Goal: Task Accomplishment & Management: Manage account settings

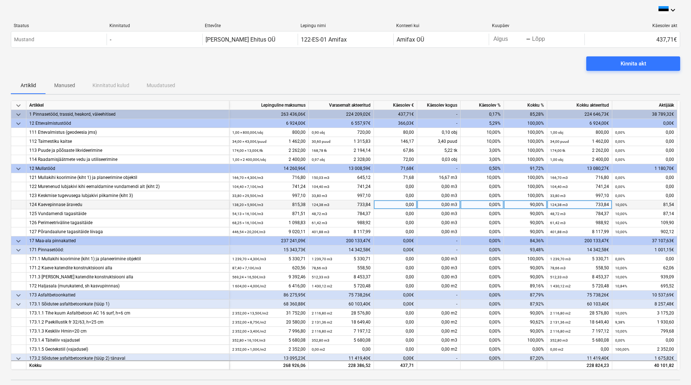
click at [475, 203] on div "0,00%" at bounding box center [482, 204] width 43 height 9
type input "10"
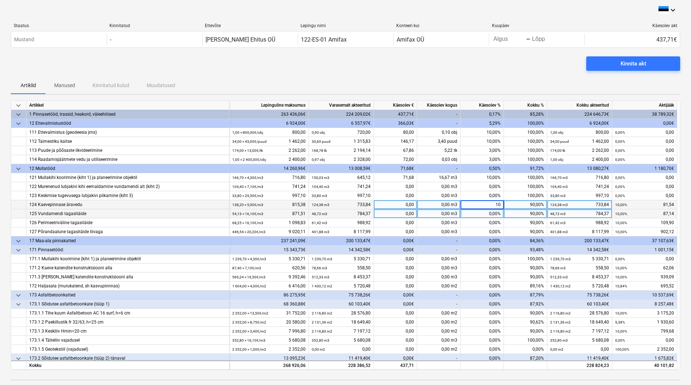
click at [476, 213] on div "0,00%" at bounding box center [482, 213] width 43 height 9
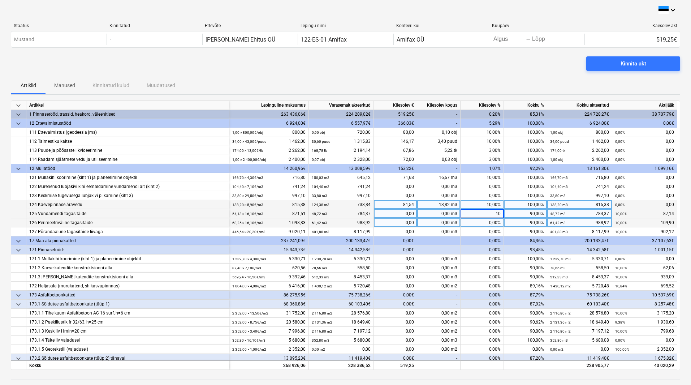
click at [490, 222] on div "0,00%" at bounding box center [482, 222] width 43 height 9
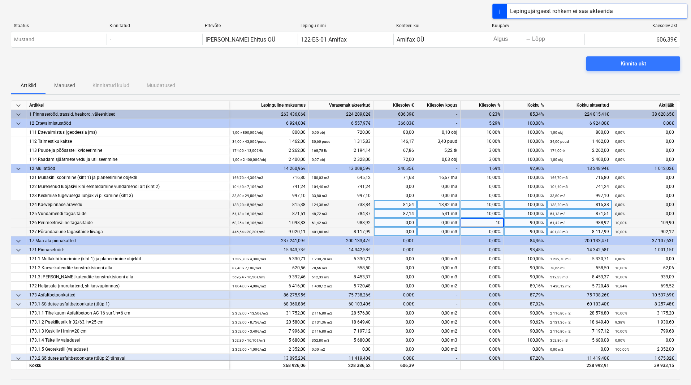
click at [485, 233] on div "0,00%" at bounding box center [482, 231] width 43 height 9
click at [526, 73] on div "Kinnita akt" at bounding box center [345, 66] width 669 height 20
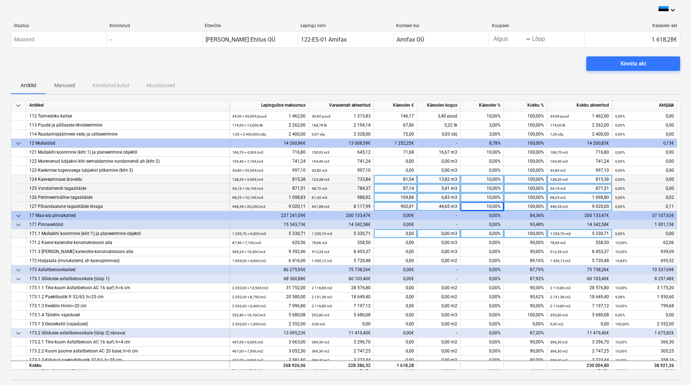
scroll to position [36, 0]
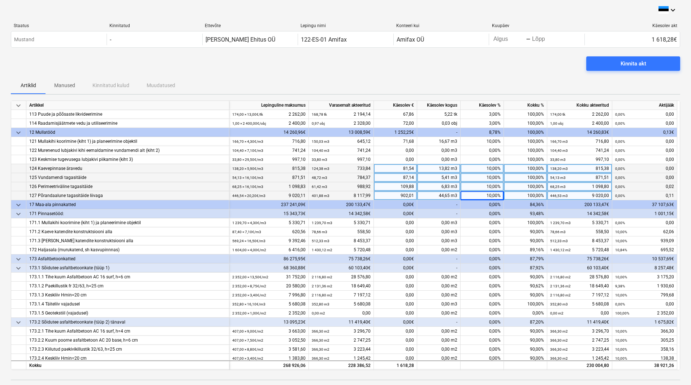
click at [488, 203] on div "0,00%" at bounding box center [482, 204] width 43 height 9
click at [489, 205] on div "0,00%" at bounding box center [482, 204] width 43 height 9
click at [489, 208] on div "0,00%" at bounding box center [482, 204] width 43 height 9
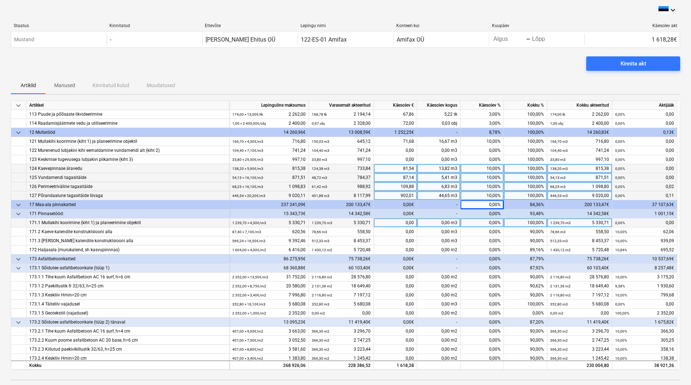
click at [485, 221] on div "0,00%" at bounding box center [482, 222] width 43 height 9
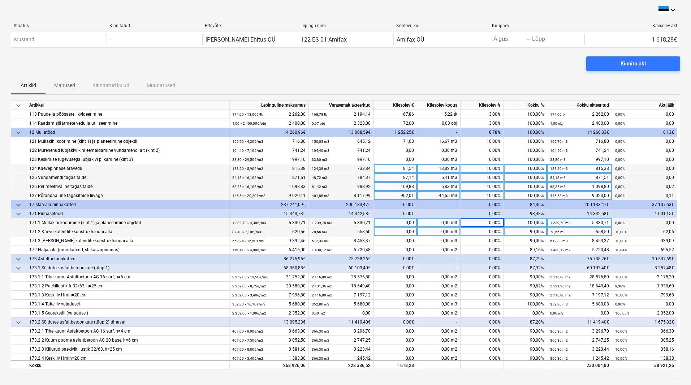
click at [487, 232] on div "0,00%" at bounding box center [482, 231] width 43 height 9
type input "10"
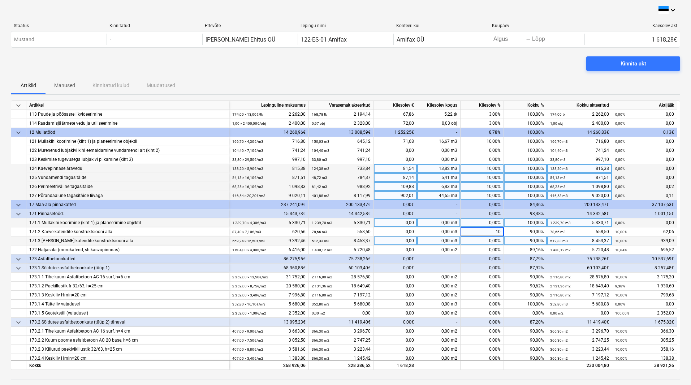
click at [479, 242] on div "0,00%" at bounding box center [482, 240] width 43 height 9
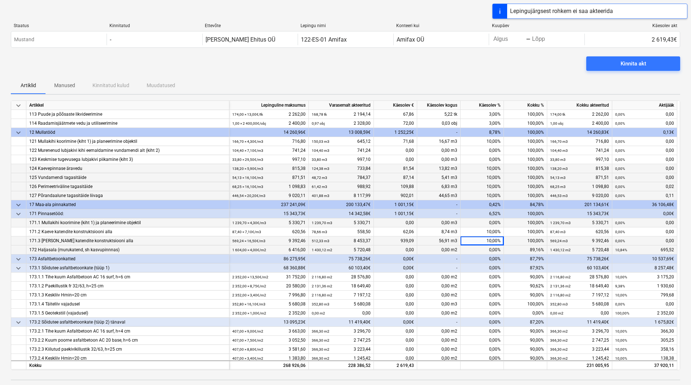
click at [484, 250] on div "0,00%" at bounding box center [482, 249] width 43 height 9
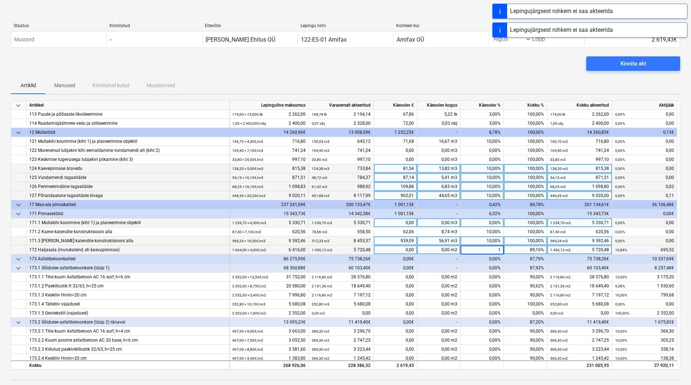
type input "10"
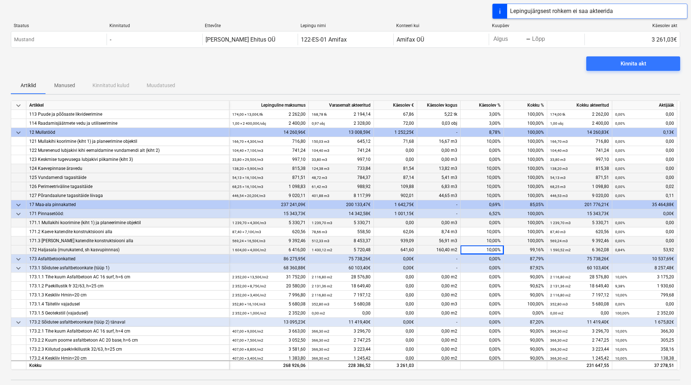
click at [487, 69] on div "Kinnita akt" at bounding box center [345, 66] width 669 height 20
click at [474, 251] on div "10,00%" at bounding box center [482, 249] width 43 height 9
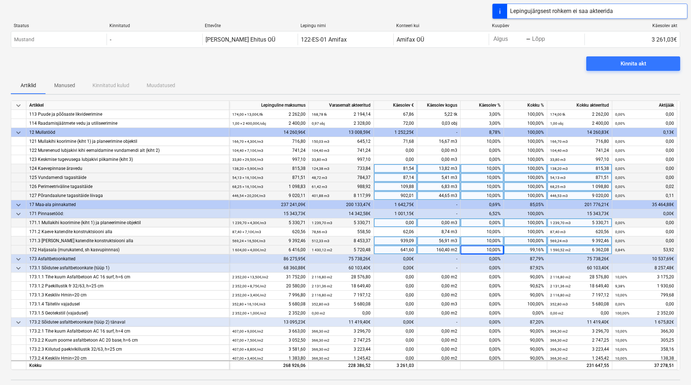
click at [483, 250] on div "10,00%" at bounding box center [482, 249] width 43 height 9
click at [483, 250] on input "10" at bounding box center [482, 249] width 43 height 9
type input "11"
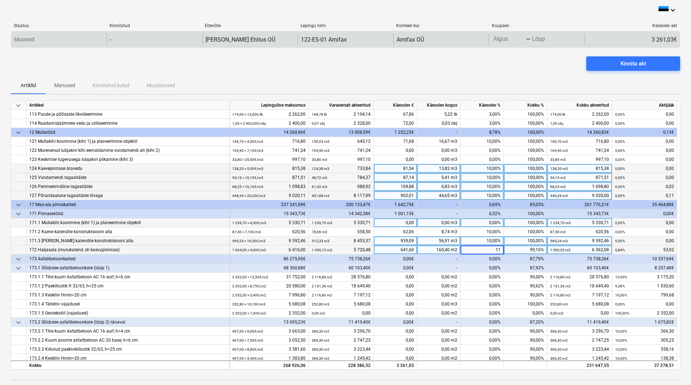
click at [468, 44] on div "Amifax OÜ" at bounding box center [440, 40] width 95 height 12
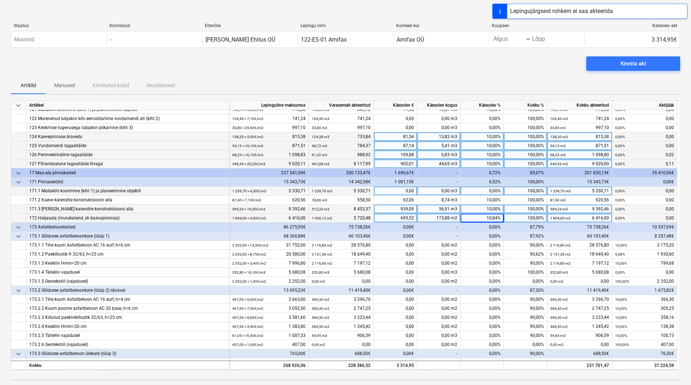
scroll to position [108, 0]
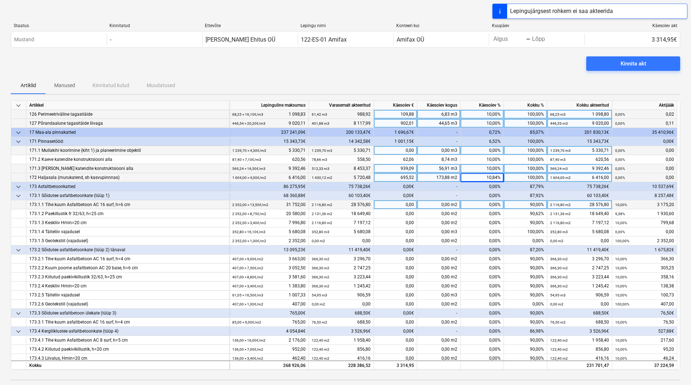
click at [481, 208] on div "0,00%" at bounding box center [482, 204] width 43 height 9
type input "10"
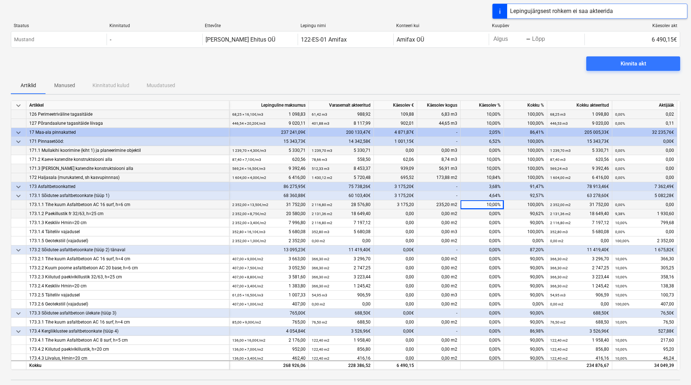
click at [484, 215] on div "0,00%" at bounding box center [482, 213] width 43 height 9
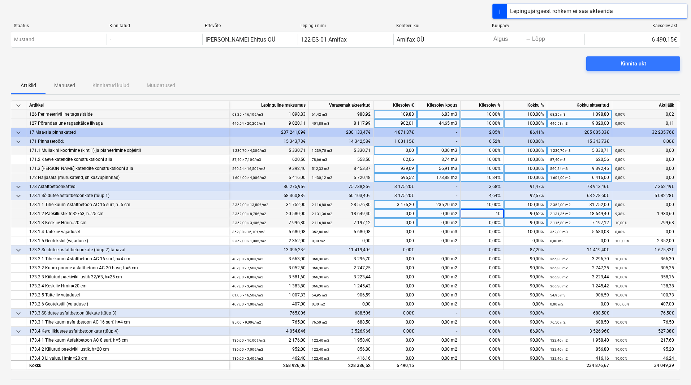
click at [483, 221] on div "0,00%" at bounding box center [482, 222] width 43 height 9
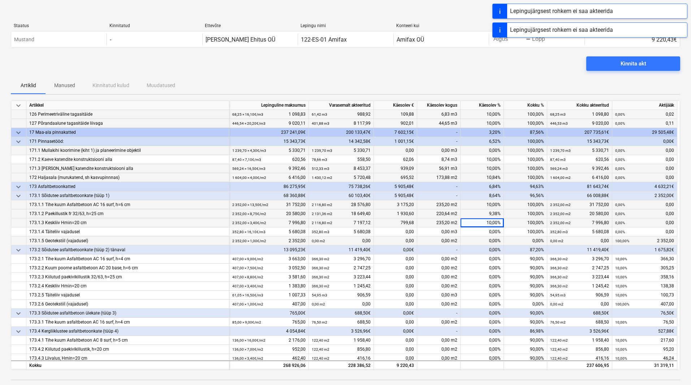
click at [481, 242] on div "0,00%" at bounding box center [482, 240] width 43 height 9
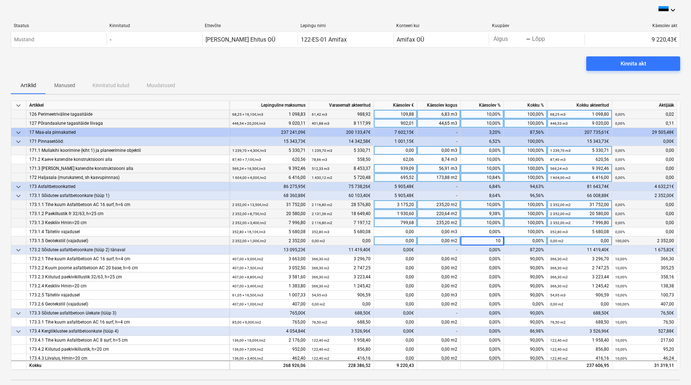
type input "100"
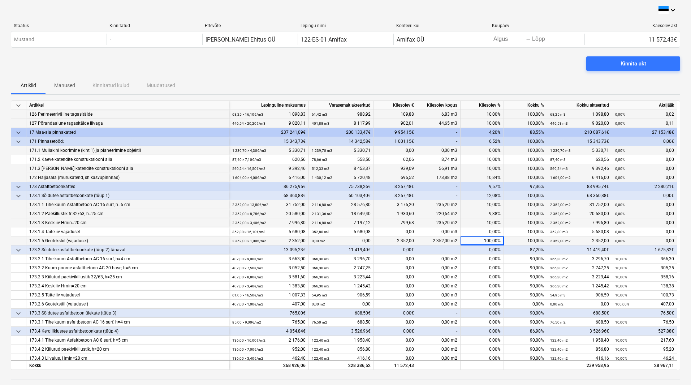
click at [451, 70] on div "Kinnita akt" at bounding box center [345, 66] width 669 height 20
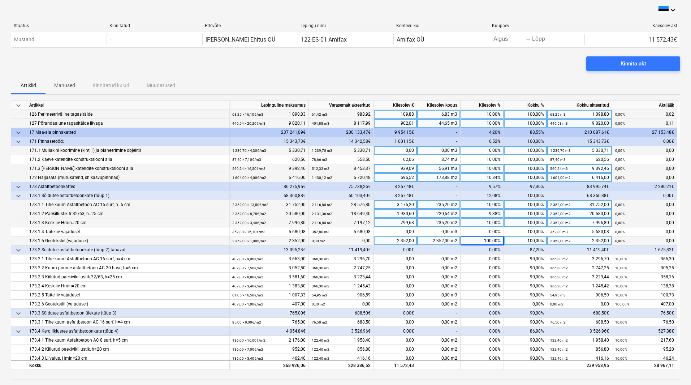
click at [490, 241] on div "100,00%" at bounding box center [482, 240] width 43 height 9
click at [490, 241] on input "100" at bounding box center [482, 240] width 43 height 9
type input "0"
click at [454, 59] on div "Kinnita akt" at bounding box center [345, 66] width 669 height 20
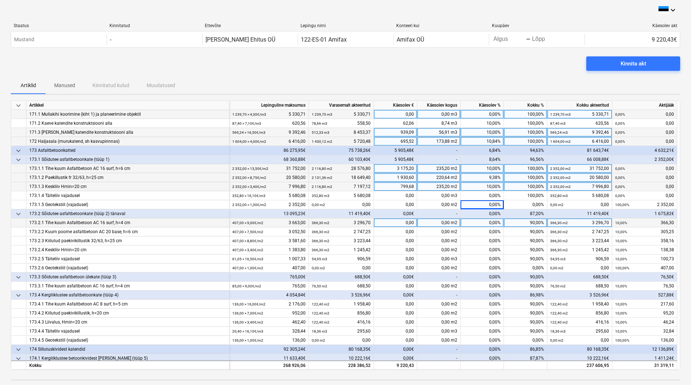
click at [476, 222] on div "0,00%" at bounding box center [482, 222] width 43 height 9
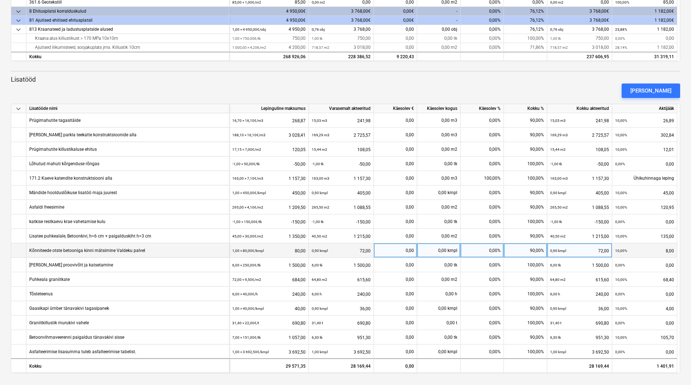
scroll to position [275, 0]
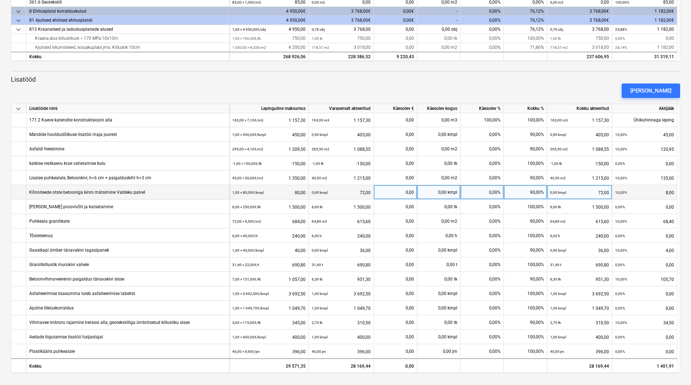
click at [476, 192] on div "0,00%" at bounding box center [482, 192] width 43 height 14
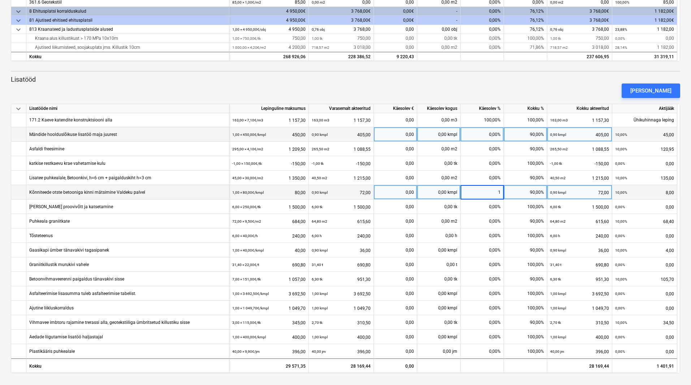
type input "10"
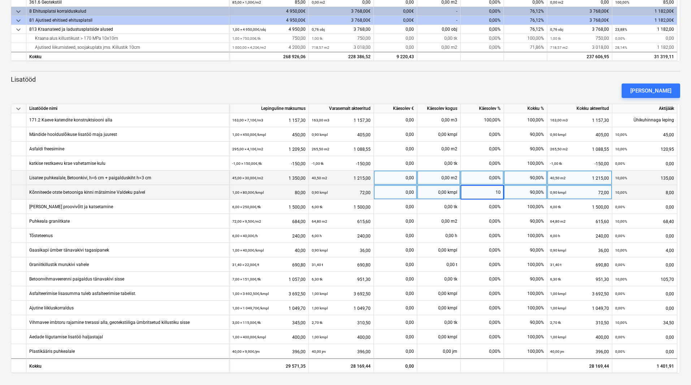
click at [492, 176] on div "0,00%" at bounding box center [482, 177] width 43 height 14
click at [488, 177] on div "0,00%" at bounding box center [482, 177] width 43 height 14
type input "10"
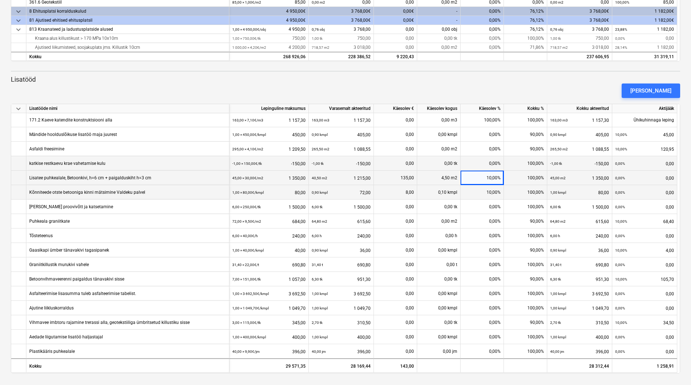
click at [474, 160] on div "0,00%" at bounding box center [482, 163] width 43 height 14
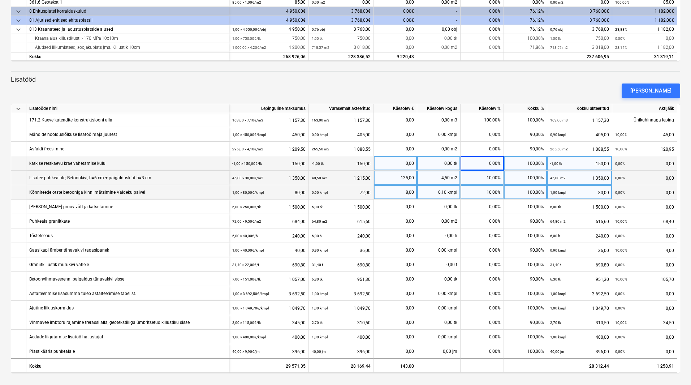
click at [463, 164] on div "0,00%" at bounding box center [482, 163] width 43 height 14
type input "100"
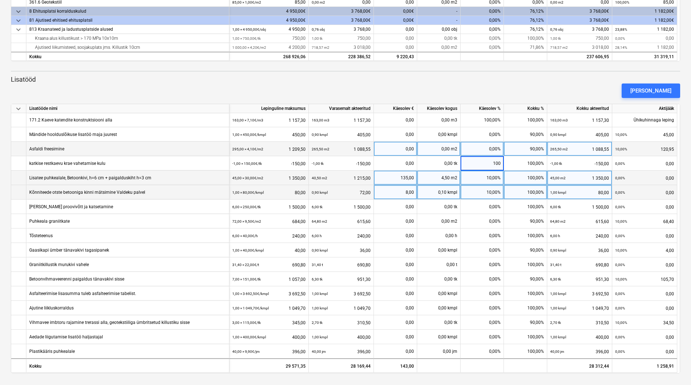
click at [473, 151] on div "0,00%" at bounding box center [482, 149] width 43 height 14
type input "10"
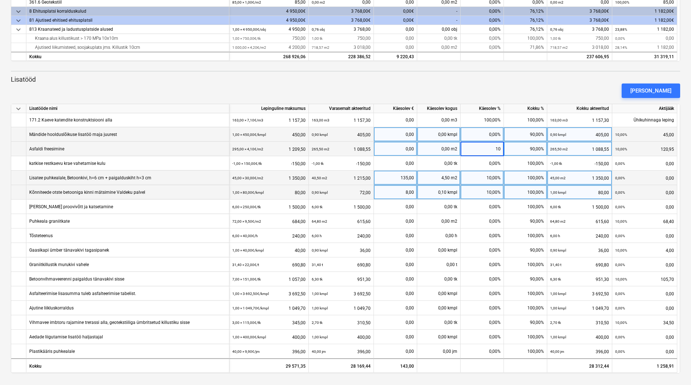
click at [475, 130] on div "0,00%" at bounding box center [482, 134] width 43 height 14
type input "10"
click at [487, 86] on div "[PERSON_NAME]" at bounding box center [345, 91] width 675 height 20
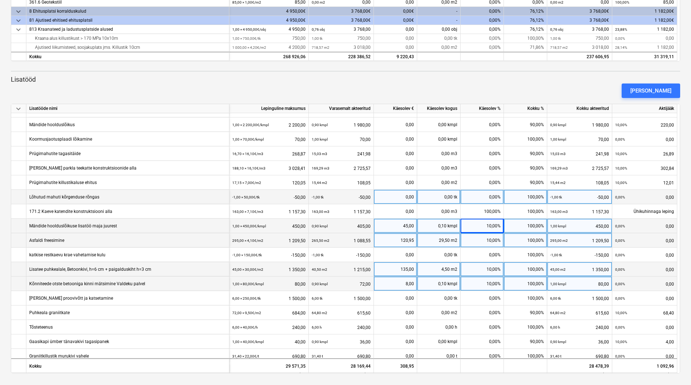
scroll to position [167, 0]
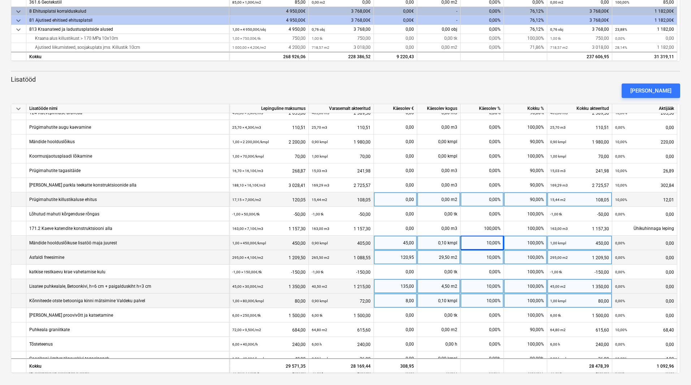
click at [474, 202] on div "0,00%" at bounding box center [482, 199] width 43 height 14
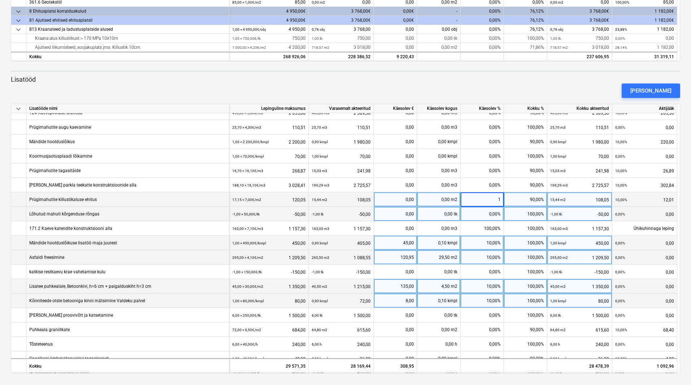
type input "10"
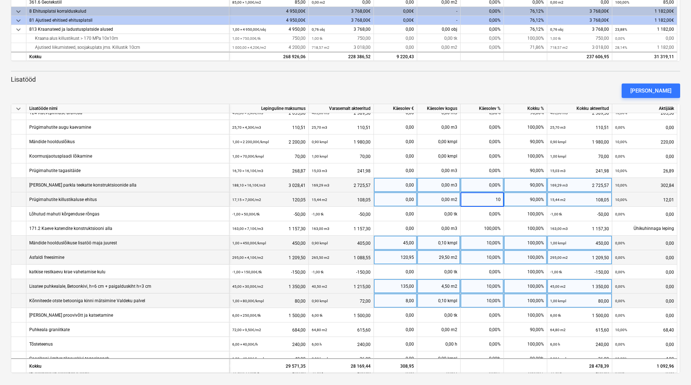
click at [489, 183] on div "0,00%" at bounding box center [482, 185] width 43 height 14
click at [485, 183] on div "0,00%" at bounding box center [482, 185] width 43 height 14
type input "10"
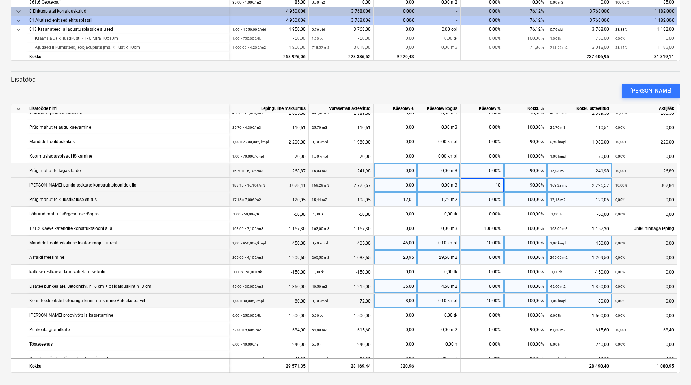
click at [487, 174] on div "0,00%" at bounding box center [482, 170] width 43 height 14
click at [464, 172] on div "0,00%" at bounding box center [482, 170] width 43 height 14
type input "10"
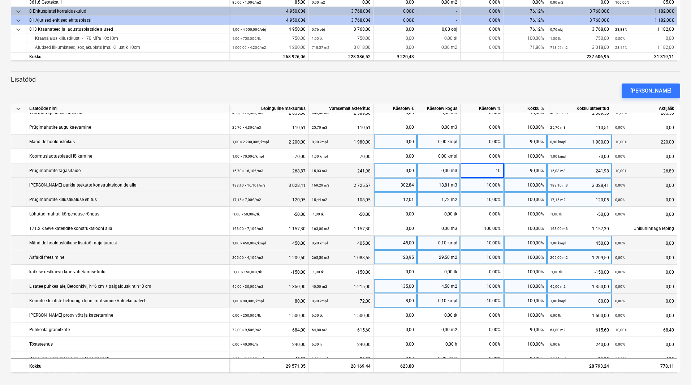
click at [489, 147] on div "0,00%" at bounding box center [482, 141] width 43 height 14
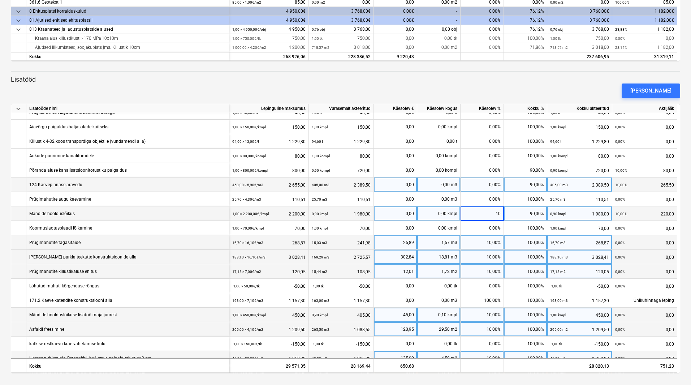
scroll to position [94, 0]
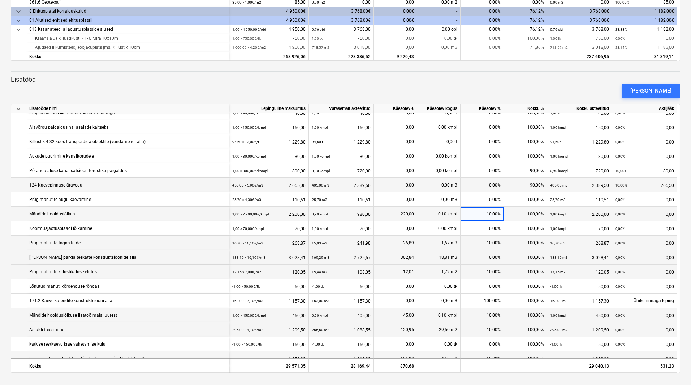
click at [481, 187] on div "0,00%" at bounding box center [482, 185] width 43 height 14
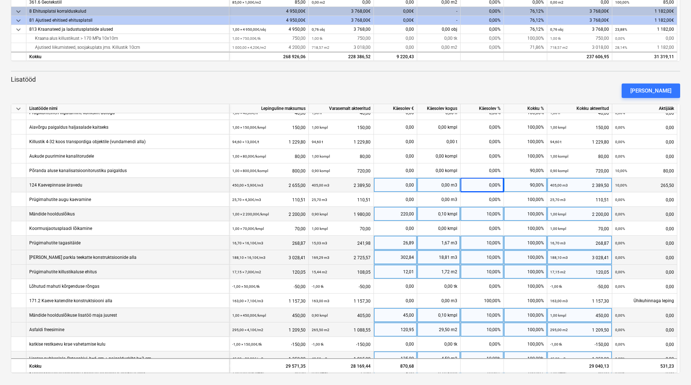
click at [491, 186] on div "0,00%" at bounding box center [482, 185] width 43 height 14
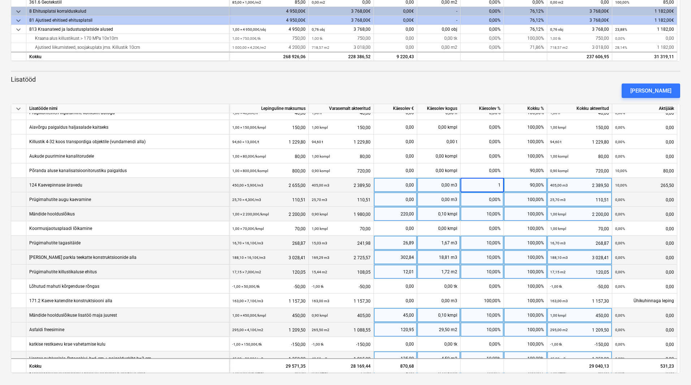
type input "10"
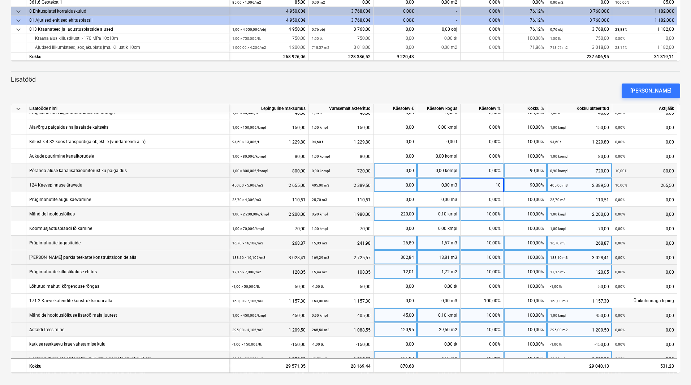
click at [479, 173] on div "0,00%" at bounding box center [482, 170] width 43 height 14
type input "10"
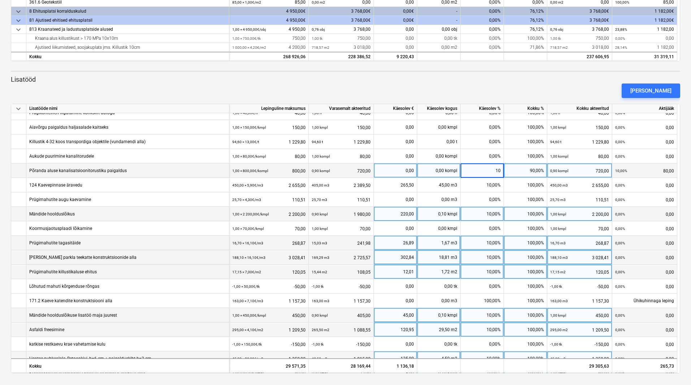
click at [489, 75] on p "Lisatööd" at bounding box center [345, 79] width 669 height 9
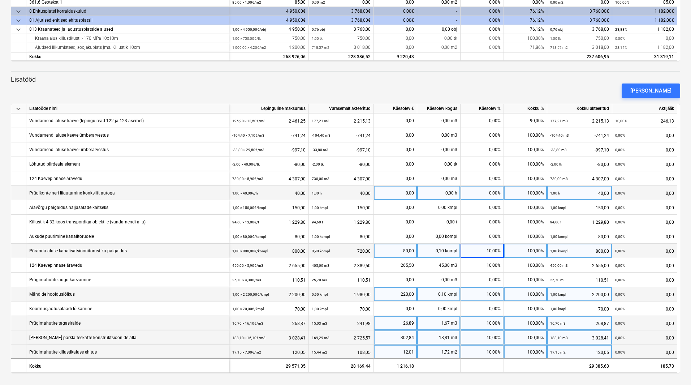
scroll to position [0, 0]
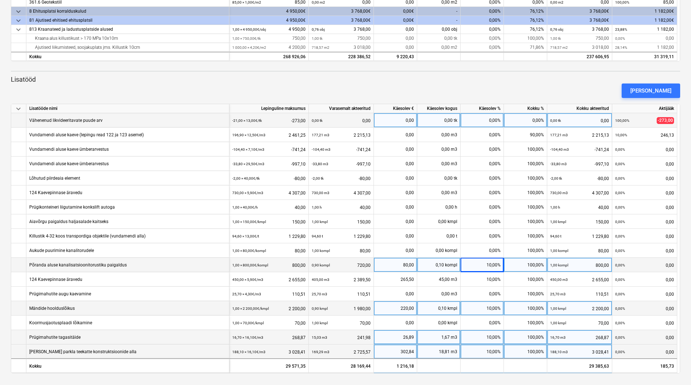
click at [488, 120] on div "0,00%" at bounding box center [482, 120] width 43 height 14
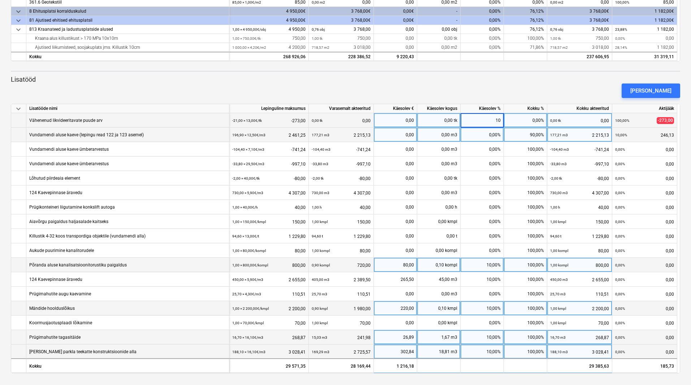
type input "100"
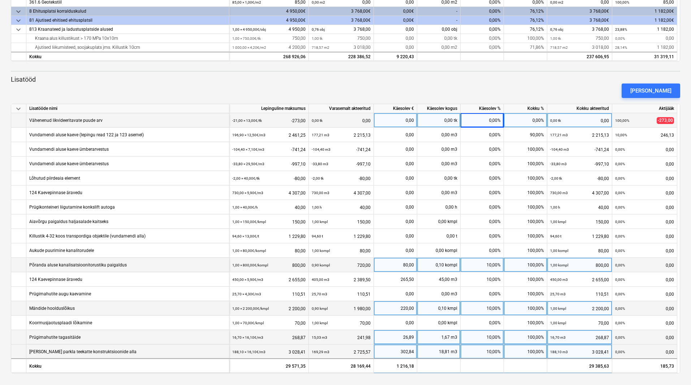
click at [488, 98] on div at bounding box center [345, 101] width 669 height 6
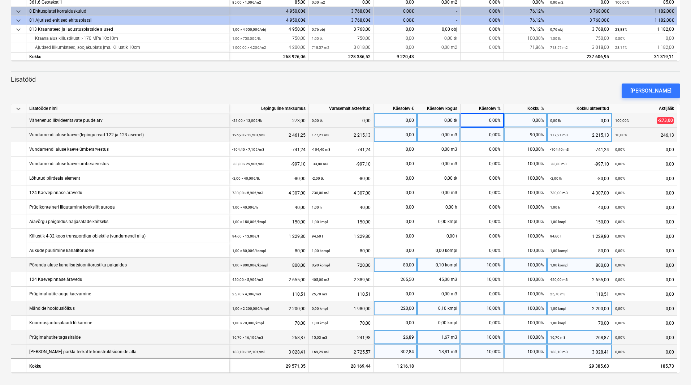
click at [479, 134] on div "0,00%" at bounding box center [482, 135] width 43 height 14
type input "0"
type input "100"
click at [455, 83] on div "[PERSON_NAME]" at bounding box center [345, 91] width 675 height 20
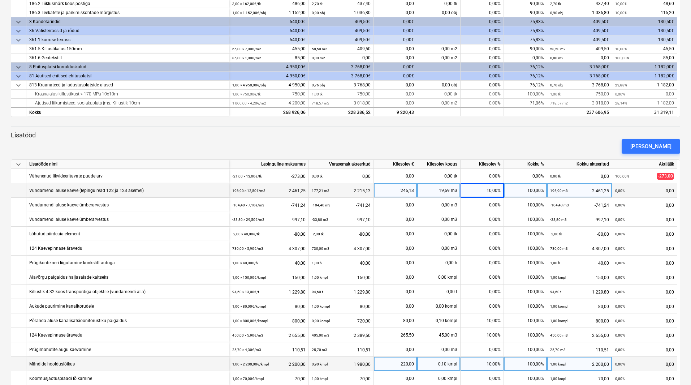
click at [391, 146] on div "[PERSON_NAME]" at bounding box center [345, 146] width 675 height 20
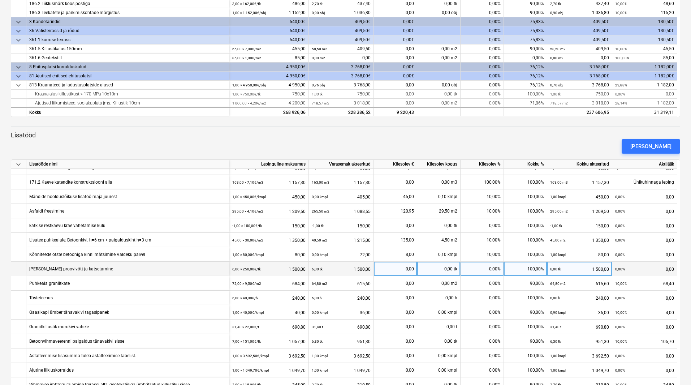
scroll to position [275, 0]
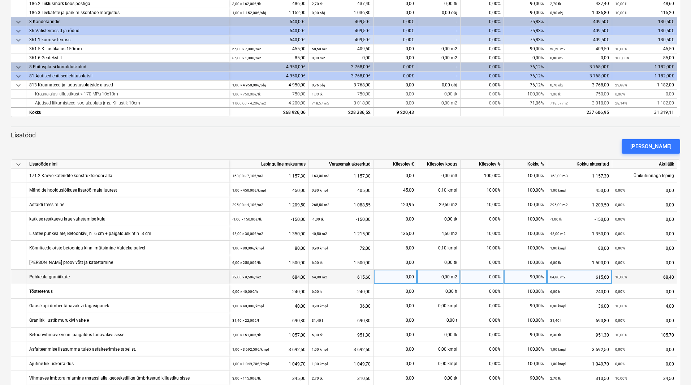
click at [478, 275] on div "0,00%" at bounding box center [482, 276] width 43 height 14
type input "10"
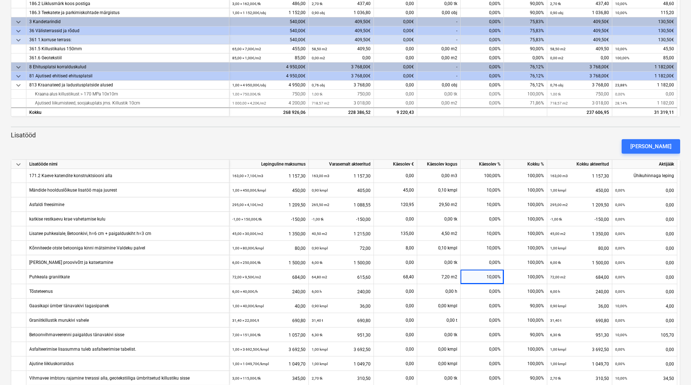
click at [453, 132] on p "Lisatööd" at bounding box center [345, 135] width 669 height 9
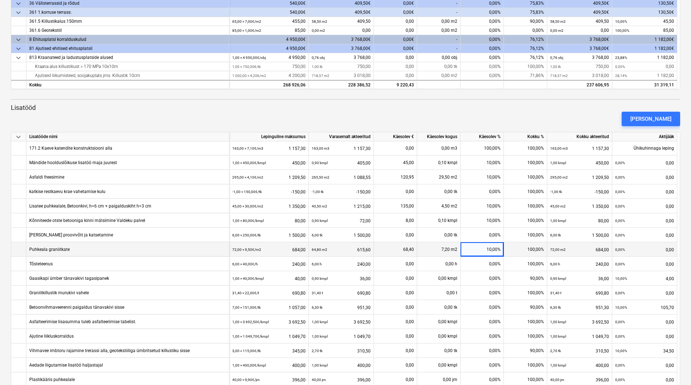
scroll to position [308, 0]
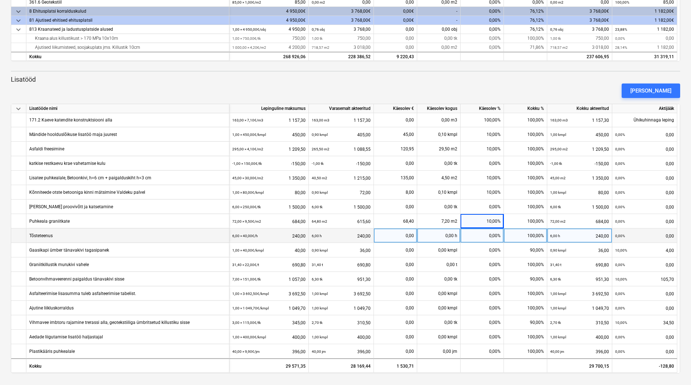
click at [479, 237] on div "0,00%" at bounding box center [482, 235] width 43 height 14
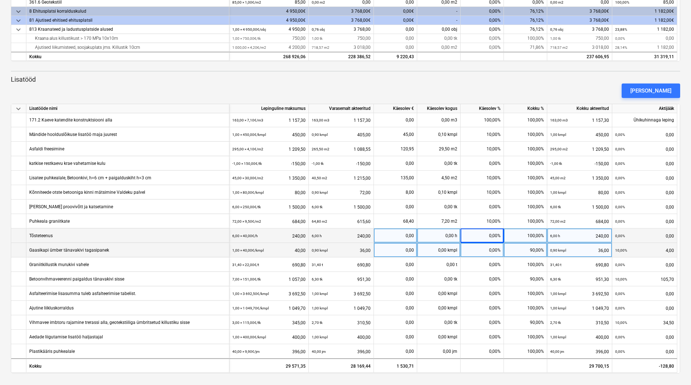
click at [477, 249] on div "0,00%" at bounding box center [482, 250] width 43 height 14
type input "10"
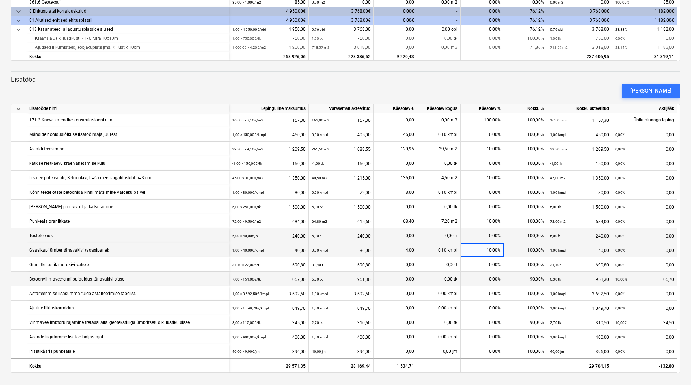
click at [476, 277] on div "0,00%" at bounding box center [482, 279] width 43 height 14
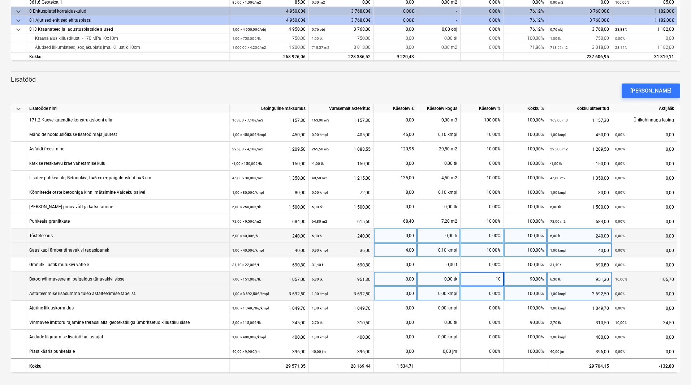
click at [466, 296] on div "0,00%" at bounding box center [482, 293] width 43 height 14
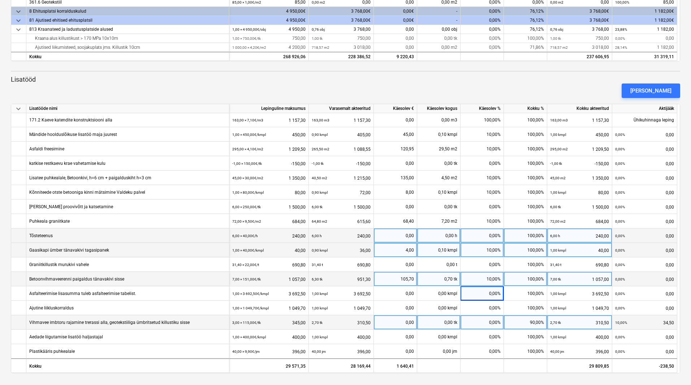
click at [489, 318] on div "0,00%" at bounding box center [482, 322] width 43 height 14
type input "10"
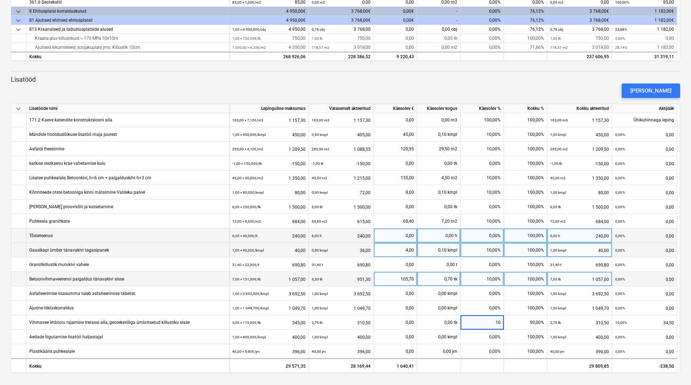
click at [474, 92] on div "[PERSON_NAME]" at bounding box center [345, 91] width 675 height 20
click at [359, 76] on p "Lisatööd" at bounding box center [345, 79] width 669 height 9
click at [669, 83] on button "[PERSON_NAME]" at bounding box center [651, 90] width 59 height 14
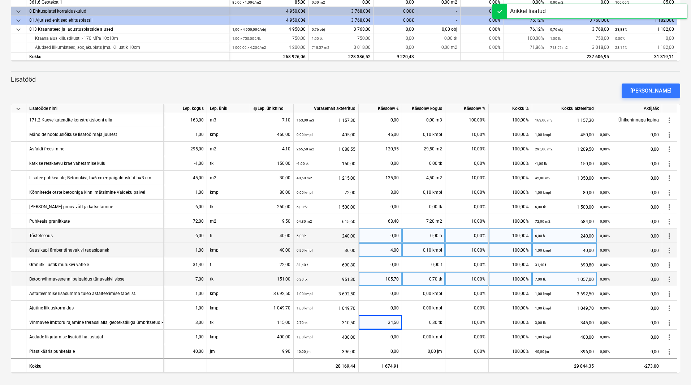
scroll to position [289, 0]
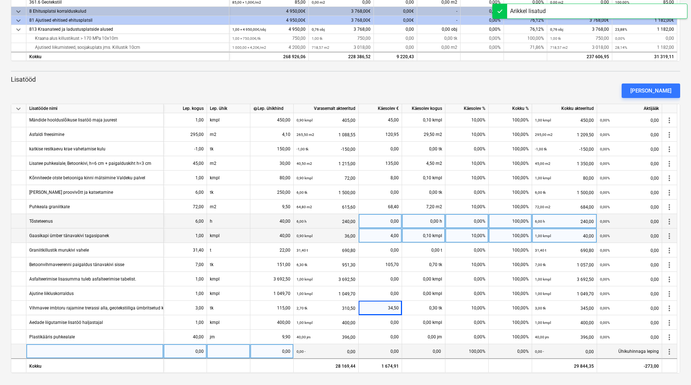
click at [64, 353] on div at bounding box center [94, 351] width 137 height 14
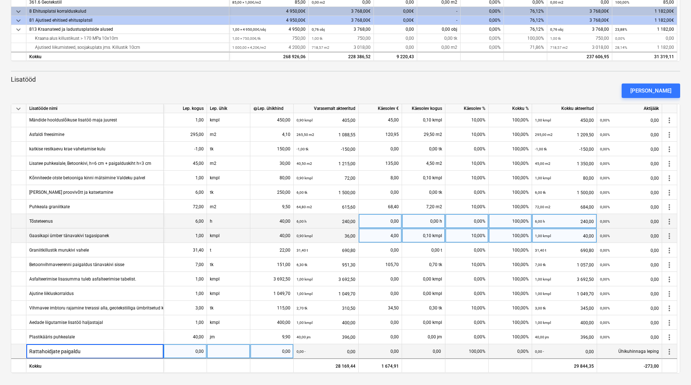
type input "Rattahoidjate paigaldus"
click at [197, 353] on div "0,00" at bounding box center [185, 351] width 37 height 14
type input "10"
click at [238, 354] on div at bounding box center [228, 351] width 43 height 14
type input "tk"
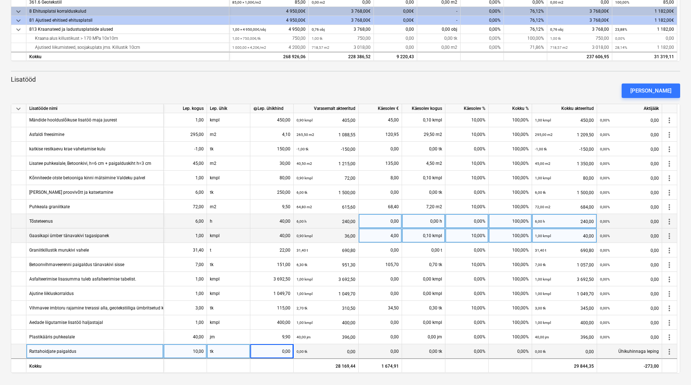
click at [274, 353] on div "0,00" at bounding box center [271, 351] width 37 height 14
type input "80"
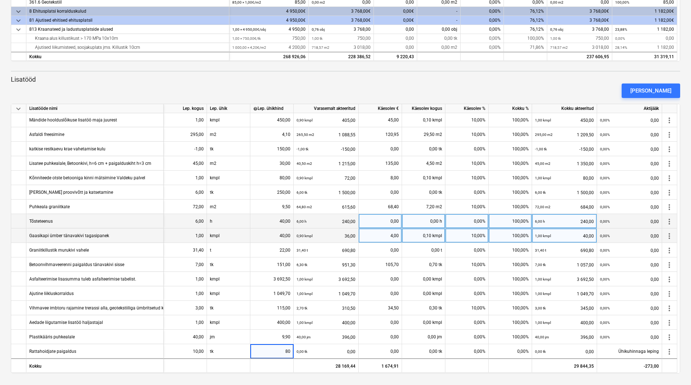
click at [214, 83] on div "[PERSON_NAME]" at bounding box center [345, 91] width 675 height 20
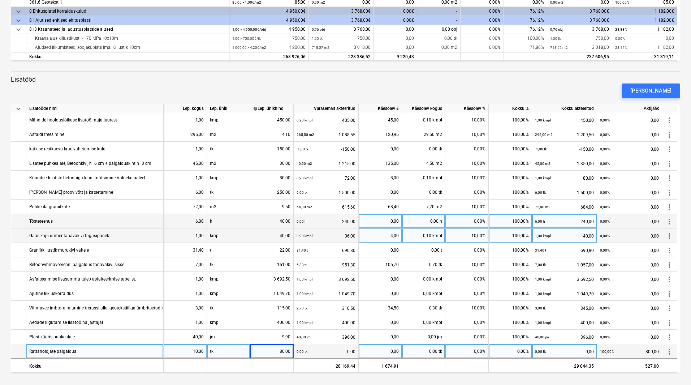
click at [514, 354] on div "0,00%" at bounding box center [510, 351] width 43 height 14
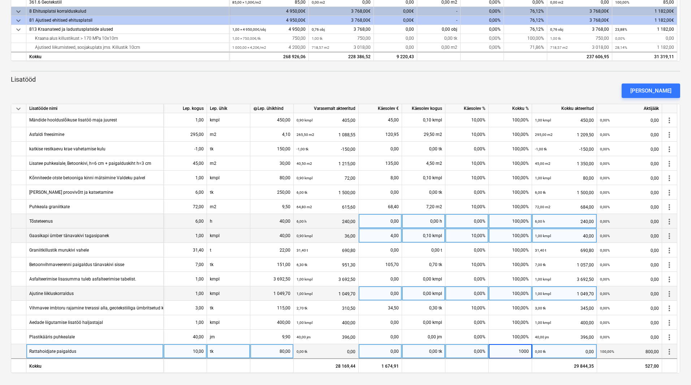
type input "100"
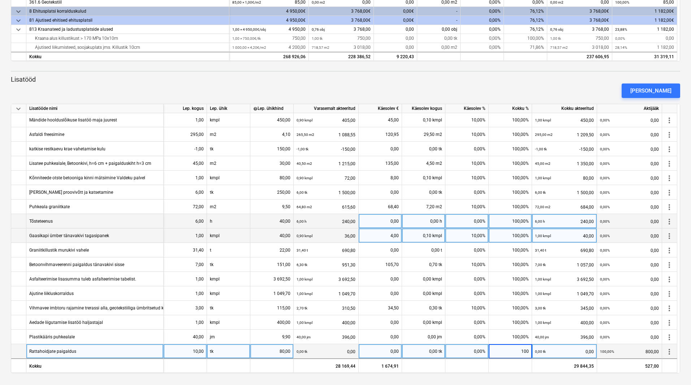
click at [494, 85] on div "[PERSON_NAME]" at bounding box center [345, 91] width 675 height 20
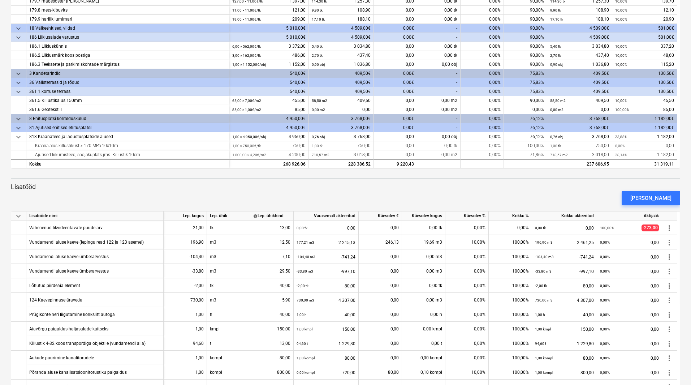
scroll to position [128, 0]
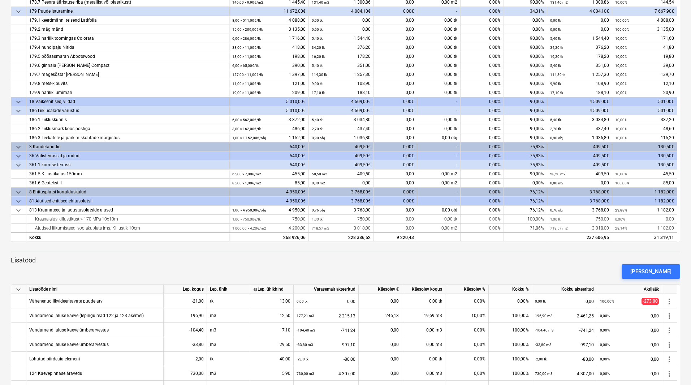
click at [404, 261] on p "Lisatööd" at bounding box center [345, 260] width 669 height 9
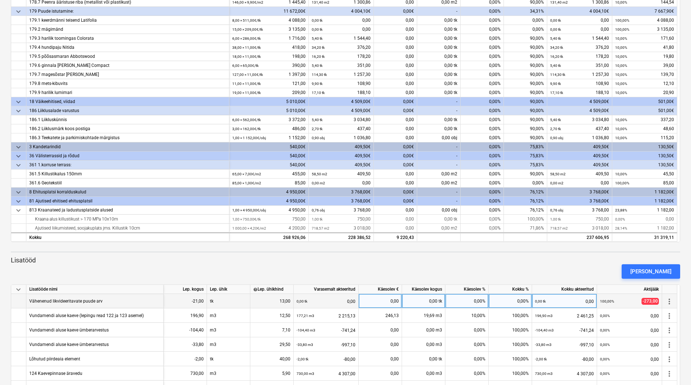
click at [670, 300] on span "more_vert" at bounding box center [669, 301] width 9 height 9
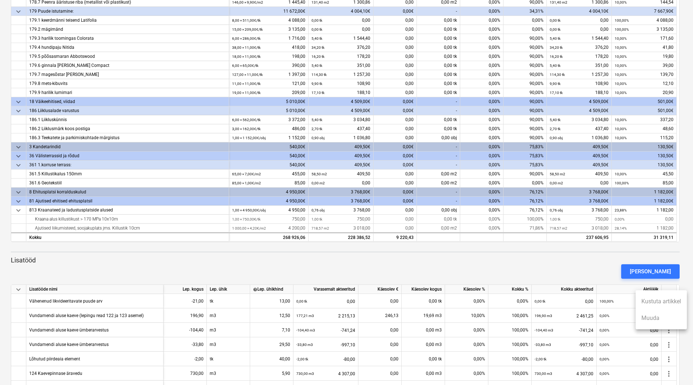
click at [559, 273] on div at bounding box center [346, 192] width 693 height 385
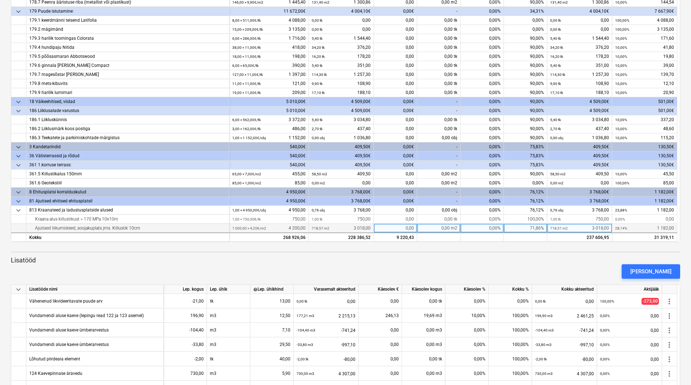
click at [488, 225] on div "0,00%" at bounding box center [482, 228] width 43 height 9
click at [505, 259] on p "Lisatööd" at bounding box center [345, 260] width 669 height 9
click at [487, 175] on div "0,00%" at bounding box center [482, 173] width 43 height 9
type input "100"
click at [454, 251] on div at bounding box center [345, 251] width 669 height 1
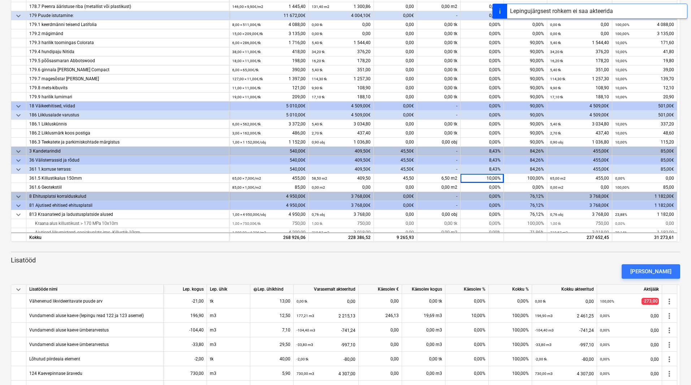
scroll to position [661, 0]
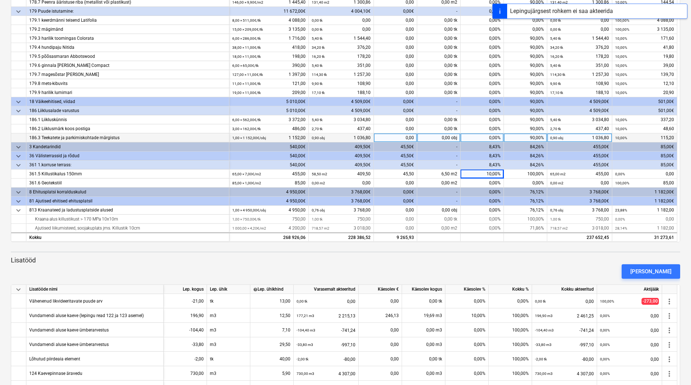
click at [485, 139] on div "0,00%" at bounding box center [482, 137] width 43 height 9
type input "10"
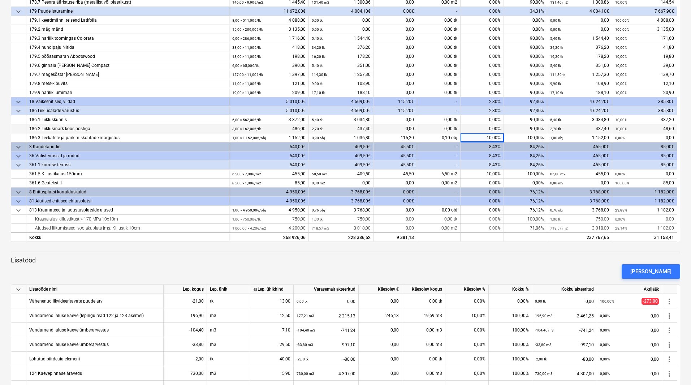
click at [485, 126] on div "0,00%" at bounding box center [482, 128] width 43 height 9
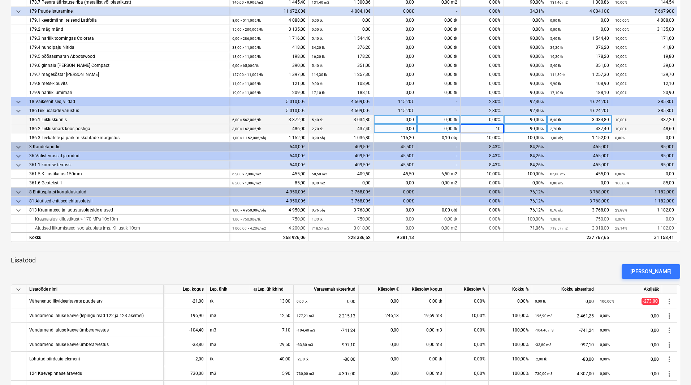
click at [488, 120] on div "0,00%" at bounding box center [482, 119] width 43 height 9
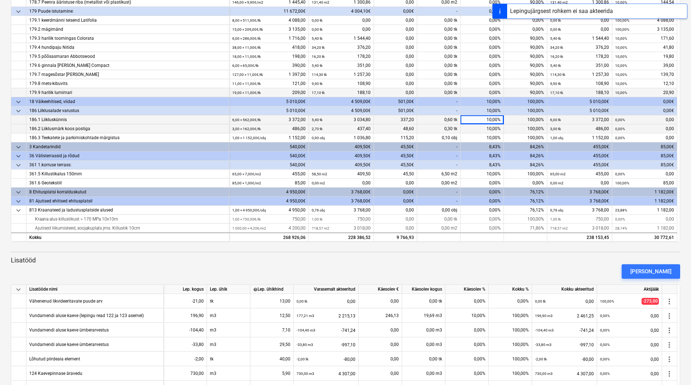
click at [488, 92] on div "0,00%" at bounding box center [482, 92] width 43 height 9
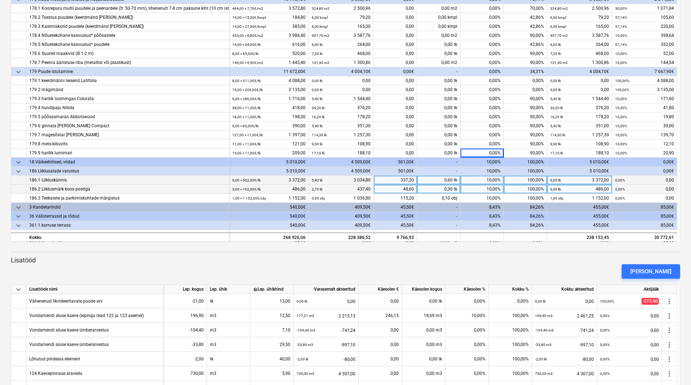
scroll to position [589, 0]
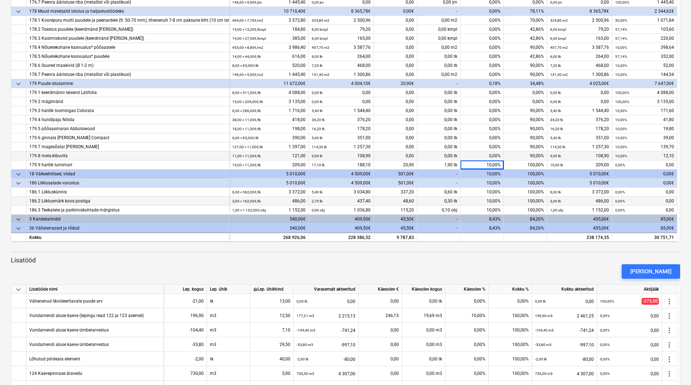
click at [488, 159] on div "0,00%" at bounding box center [482, 155] width 43 height 9
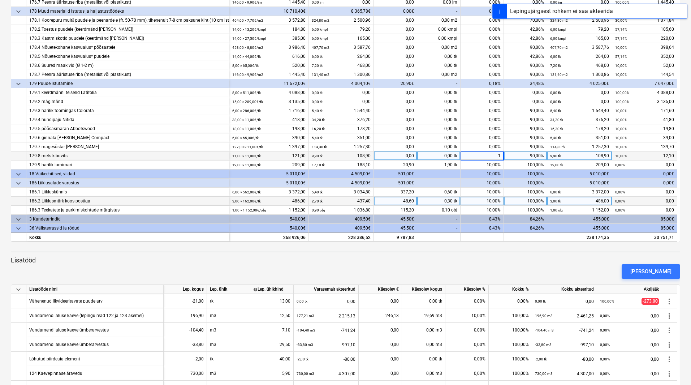
type input "10"
click at [485, 150] on div "0,00%" at bounding box center [482, 146] width 43 height 9
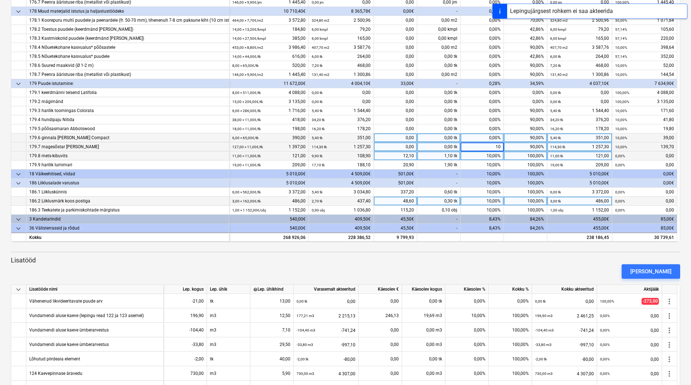
click at [484, 141] on div "0,00%" at bounding box center [482, 137] width 43 height 9
type input "10"
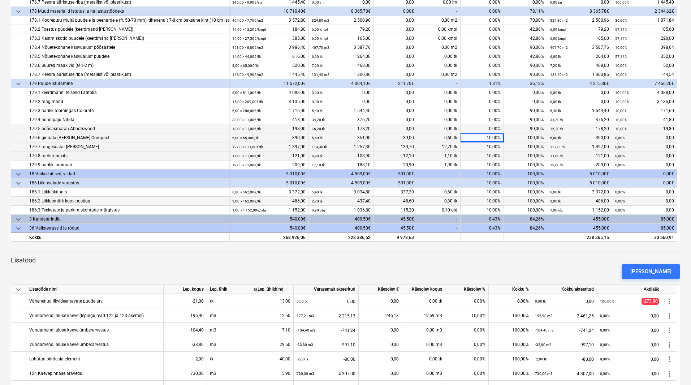
click at [485, 130] on div "0,00%" at bounding box center [482, 128] width 43 height 9
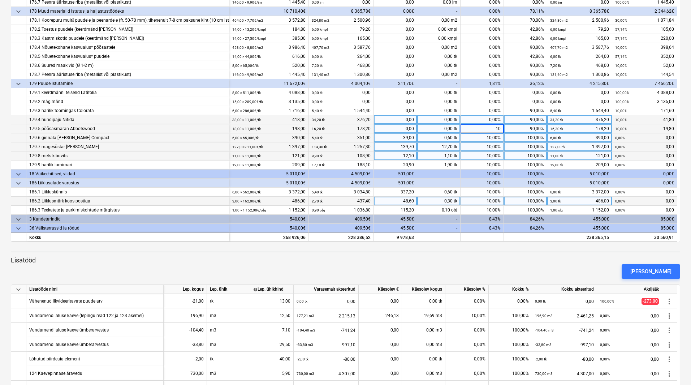
click at [485, 120] on div "0,00%" at bounding box center [482, 119] width 43 height 9
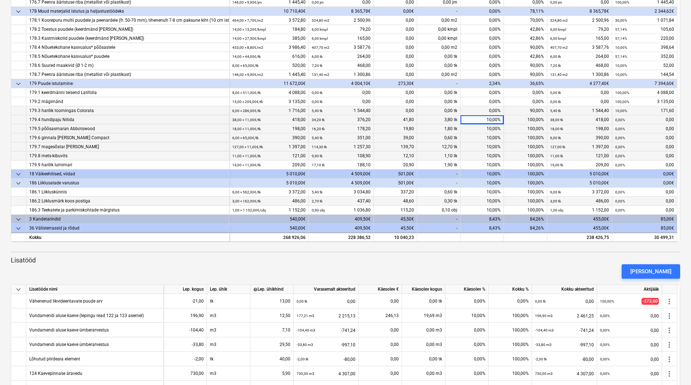
click at [485, 114] on div "0,00%" at bounding box center [482, 110] width 43 height 9
click at [484, 111] on div "0,00%" at bounding box center [482, 110] width 43 height 9
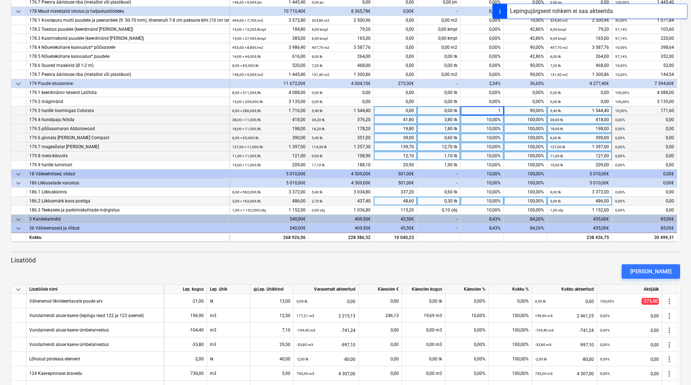
type input "10"
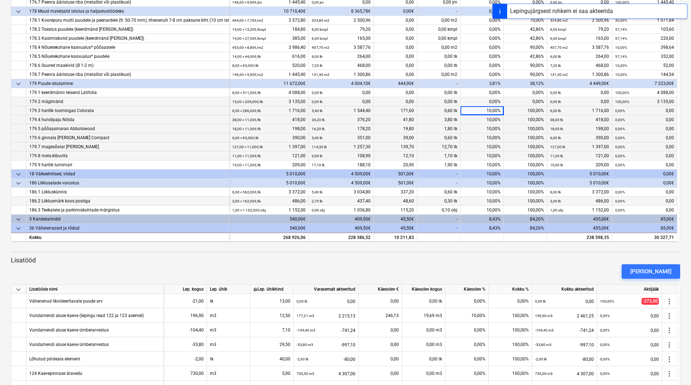
click at [487, 103] on div "0,00%" at bounding box center [482, 101] width 43 height 9
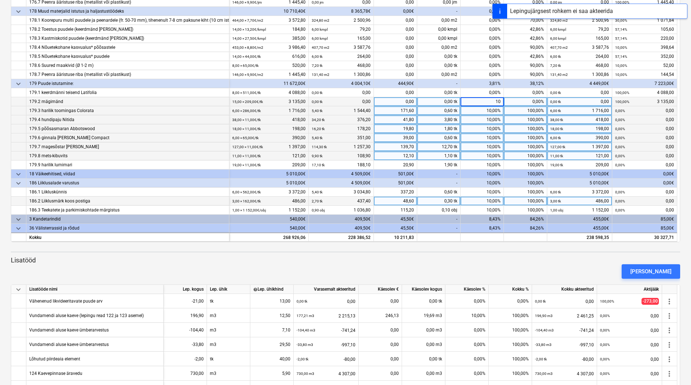
click at [486, 98] on input "10" at bounding box center [482, 101] width 43 height 9
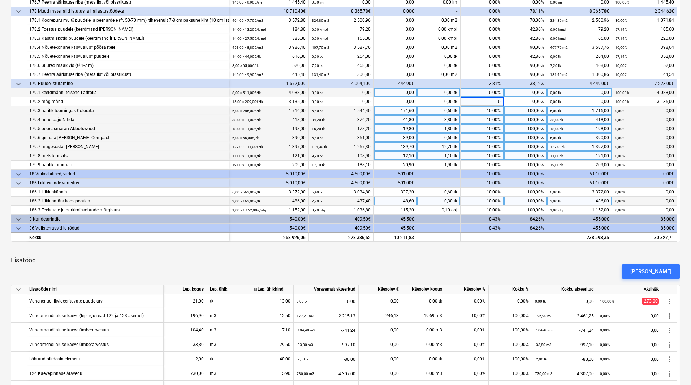
click at [484, 92] on div "0,00%" at bounding box center [482, 92] width 43 height 9
click at [484, 101] on div "10,00%" at bounding box center [482, 101] width 43 height 9
type input "100"
click at [488, 94] on div "0,00%" at bounding box center [482, 92] width 43 height 9
type input "100"
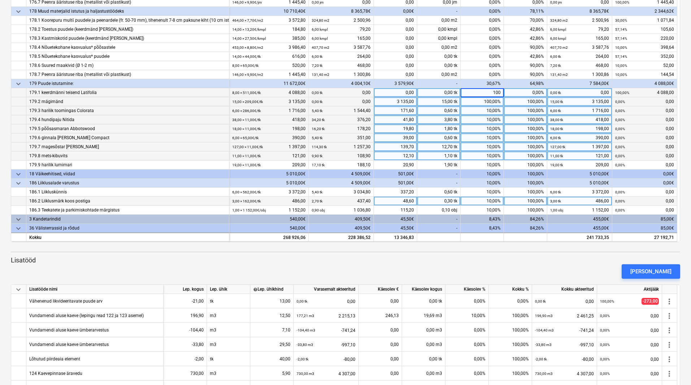
click at [477, 106] on div "10,00%" at bounding box center [482, 110] width 43 height 9
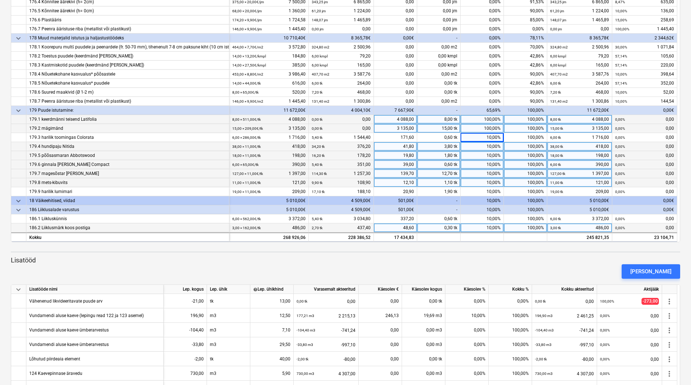
scroll to position [481, 0]
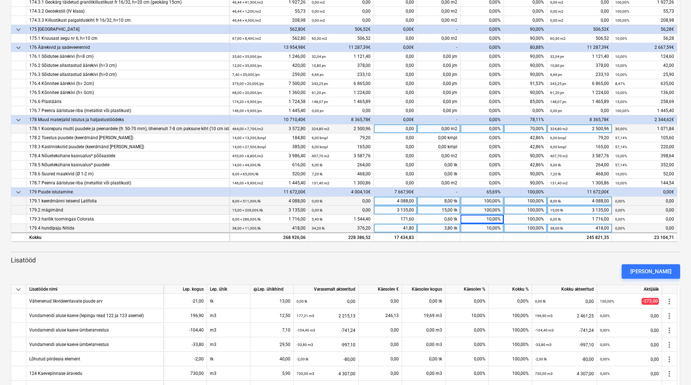
click at [477, 125] on div "0,00%" at bounding box center [482, 128] width 43 height 9
type input "30"
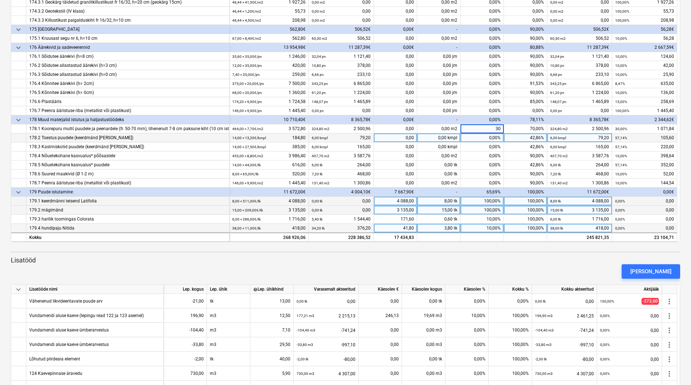
click at [481, 138] on div "0,00%" at bounding box center [482, 137] width 43 height 9
type input "100"
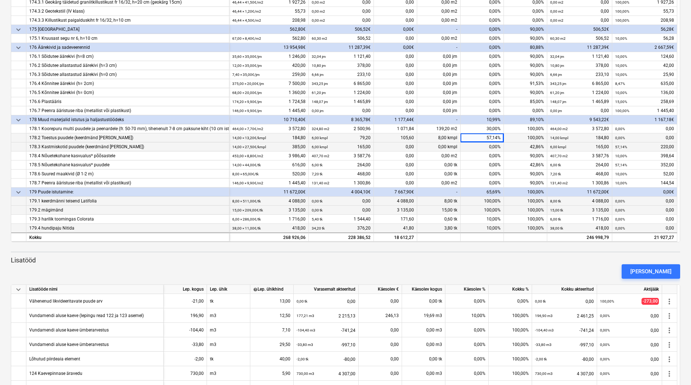
click at [481, 147] on div "0,00%" at bounding box center [482, 146] width 43 height 9
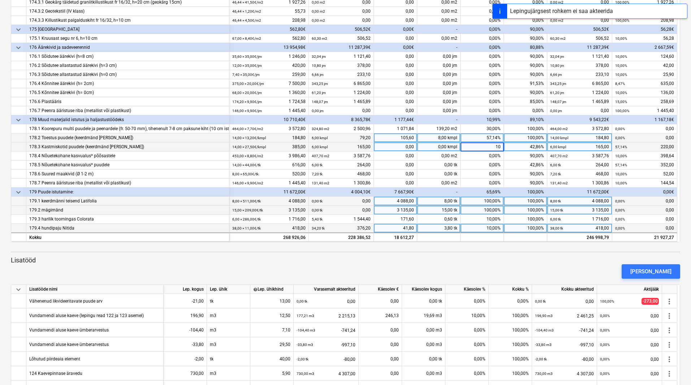
type input "100"
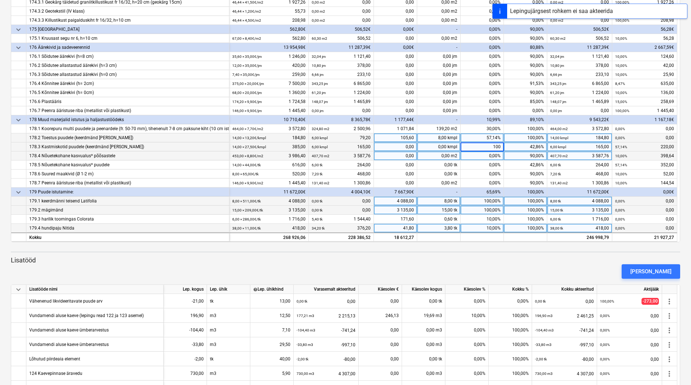
click at [482, 153] on div "0,00%" at bounding box center [482, 155] width 43 height 9
type input "100"
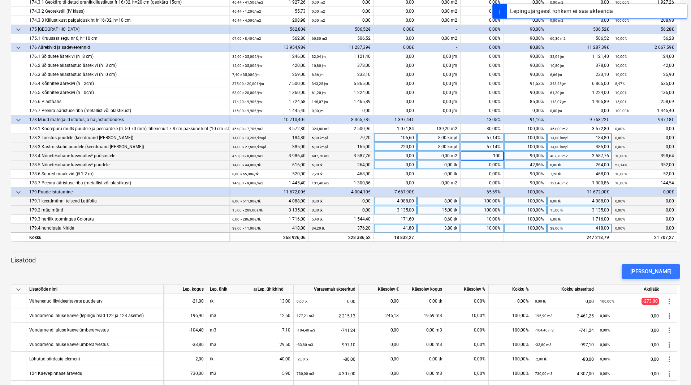
click at [479, 161] on div "keyboard_arrow_down Artikkel Lepinguline maksumus Varasemalt akteeritud Käesole…" at bounding box center [345, 107] width 669 height 269
click at [475, 169] on div "0,00%" at bounding box center [482, 164] width 43 height 9
type input "100"
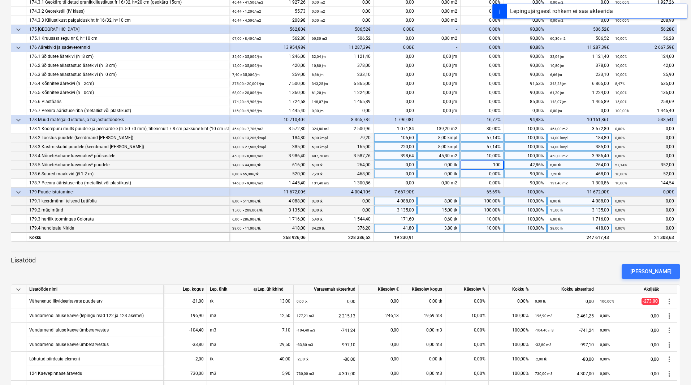
click at [479, 173] on div "0,00%" at bounding box center [482, 173] width 43 height 9
click at [489, 174] on div "0,00%" at bounding box center [482, 173] width 43 height 9
type input "10"
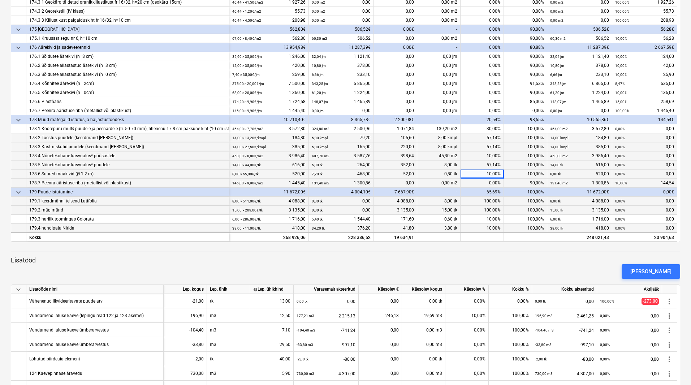
click at [486, 182] on div "0,00%" at bounding box center [482, 182] width 43 height 9
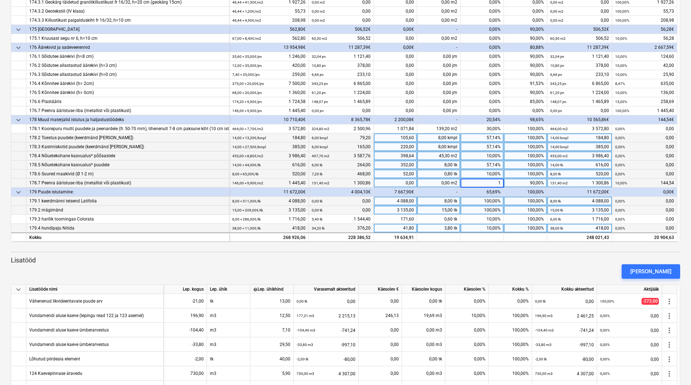
type input "10"
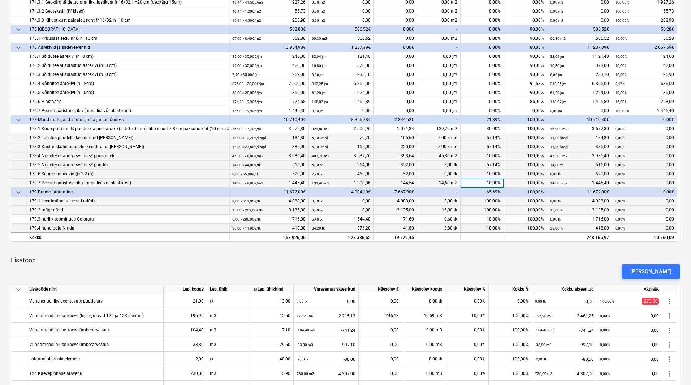
click at [481, 190] on div "65,69%" at bounding box center [482, 191] width 43 height 9
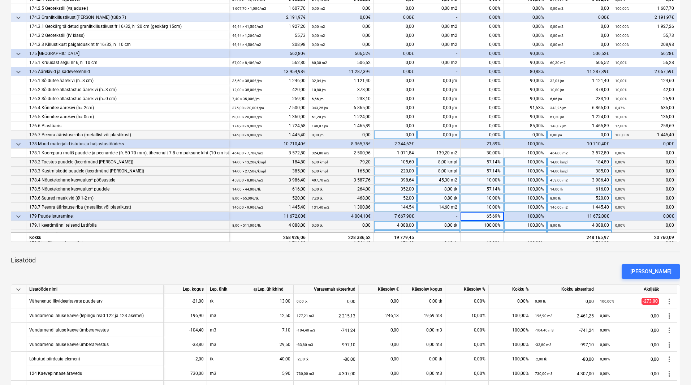
scroll to position [445, 0]
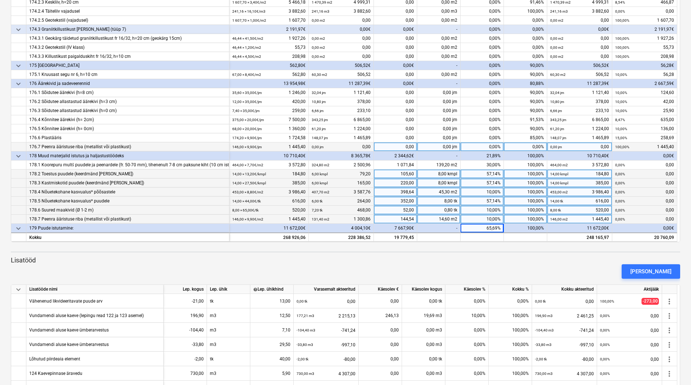
click at [489, 147] on div "0,00%" at bounding box center [482, 146] width 43 height 9
type input "100"
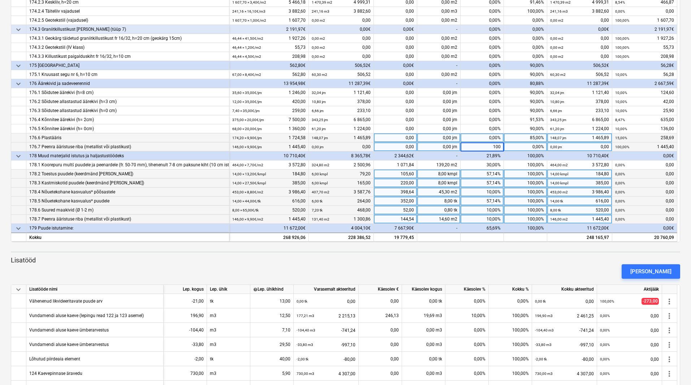
click at [481, 139] on div "0,00%" at bounding box center [482, 137] width 43 height 9
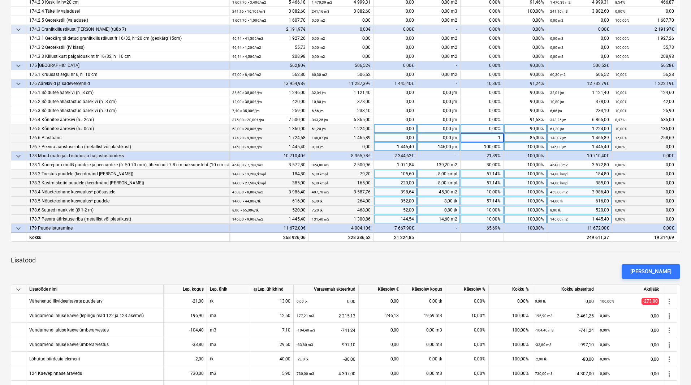
type input "10"
click at [476, 130] on div "0,00%" at bounding box center [482, 128] width 43 height 9
click at [478, 136] on div "10,00%" at bounding box center [482, 137] width 43 height 9
type input "100"
click at [477, 128] on div "0,00%" at bounding box center [482, 128] width 43 height 9
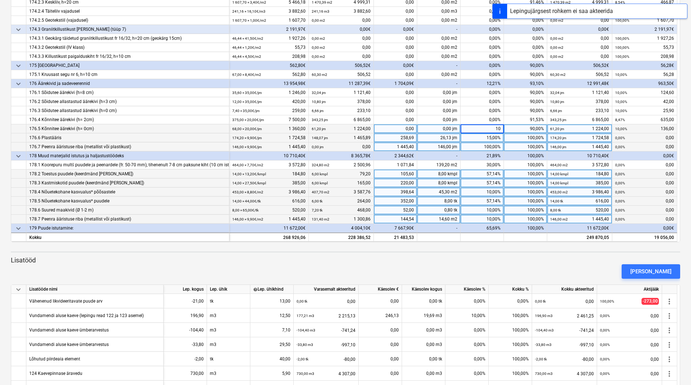
type input "100"
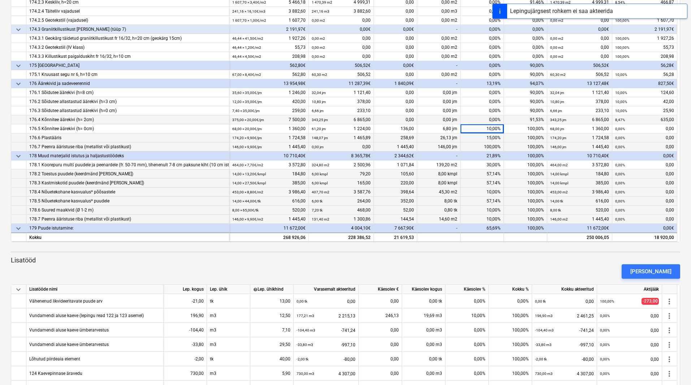
click at [473, 118] on div "0,00%" at bounding box center [482, 119] width 43 height 9
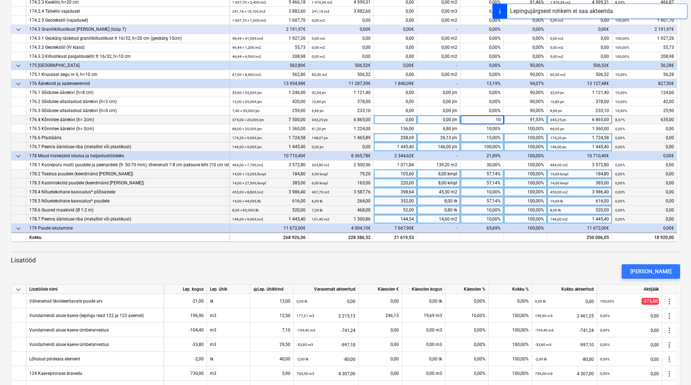
type input "100"
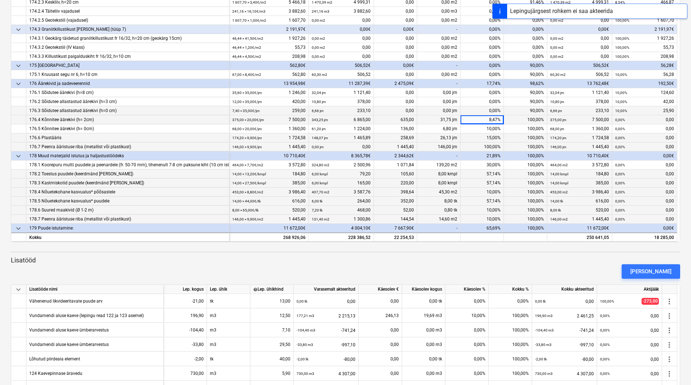
click at [476, 114] on div "0,00%" at bounding box center [482, 110] width 43 height 9
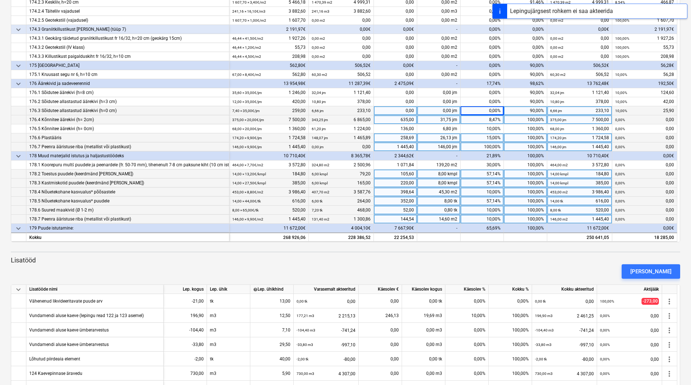
click at [479, 110] on div "0,00%" at bounding box center [482, 110] width 43 height 9
type input "100"
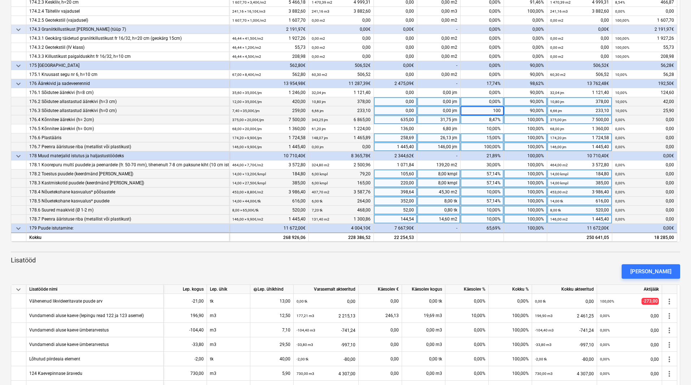
click at [482, 104] on div "0,00%" at bounding box center [482, 101] width 43 height 9
click at [483, 103] on div "0,00%" at bounding box center [482, 101] width 43 height 9
type input "10"
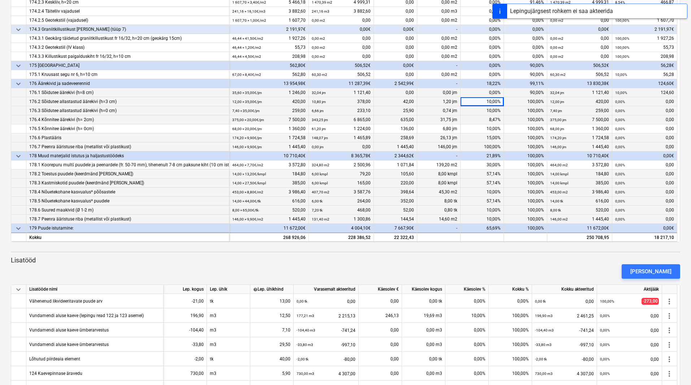
click at [480, 93] on div "0,00%" at bounding box center [482, 92] width 43 height 9
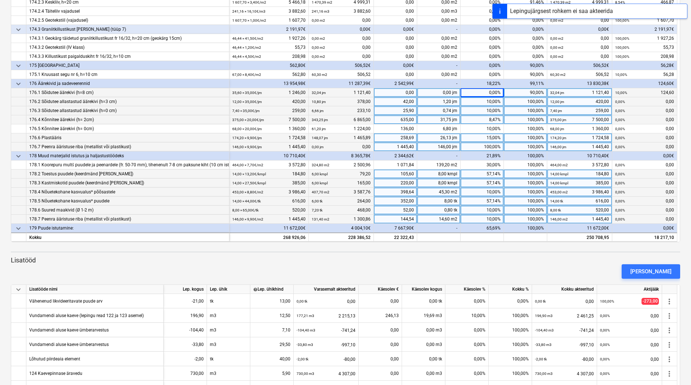
click at [480, 93] on div "0,00%" at bounding box center [482, 92] width 43 height 9
type input "10"
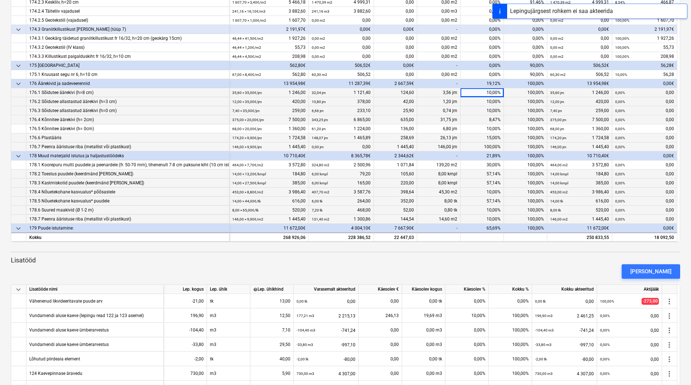
click at [482, 260] on p "Lisatööd" at bounding box center [345, 260] width 669 height 9
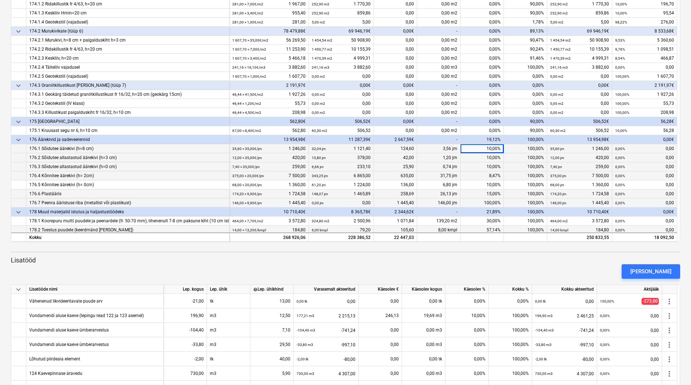
scroll to position [372, 0]
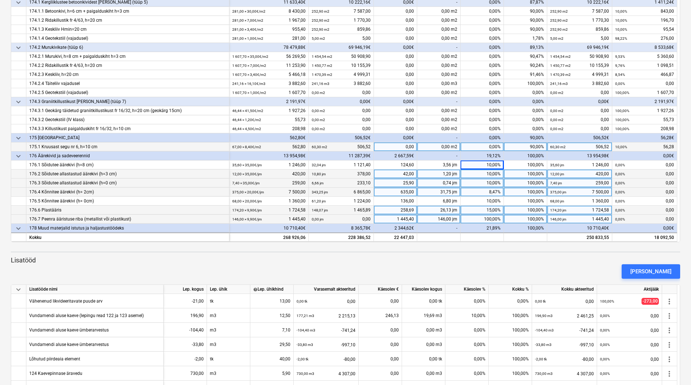
click at [472, 144] on div "0,00%" at bounding box center [482, 146] width 43 height 9
type input "10"
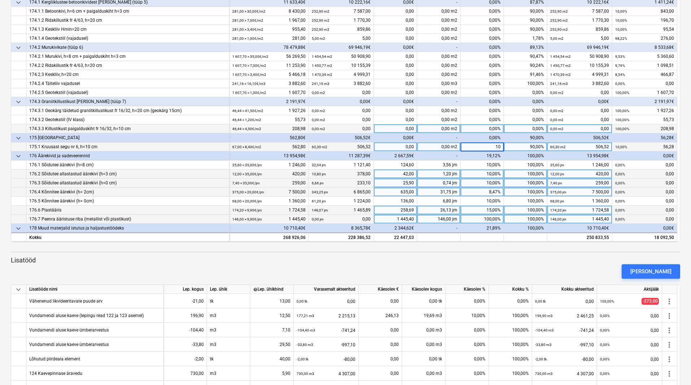
click at [480, 129] on div "0,00%" at bounding box center [482, 128] width 43 height 9
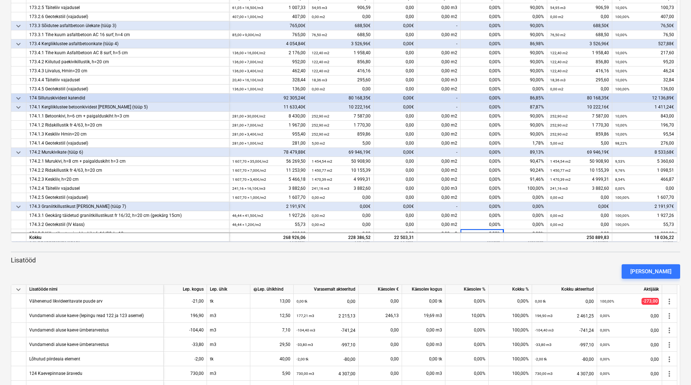
scroll to position [264, 0]
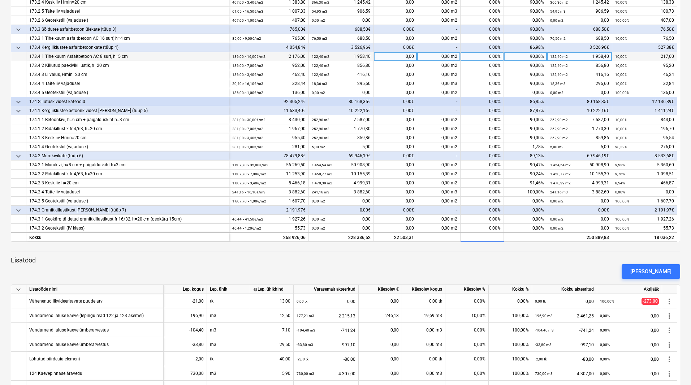
click at [489, 58] on div "0,00%" at bounding box center [482, 56] width 43 height 9
type input "10"
click at [502, 68] on div "0,00%" at bounding box center [482, 65] width 43 height 9
click at [490, 66] on div "0,00%" at bounding box center [482, 65] width 43 height 9
type input "10"
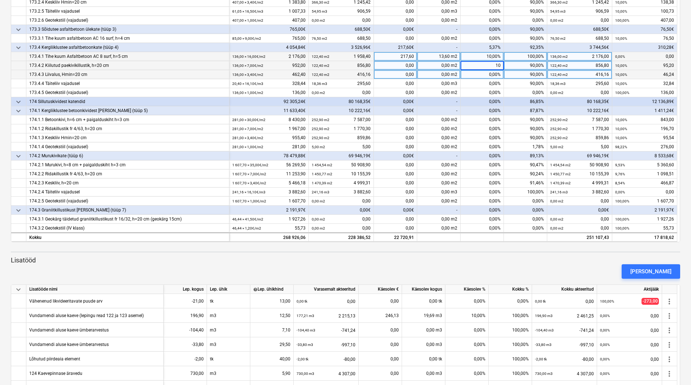
click at [488, 73] on div "0,00%" at bounding box center [482, 74] width 43 height 9
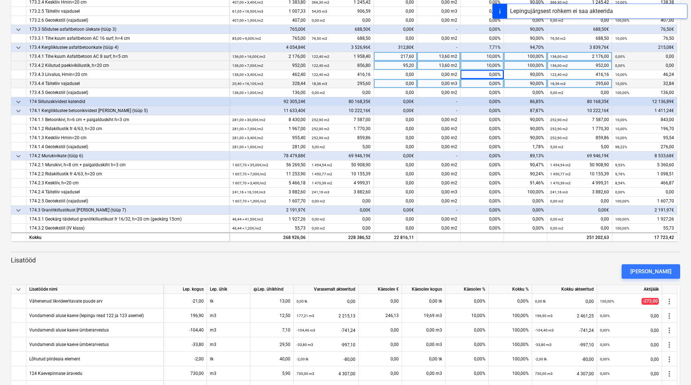
click at [489, 79] on div "0,00%" at bounding box center [482, 83] width 43 height 9
click at [487, 76] on div "0,00%" at bounding box center [482, 74] width 43 height 9
type input "10"
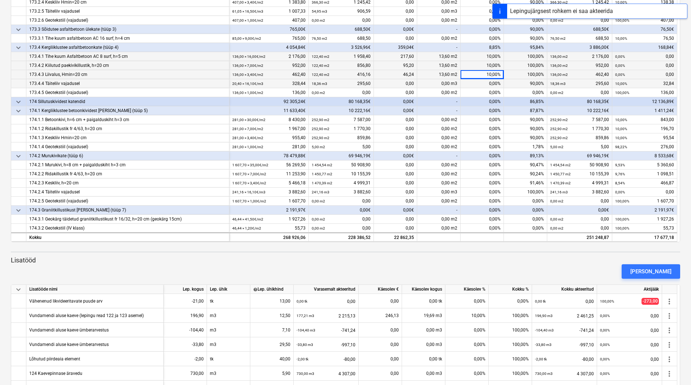
click at [489, 85] on div "0,00%" at bounding box center [482, 83] width 43 height 9
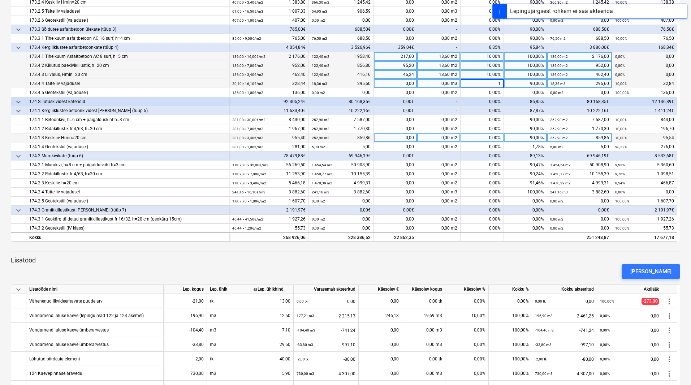
type input "10"
click at [488, 99] on div "0,00%" at bounding box center [482, 101] width 43 height 9
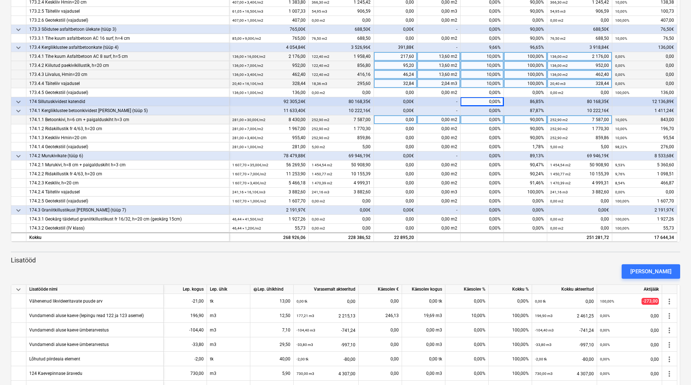
click at [481, 121] on div "0,00%" at bounding box center [482, 119] width 43 height 9
type input "10"
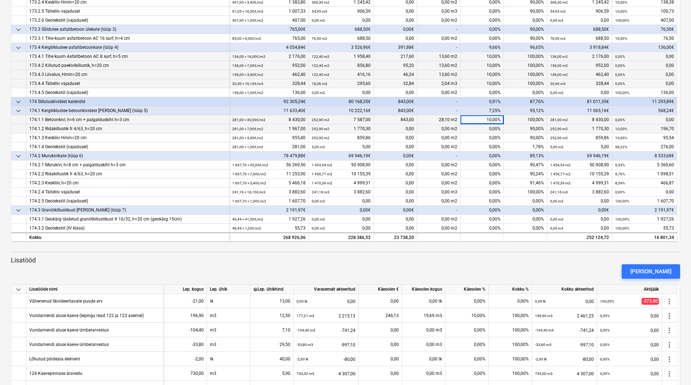
click at [478, 130] on div "0,00%" at bounding box center [482, 128] width 43 height 9
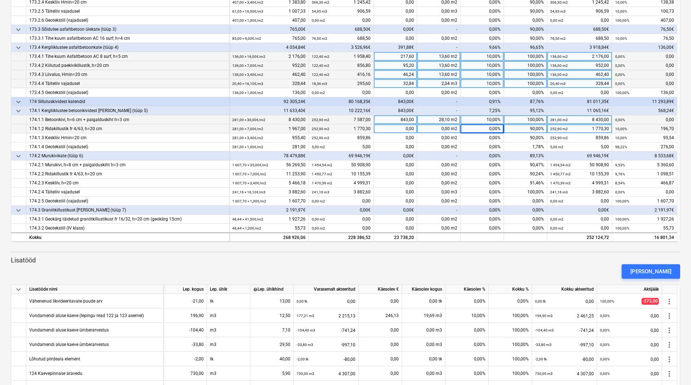
click at [486, 127] on div "0,00%" at bounding box center [482, 128] width 43 height 9
type input "10"
click at [479, 138] on div "0,00%" at bounding box center [482, 137] width 43 height 9
click at [462, 264] on div "[PERSON_NAME]" at bounding box center [345, 271] width 675 height 20
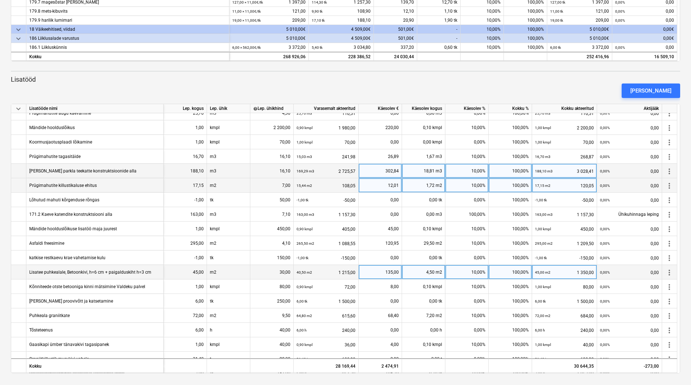
scroll to position [217, 0]
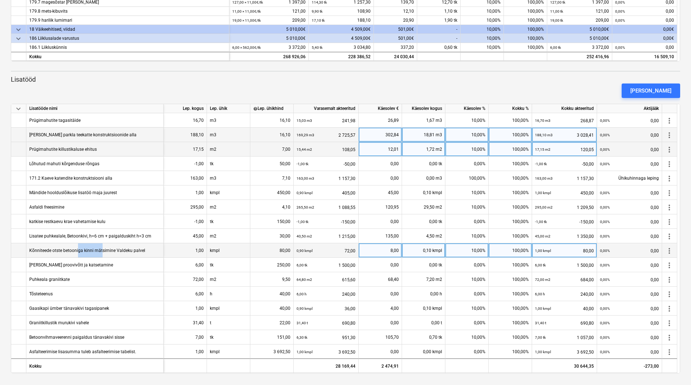
drag, startPoint x: 101, startPoint y: 250, endPoint x: 78, endPoint y: 253, distance: 23.8
click at [78, 253] on div "Kõnniteede otste betooniga kinni mätsimine Valdeku palvel" at bounding box center [87, 250] width 116 height 14
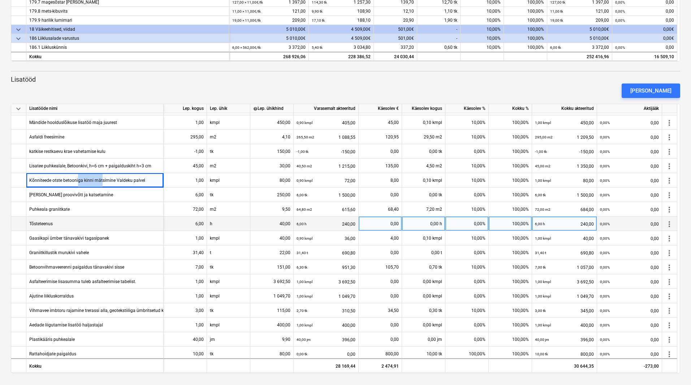
scroll to position [289, 0]
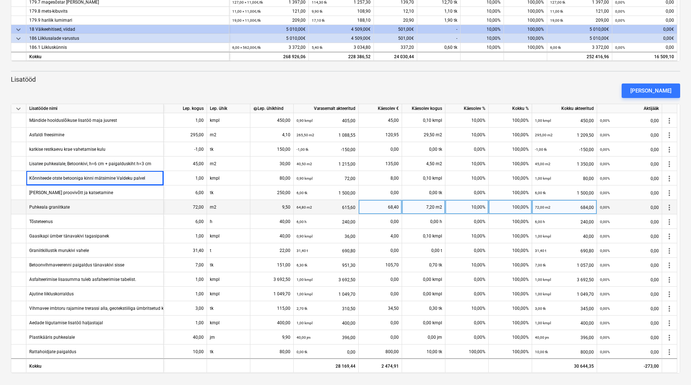
click at [62, 208] on div "Puhkeala graniitkate" at bounding box center [49, 207] width 40 height 14
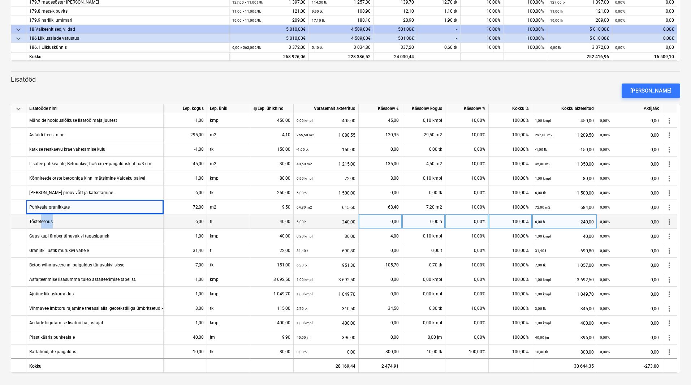
drag, startPoint x: 54, startPoint y: 222, endPoint x: 42, endPoint y: 219, distance: 11.9
click at [42, 219] on div "Tõsteteenus" at bounding box center [94, 221] width 137 height 14
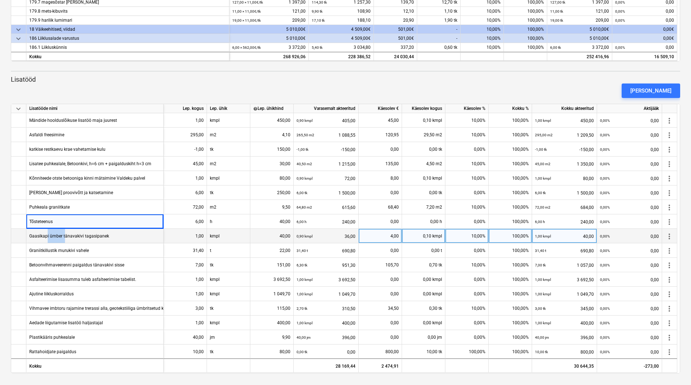
drag, startPoint x: 64, startPoint y: 236, endPoint x: 47, endPoint y: 235, distance: 17.0
click at [47, 235] on div "Gaasikapi ümber tänavakivi tagasipanek" at bounding box center [69, 236] width 80 height 14
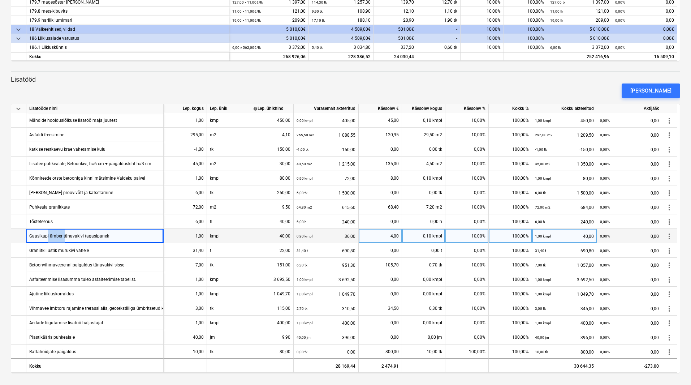
scroll to position [289, 0]
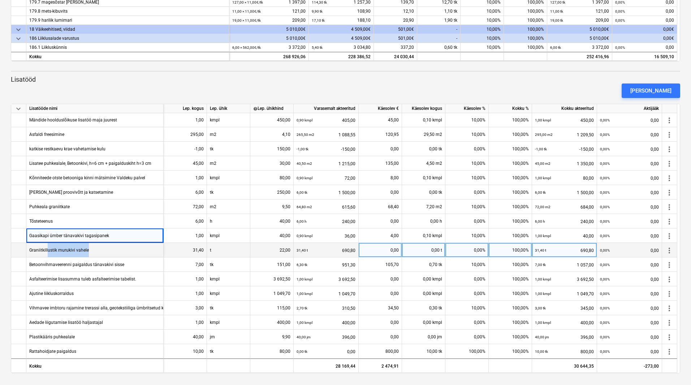
drag, startPoint x: 90, startPoint y: 249, endPoint x: 47, endPoint y: 254, distance: 42.9
click at [47, 254] on div "Graniitkillustik murukivi vahele" at bounding box center [94, 250] width 137 height 14
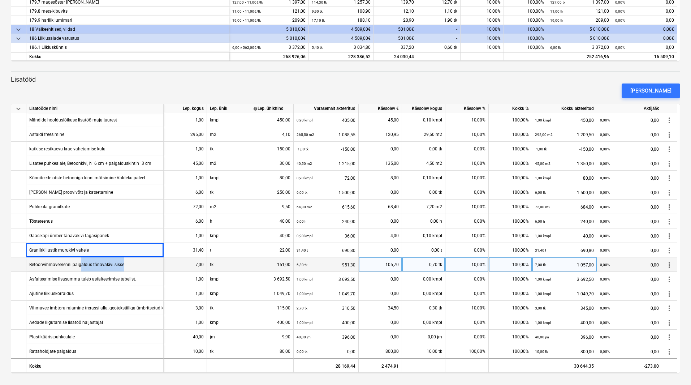
drag, startPoint x: 122, startPoint y: 265, endPoint x: 81, endPoint y: 267, distance: 41.2
click at [81, 267] on div "Betoonvihmaveerenni paigaldus tänavakivi sisse" at bounding box center [94, 264] width 137 height 14
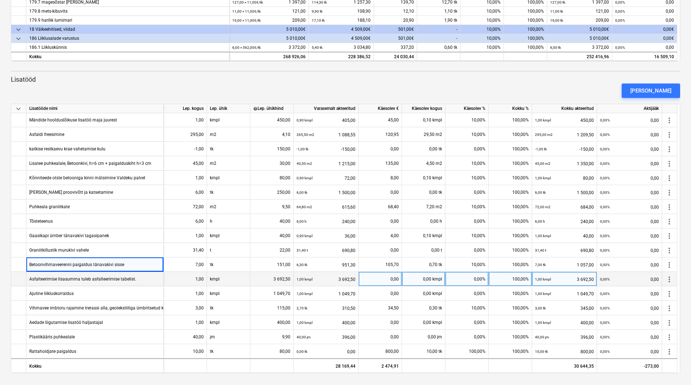
click at [144, 276] on div "Asfalteerimise lisasumma tuleb asfalteerimise tabelist." at bounding box center [94, 279] width 137 height 14
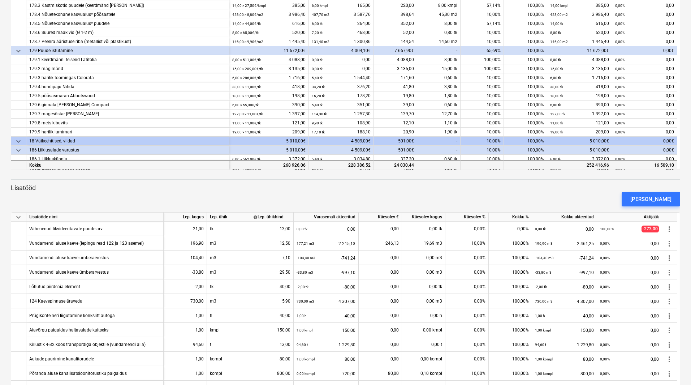
scroll to position [553, 0]
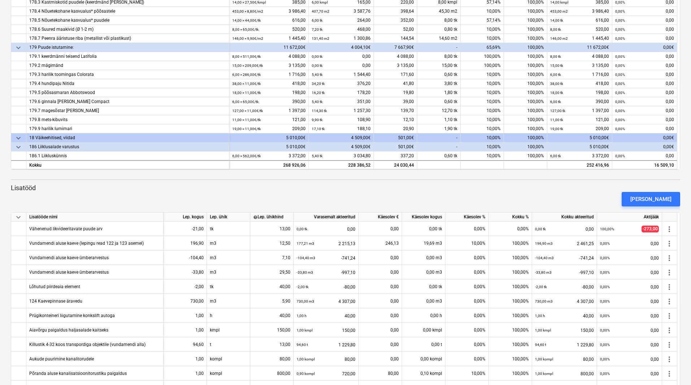
click at [159, 177] on div "keyboard_arrow_down Artikkel Lepinguline [PERSON_NAME] akteeritud Käesolev € Kä…" at bounding box center [345, 190] width 669 height 581
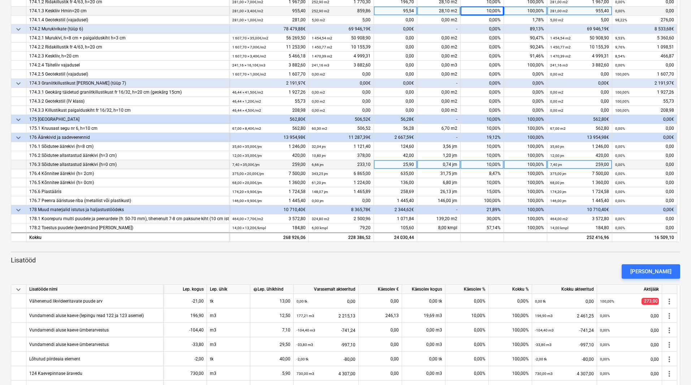
scroll to position [372, 0]
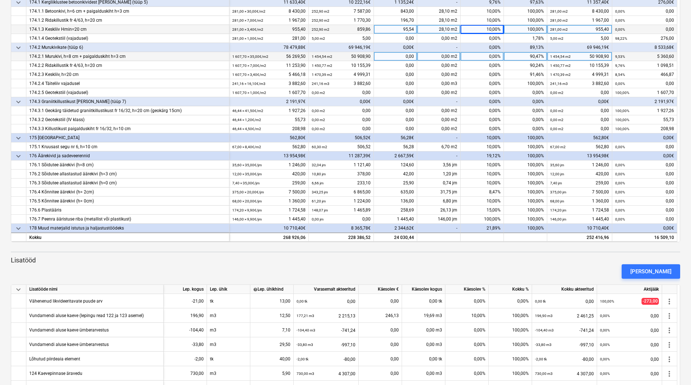
click at [487, 60] on div "0,00%" at bounding box center [482, 56] width 43 height 9
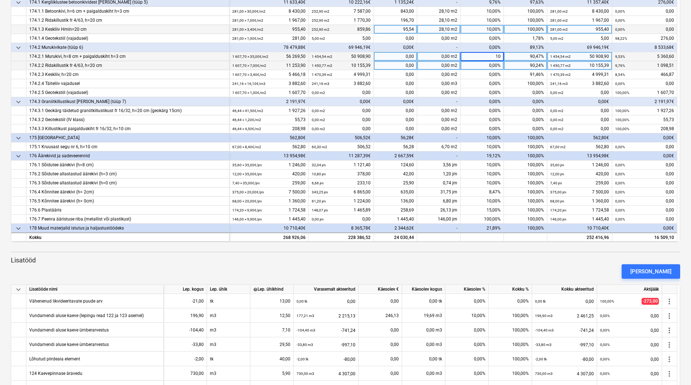
type input "100"
click at [486, 66] on div "0,00%" at bounding box center [482, 65] width 43 height 9
type input "100"
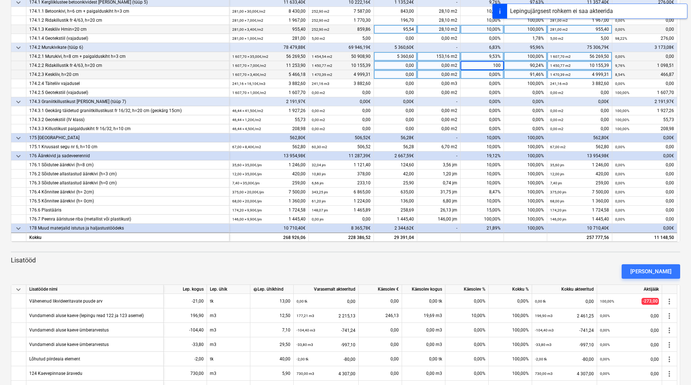
click at [493, 70] on div "0,00%" at bounding box center [482, 74] width 43 height 9
type input "100"
click at [494, 249] on div "keyboard_arrow_down Artikkel Lepinguline maksumus Varasemalt akteeritud Käesole…" at bounding box center [345, 263] width 669 height 581
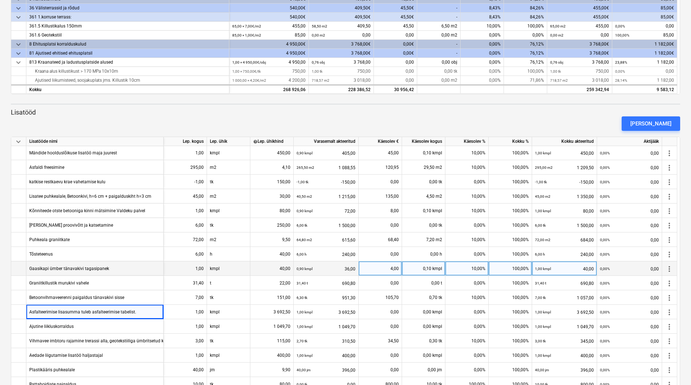
scroll to position [308, 0]
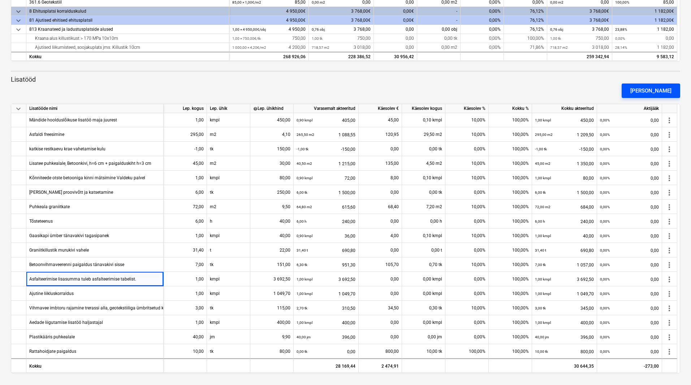
click at [670, 86] on div "[PERSON_NAME]" at bounding box center [650, 90] width 41 height 9
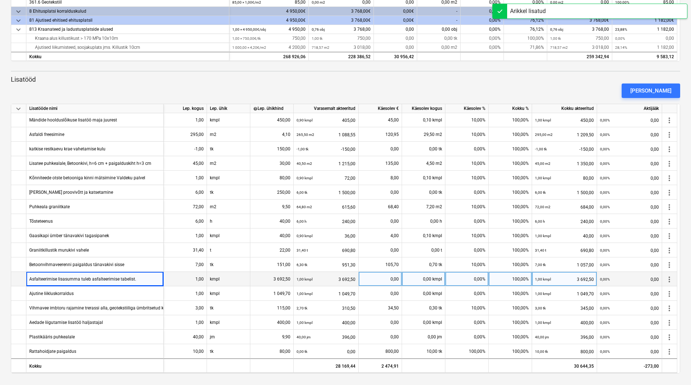
scroll to position [304, 0]
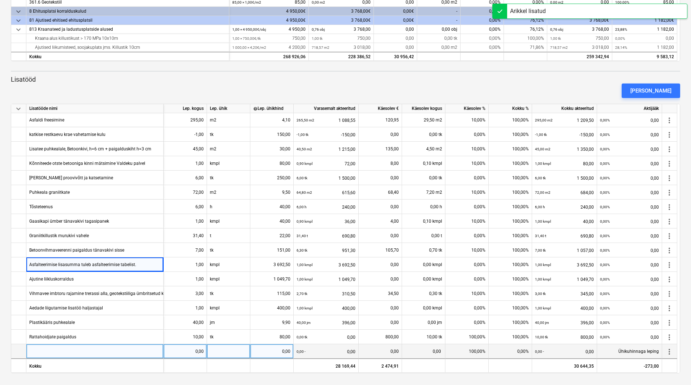
click at [72, 352] on div at bounding box center [94, 351] width 137 height 14
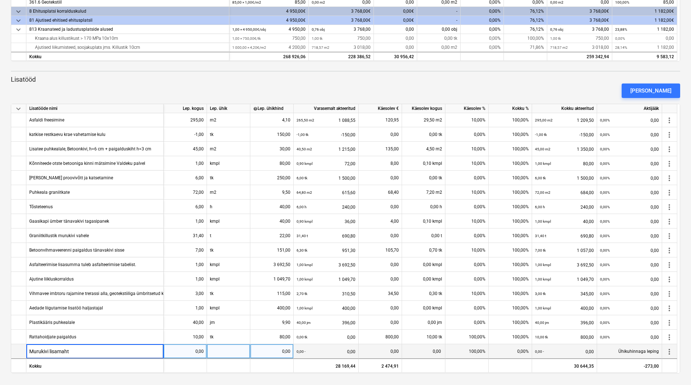
type input "[PERSON_NAME]("
click at [90, 350] on div "[PERSON_NAME](" at bounding box center [94, 351] width 137 height 14
click at [90, 350] on input "[PERSON_NAME](" at bounding box center [94, 351] width 137 height 14
type input "Murukivi lisamaht(mõõdetud maht 1631m2 ja aktitabelis 1607,7m2"
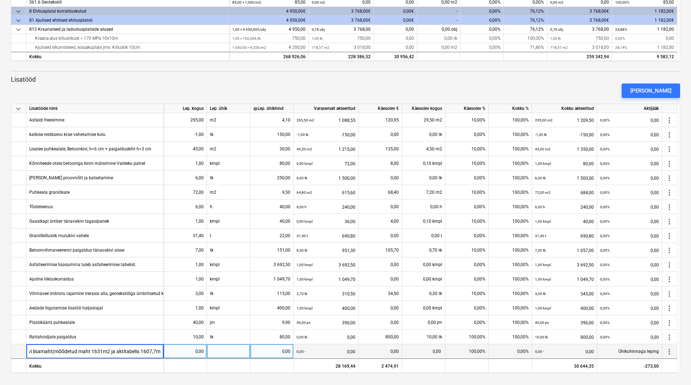
scroll to position [0, 20]
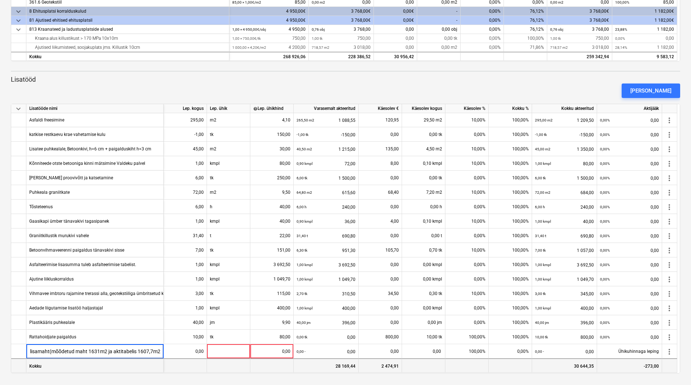
click at [180, 359] on div at bounding box center [185, 365] width 43 height 14
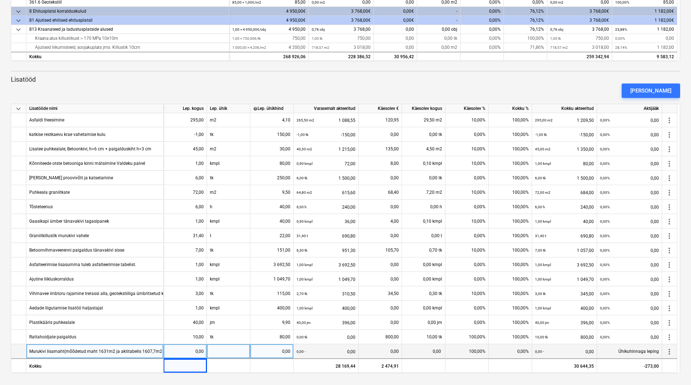
click at [188, 352] on div "0,00" at bounding box center [185, 351] width 37 height 14
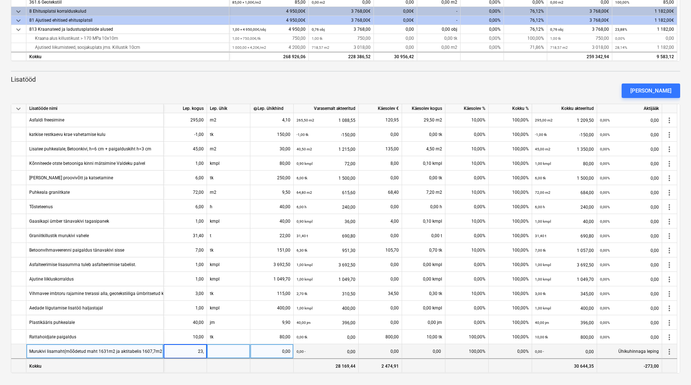
type input "23,3"
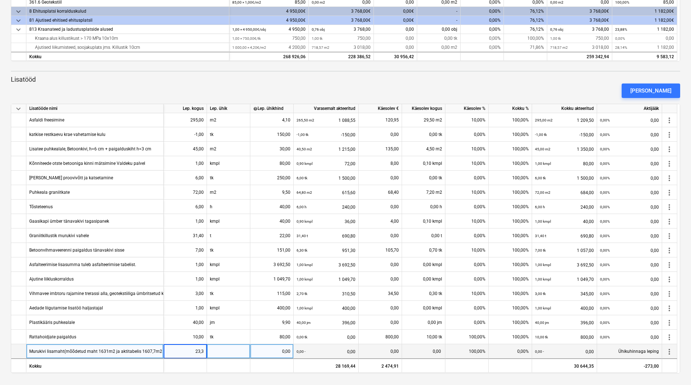
click at [234, 350] on div at bounding box center [228, 351] width 43 height 14
type input "m2"
click at [278, 350] on div "0,00" at bounding box center [271, 351] width 37 height 14
click at [278, 350] on input at bounding box center [271, 351] width 43 height 14
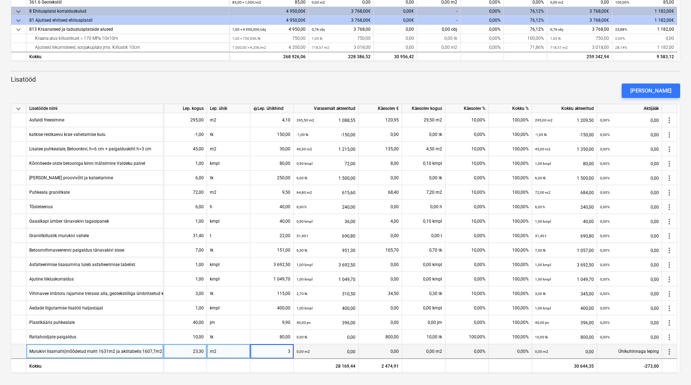
type input "35"
click at [478, 354] on div "0,00%" at bounding box center [466, 351] width 43 height 14
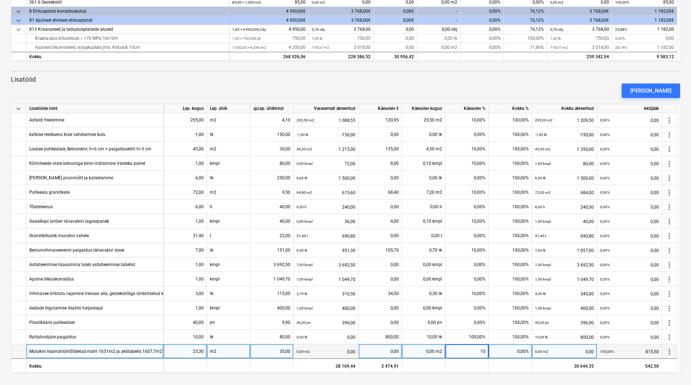
type input "100"
click at [445, 85] on div "[PERSON_NAME]" at bounding box center [345, 91] width 675 height 20
click at [426, 74] on div "keyboard_arrow_down Artikkel Lepinguline [PERSON_NAME] akteeritud Käesolev € Kä…" at bounding box center [345, 82] width 669 height 581
click at [652, 91] on div "[PERSON_NAME]" at bounding box center [650, 90] width 41 height 9
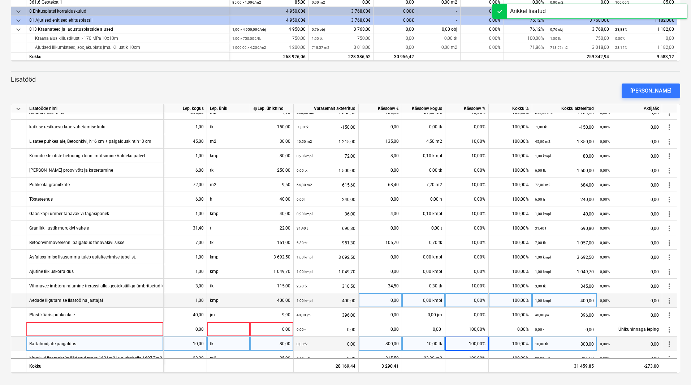
scroll to position [318, 0]
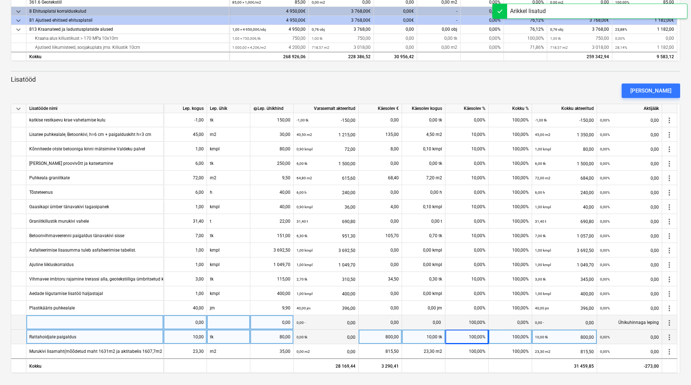
click at [149, 320] on div at bounding box center [94, 322] width 137 height 14
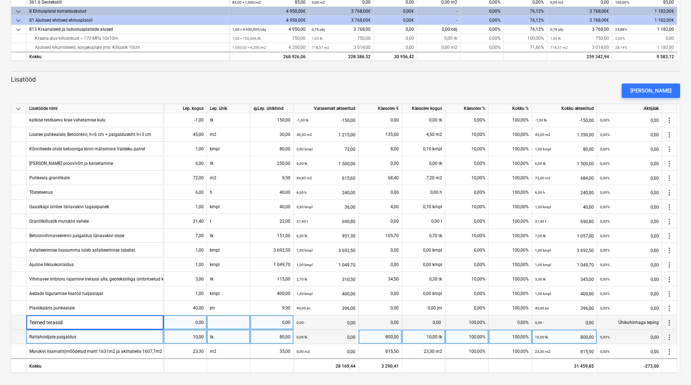
type input "Teimed terassile"
click at [195, 319] on div "0,00" at bounding box center [185, 322] width 37 height 14
click at [196, 327] on div "0,00" at bounding box center [185, 322] width 37 height 14
type input "1"
click at [218, 326] on div at bounding box center [228, 322] width 43 height 14
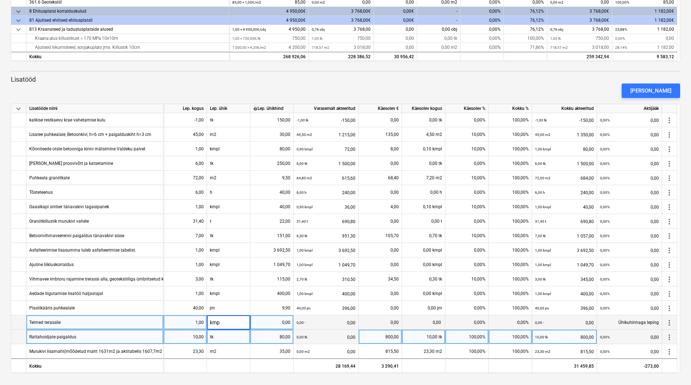
type input "kmpl"
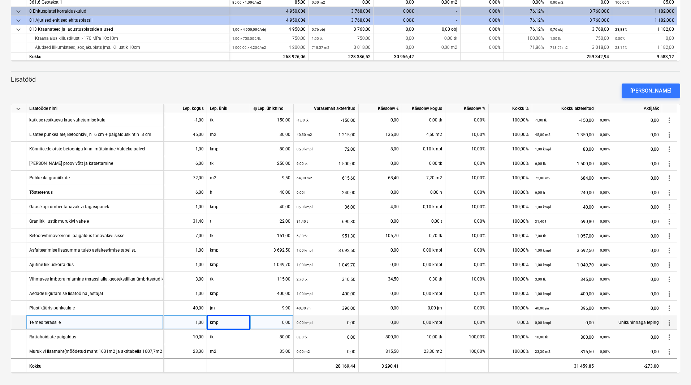
click at [219, 77] on p "Lisatööd" at bounding box center [345, 79] width 669 height 9
click at [393, 77] on p "Lisatööd" at bounding box center [345, 79] width 669 height 9
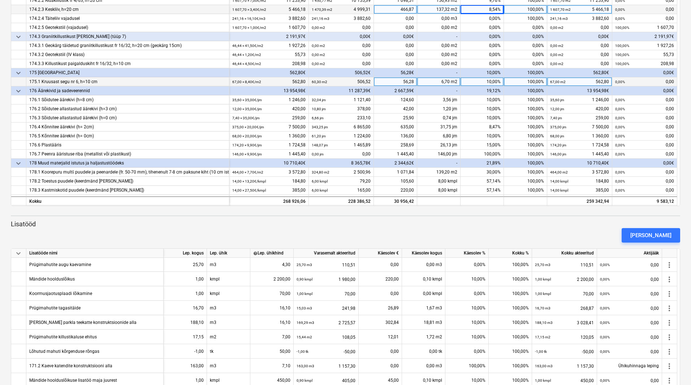
scroll to position [336, 0]
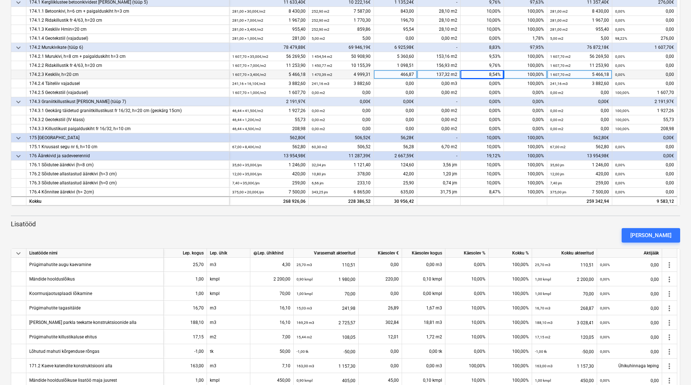
click at [165, 234] on div "[PERSON_NAME]" at bounding box center [345, 235] width 675 height 20
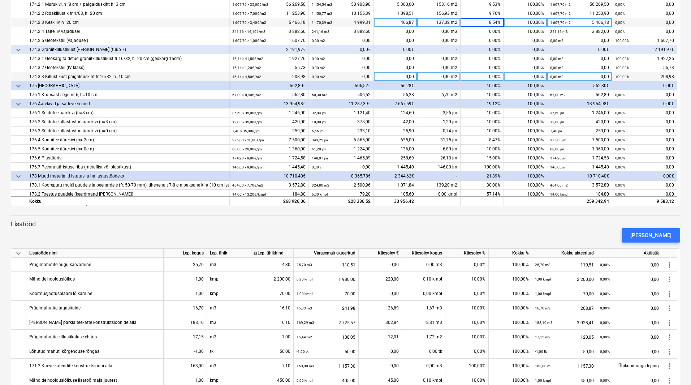
scroll to position [433, 0]
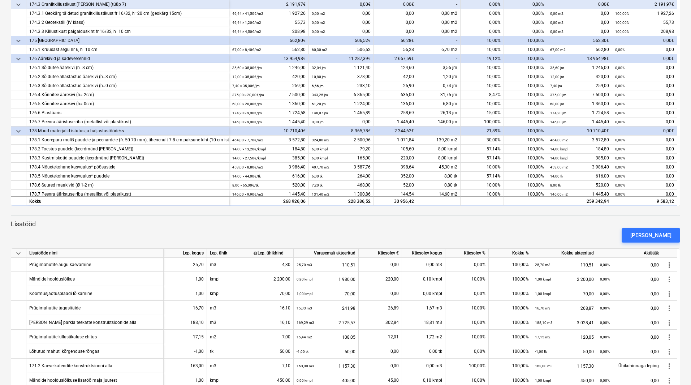
click at [133, 230] on div "[PERSON_NAME]" at bounding box center [345, 235] width 675 height 20
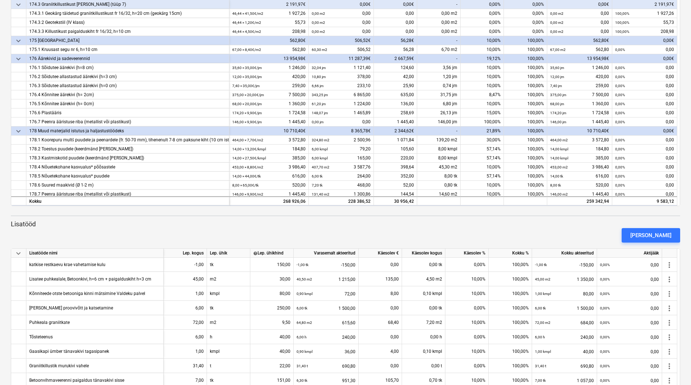
scroll to position [308, 0]
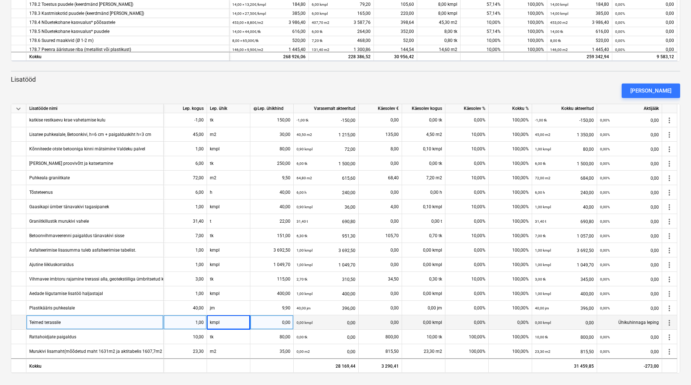
click at [549, 88] on div "[PERSON_NAME]" at bounding box center [345, 91] width 675 height 20
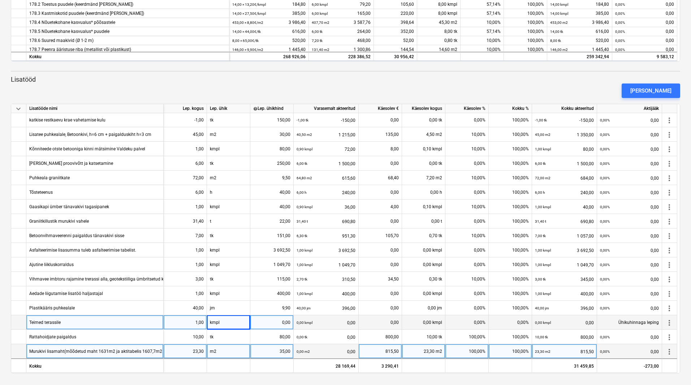
click at [122, 348] on div "Murukivi lisamaht(mõõdetud maht 1631m2 ja aktitabelis 1607,7m2" at bounding box center [95, 351] width 133 height 14
click at [649, 95] on div "[PERSON_NAME]" at bounding box center [650, 90] width 41 height 9
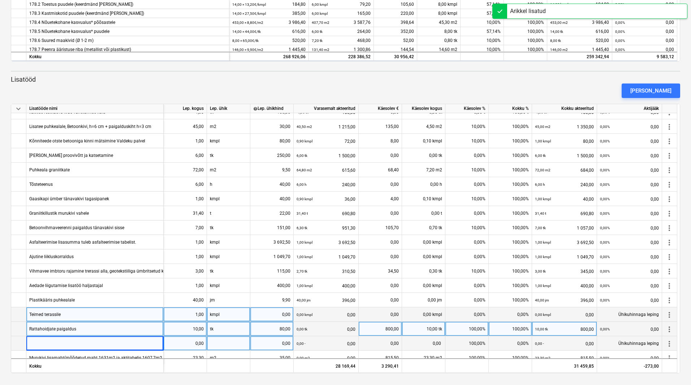
scroll to position [333, 0]
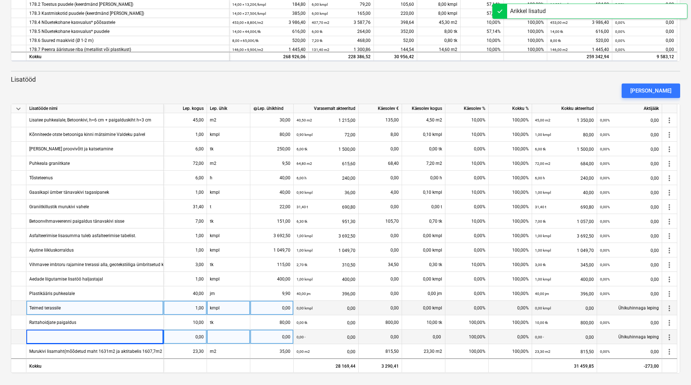
click at [99, 340] on div at bounding box center [94, 336] width 137 height 14
type input "Sõidutee äärekivi"
click at [187, 334] on div "0,00" at bounding box center [185, 336] width 37 height 14
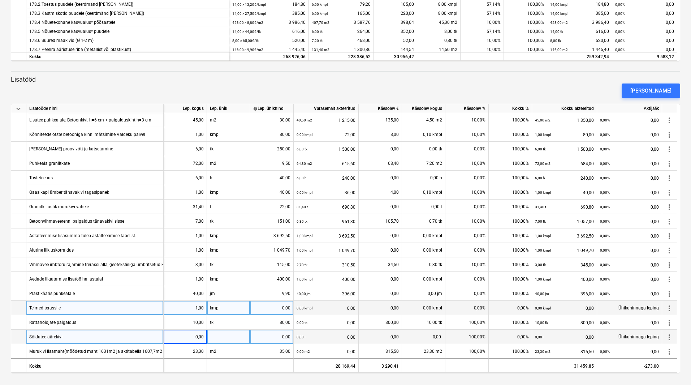
click at [187, 334] on div "0,00" at bounding box center [185, 336] width 37 height 14
type input "5"
click at [232, 333] on div at bounding box center [228, 336] width 43 height 14
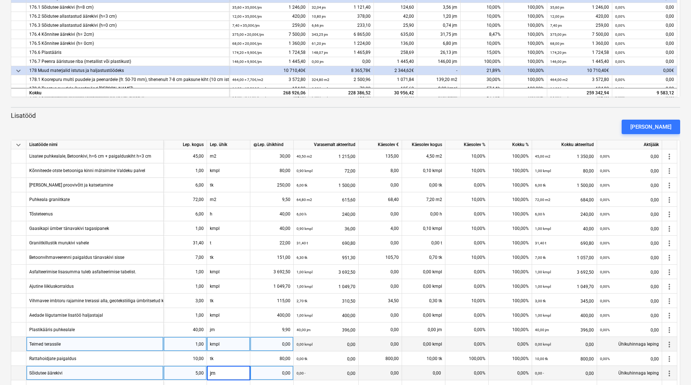
scroll to position [397, 0]
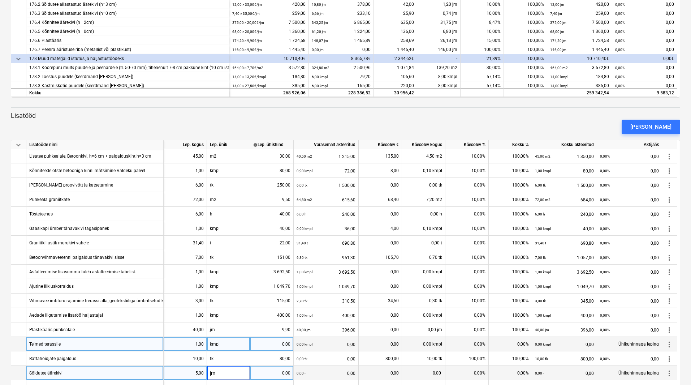
click at [276, 371] on div "0,00" at bounding box center [271, 373] width 37 height 14
type input "35"
click at [276, 120] on div "[PERSON_NAME]" at bounding box center [345, 127] width 675 height 20
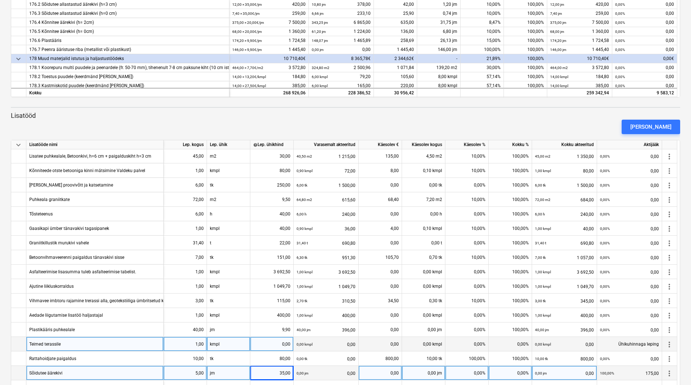
click at [468, 366] on div "0,00%" at bounding box center [466, 373] width 43 height 14
type input "100"
click at [381, 125] on div "[PERSON_NAME]" at bounding box center [345, 127] width 675 height 20
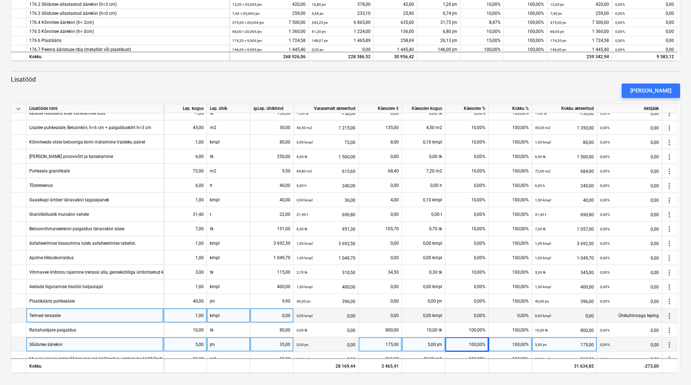
scroll to position [333, 0]
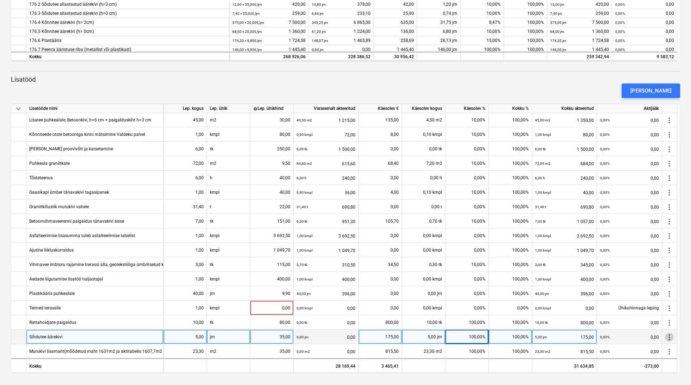
click at [669, 339] on span "more_vert" at bounding box center [669, 337] width 9 height 9
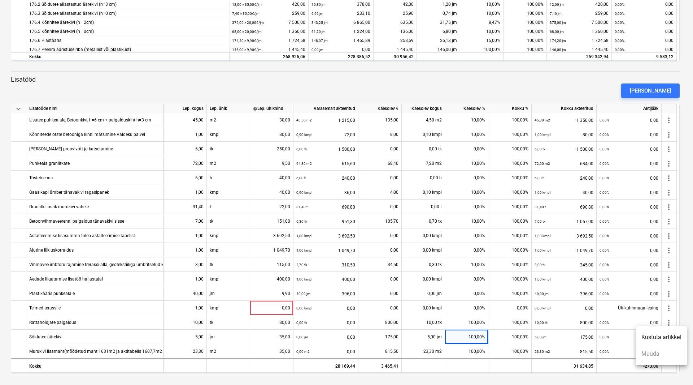
click at [669, 339] on li "Kustuta artikkel" at bounding box center [661, 337] width 51 height 17
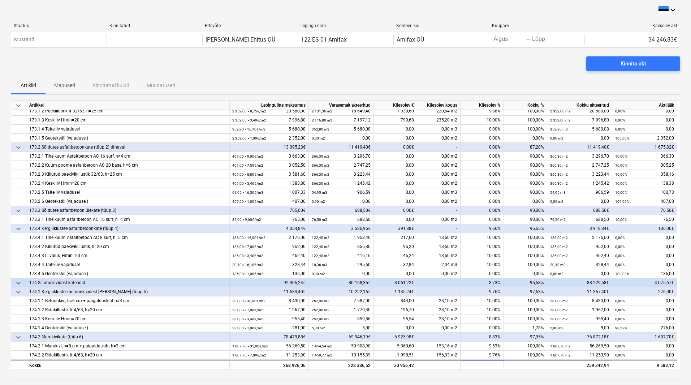
scroll to position [217, 0]
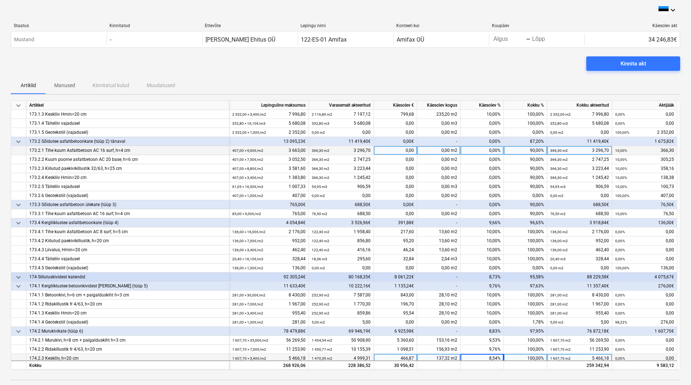
click at [497, 149] on div "0,00%" at bounding box center [482, 150] width 43 height 9
type input "10"
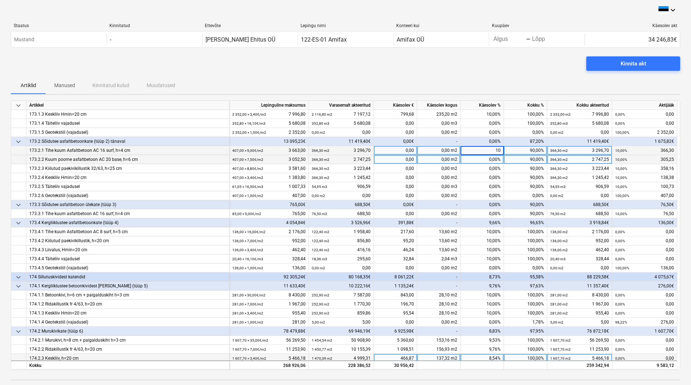
click at [489, 155] on div "0,00%" at bounding box center [482, 159] width 43 height 9
click at [485, 159] on div "0,00%" at bounding box center [482, 159] width 43 height 9
type input "10"
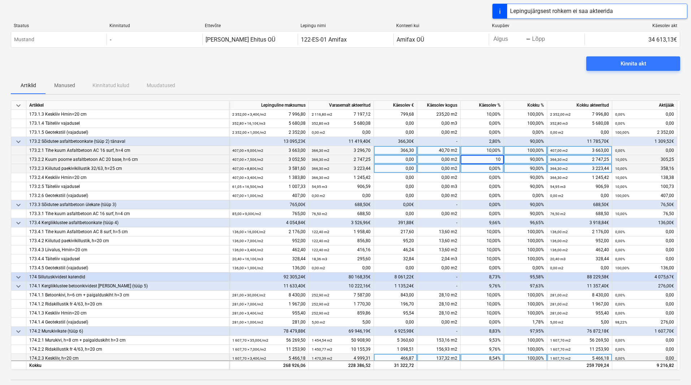
click at [484, 169] on div "0,00%" at bounding box center [482, 168] width 43 height 9
type input "10"
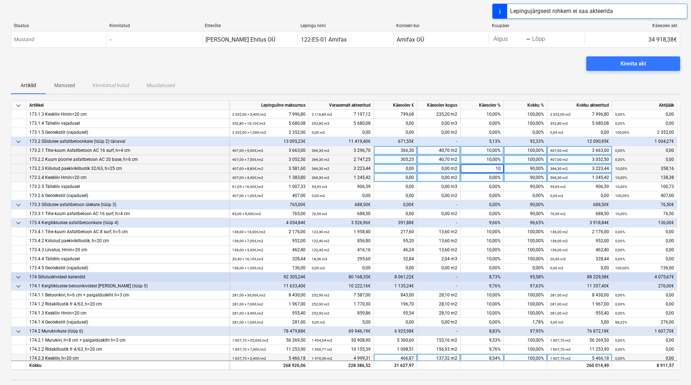
click at [487, 178] on div "0,00%" at bounding box center [482, 177] width 43 height 9
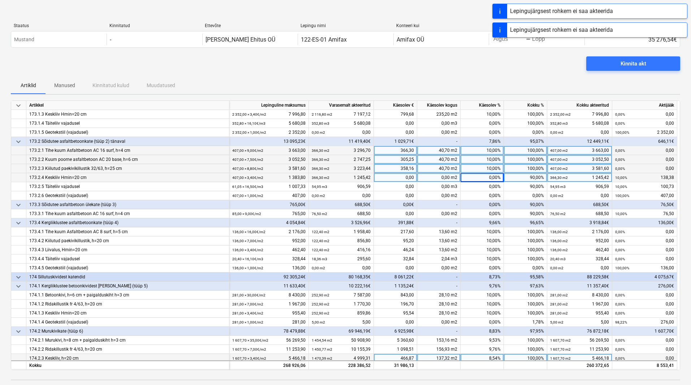
click at [487, 178] on div "0,00%" at bounding box center [482, 177] width 43 height 9
type input "10"
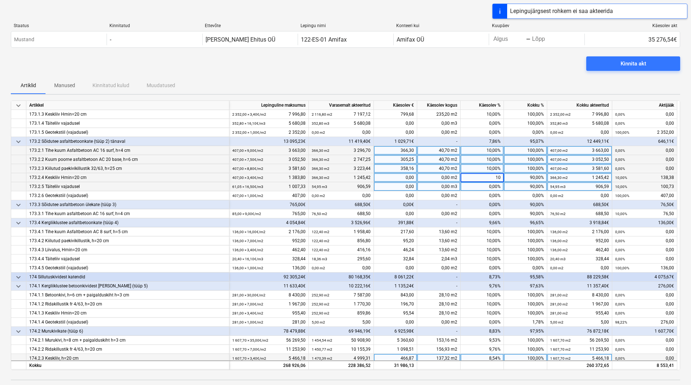
click at [491, 186] on div "0,00%" at bounding box center [482, 186] width 43 height 9
type input "10"
click at [491, 77] on div "Artiklid Manused Kinnitatud kulud Muudatused" at bounding box center [345, 85] width 669 height 17
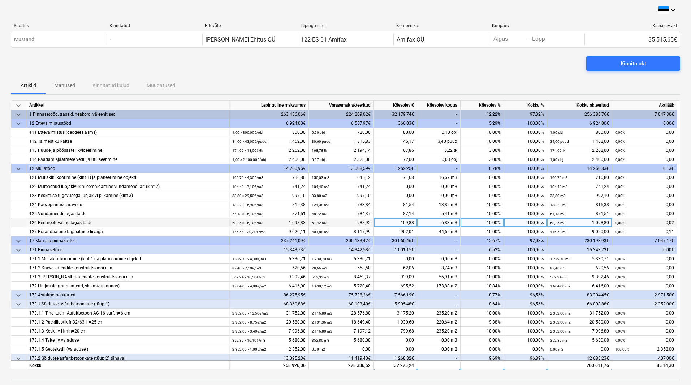
scroll to position [36, 0]
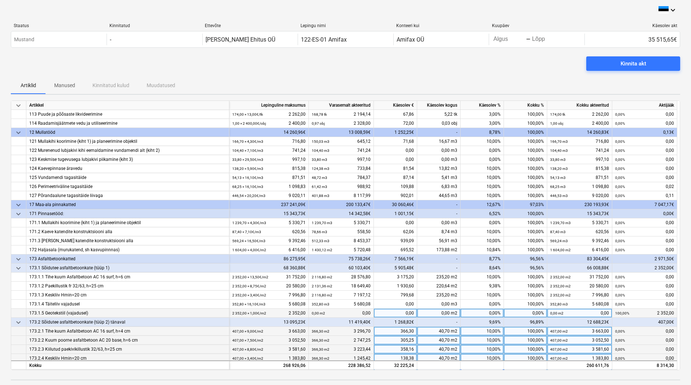
click at [479, 311] on div "0,00%" at bounding box center [482, 312] width 43 height 9
type input "100"
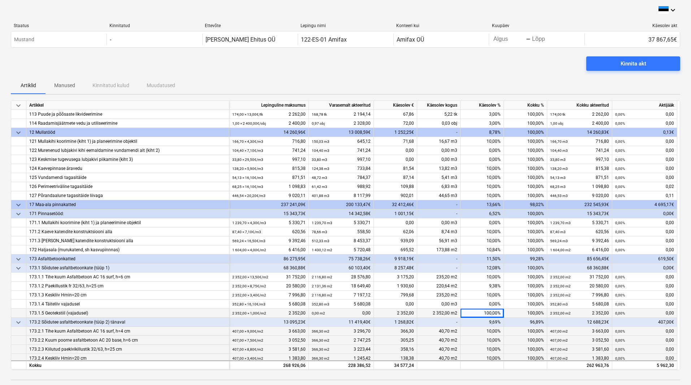
click at [496, 68] on div "Kinnita akt" at bounding box center [345, 66] width 669 height 20
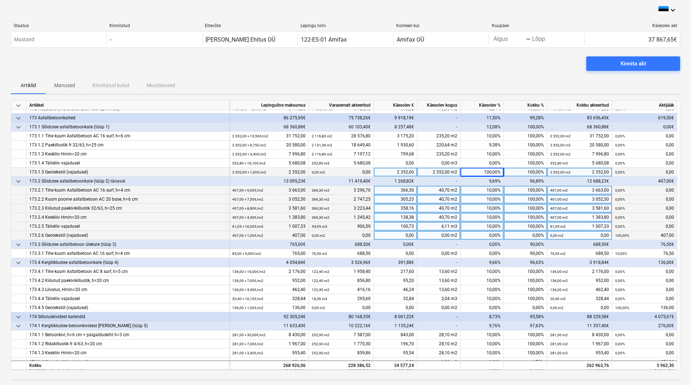
scroll to position [181, 0]
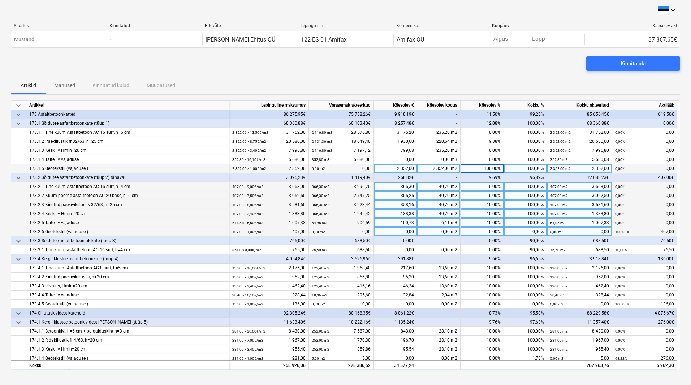
click at [485, 233] on div "0,00%" at bounding box center [482, 231] width 43 height 9
type input "100"
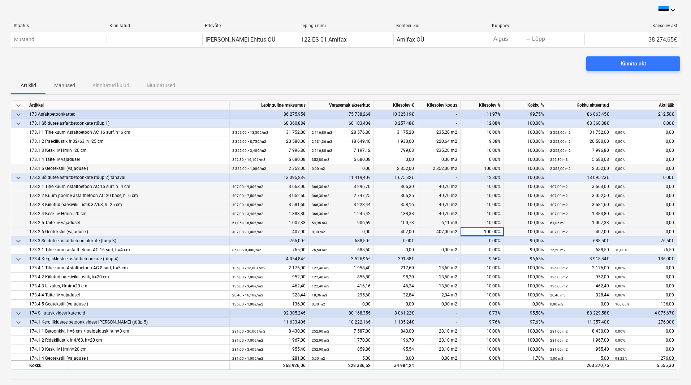
click at [488, 70] on div "Kinnita akt" at bounding box center [345, 66] width 669 height 20
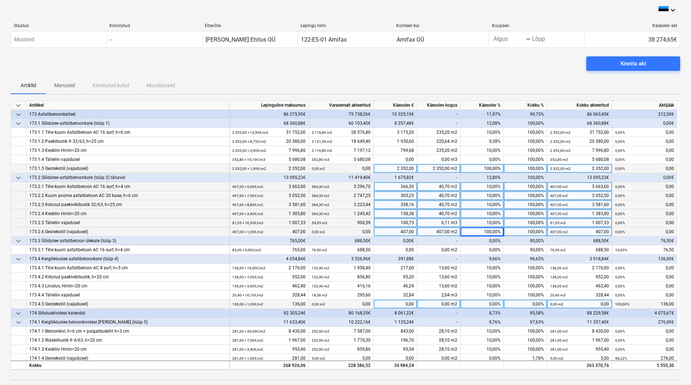
click at [470, 306] on div "0,00%" at bounding box center [482, 303] width 43 height 9
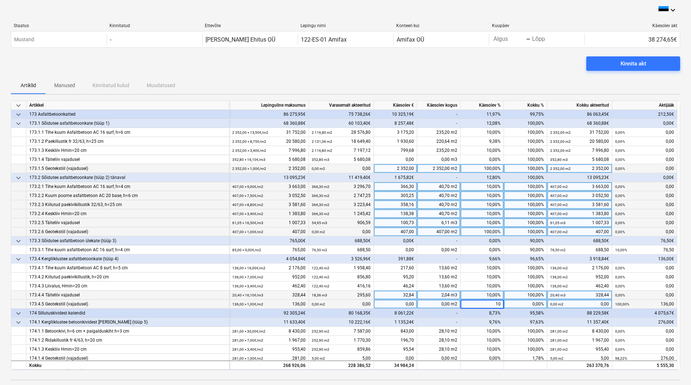
type input "100"
click at [485, 79] on div "Artiklid Manused Kinnitatud kulud Muudatused" at bounding box center [345, 85] width 669 height 17
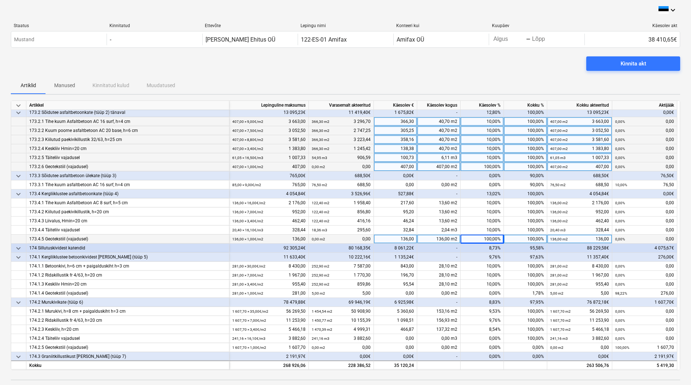
scroll to position [289, 0]
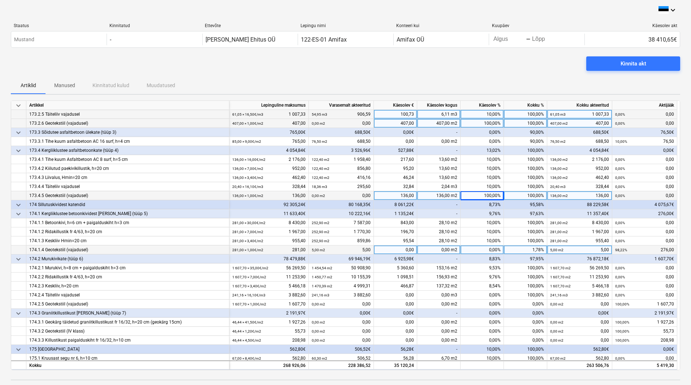
click at [474, 248] on div "0,00%" at bounding box center [482, 249] width 43 height 9
type input "100"
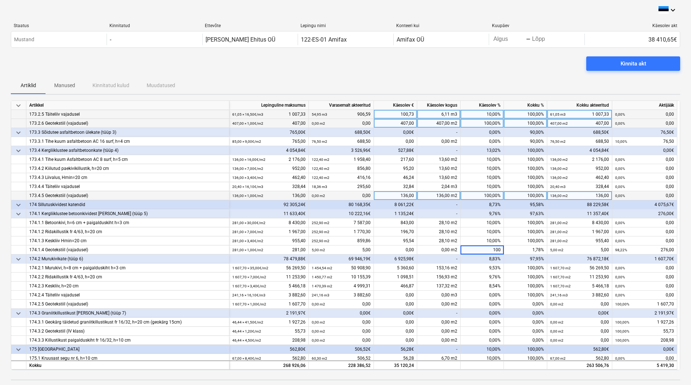
click at [505, 75] on div "Kinnita akt" at bounding box center [345, 66] width 669 height 20
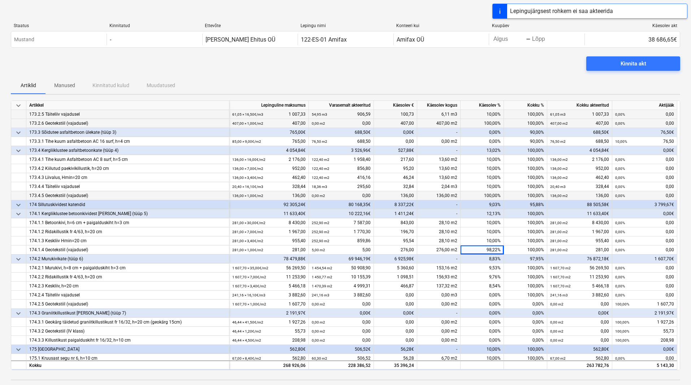
scroll to position [325, 0]
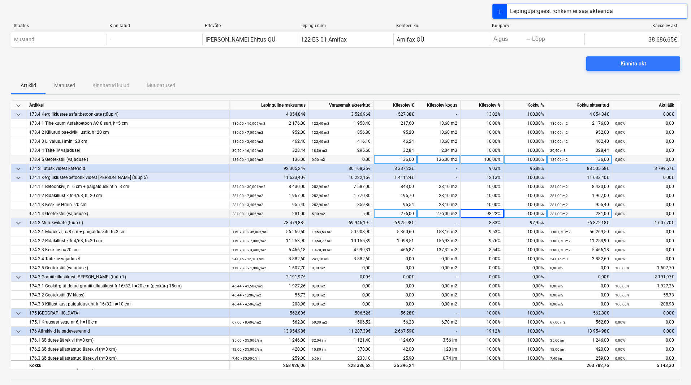
click at [487, 212] on div "98,22%" at bounding box center [482, 213] width 43 height 9
type input "100"
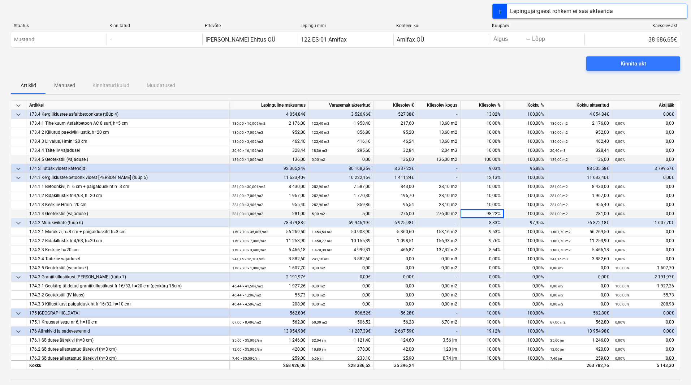
click at [481, 71] on div "Kinnita akt" at bounding box center [345, 66] width 669 height 20
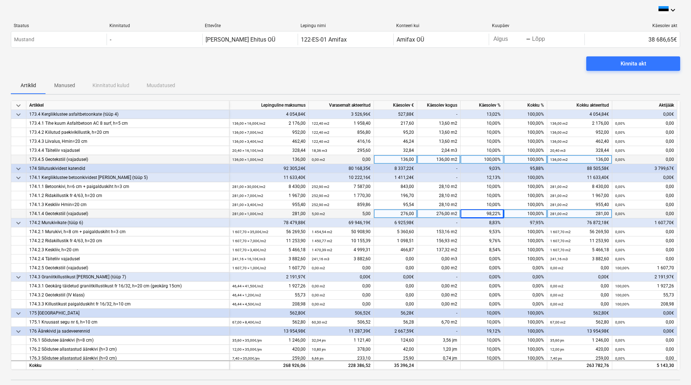
click at [482, 216] on div "98,22%" at bounding box center [482, 213] width 43 height 9
type input "0"
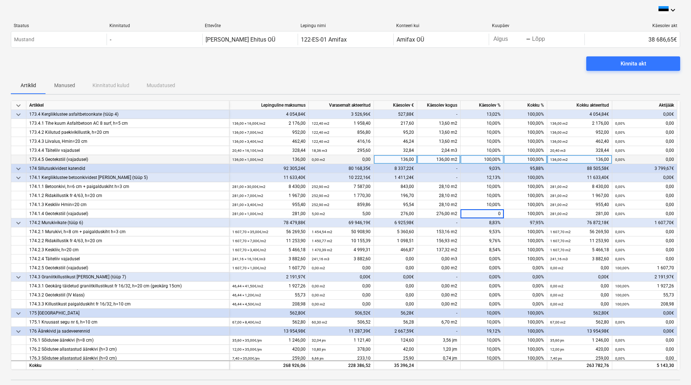
click at [465, 69] on div "Kinnita akt" at bounding box center [345, 66] width 669 height 20
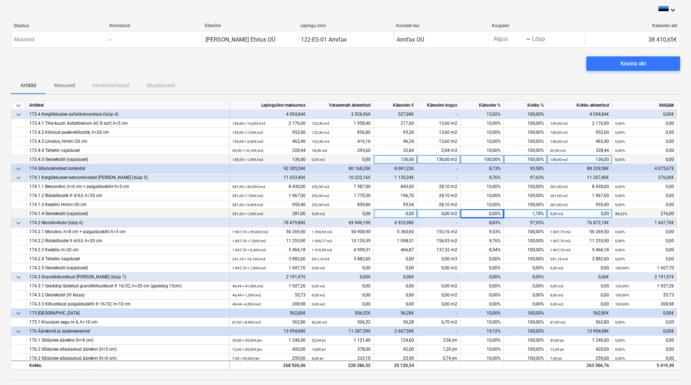
click at [474, 211] on div "0,00%" at bounding box center [482, 213] width 43 height 9
type input "100"
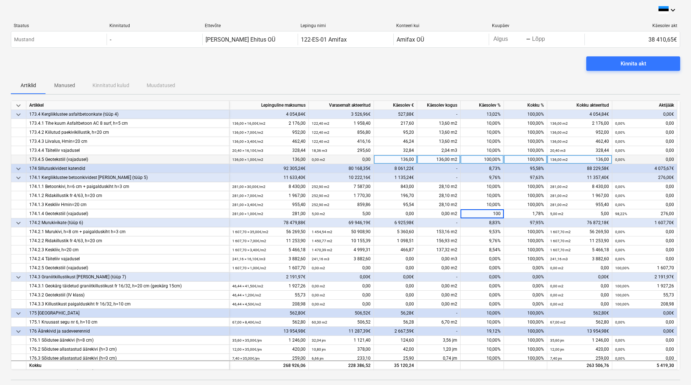
click at [474, 66] on div "Kinnita akt" at bounding box center [345, 66] width 669 height 20
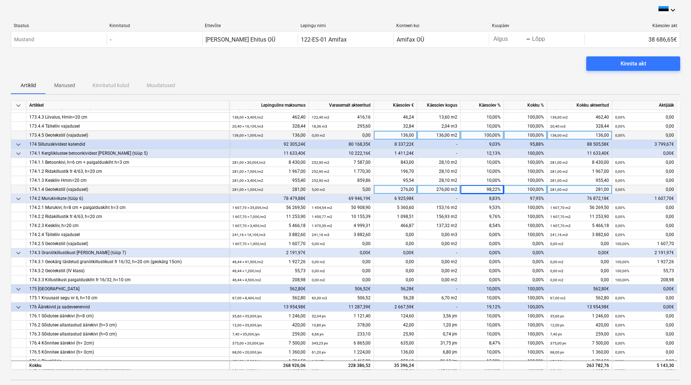
scroll to position [361, 0]
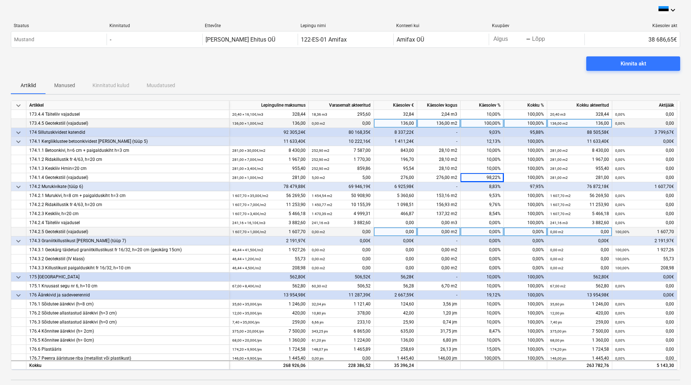
click at [480, 234] on div "0,00%" at bounding box center [482, 231] width 43 height 9
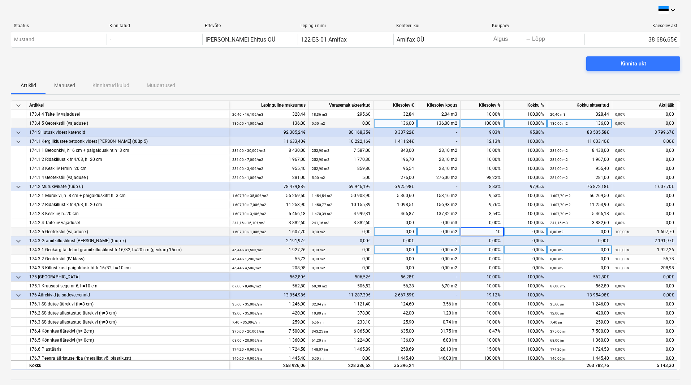
type input "100"
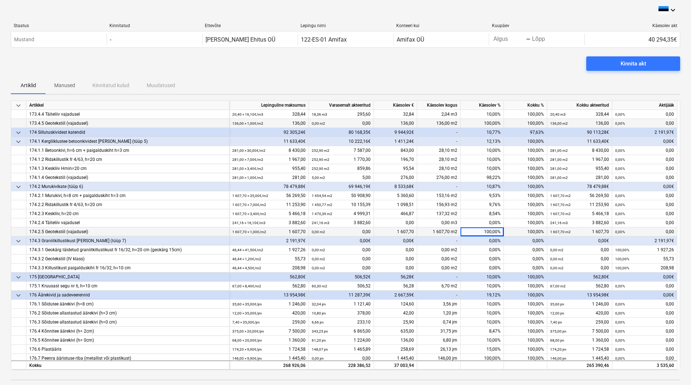
click at [494, 76] on div "Kinnita akt" at bounding box center [345, 66] width 669 height 20
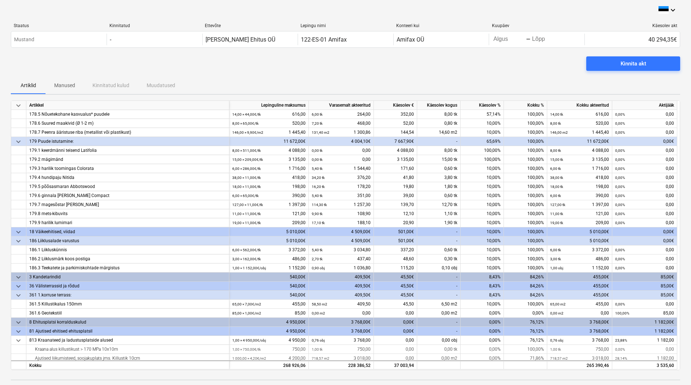
scroll to position [661, 0]
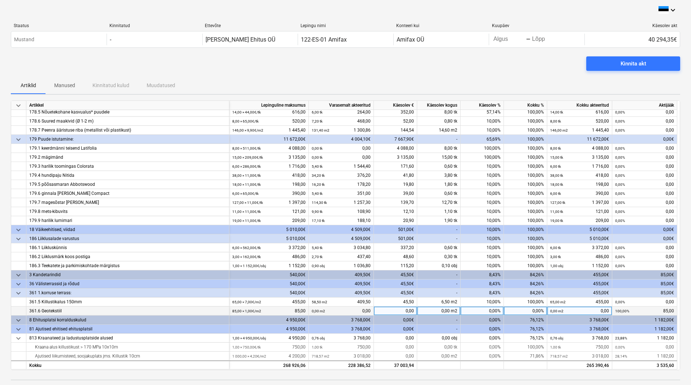
click at [479, 309] on div "0,00%" at bounding box center [482, 310] width 43 height 9
type input "100"
click at [522, 65] on div "Kinnita akt" at bounding box center [345, 66] width 669 height 20
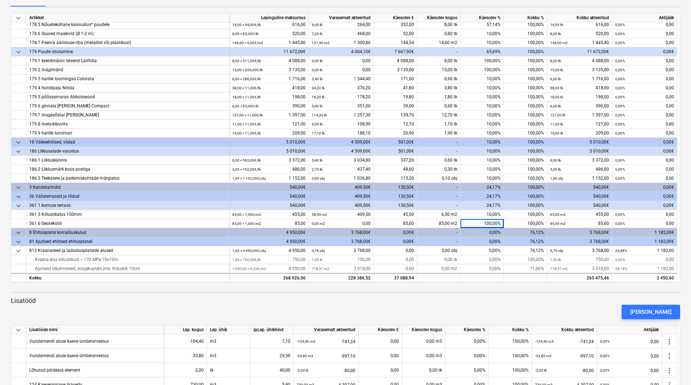
scroll to position [108, 0]
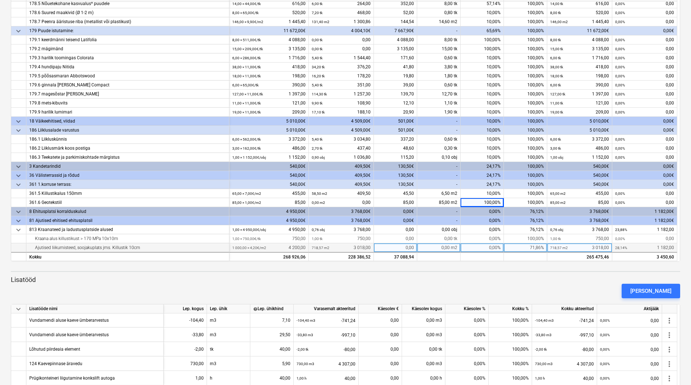
click at [477, 247] on div "0,00%" at bounding box center [482, 247] width 43 height 9
type input "100"
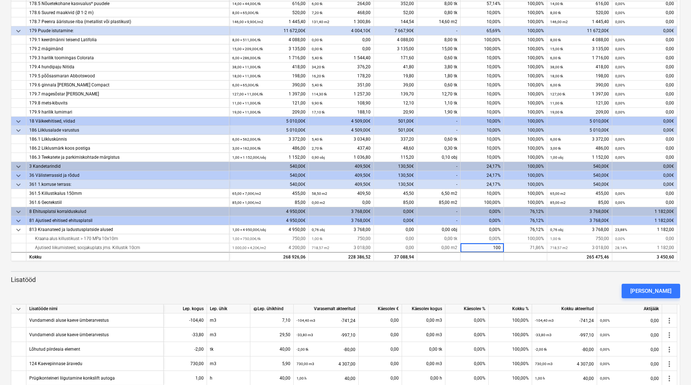
click at [421, 280] on p "Lisatööd" at bounding box center [345, 279] width 669 height 9
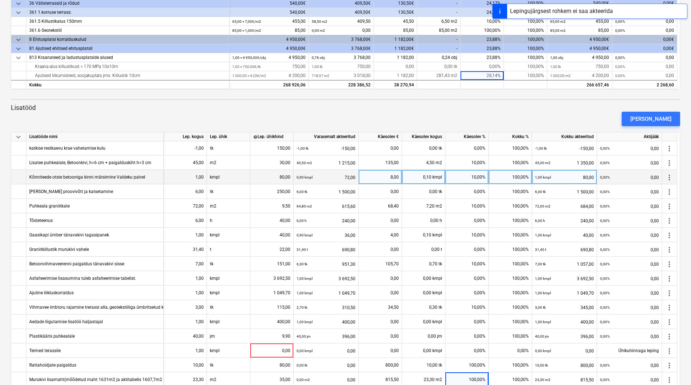
scroll to position [308, 0]
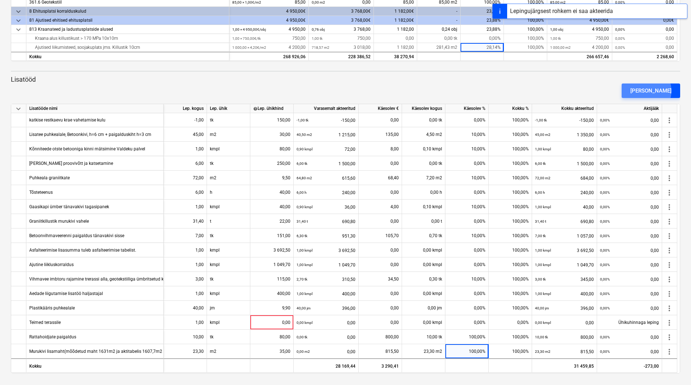
click at [659, 91] on div "[PERSON_NAME]" at bounding box center [650, 90] width 41 height 9
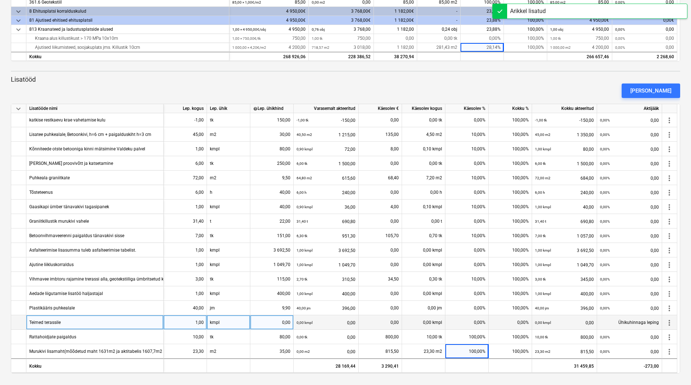
scroll to position [333, 0]
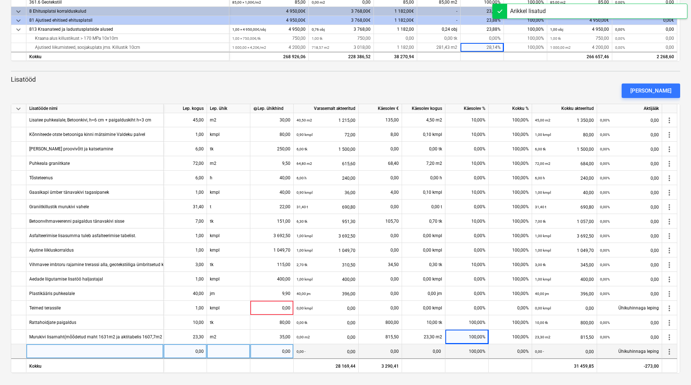
click at [98, 351] on div at bounding box center [94, 351] width 137 height 14
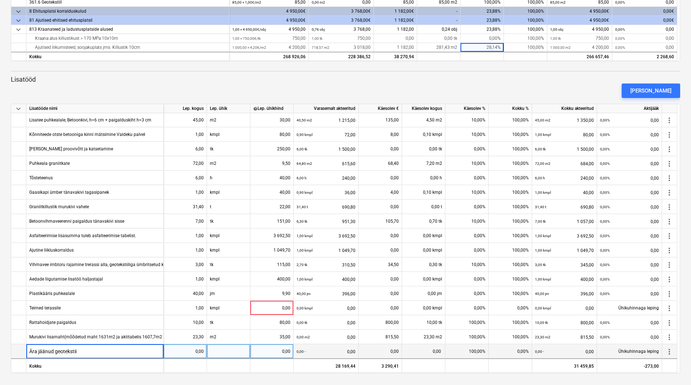
type input "Ära jäänud geotekstiil"
click at [187, 348] on div "0,00" at bounding box center [185, 351] width 37 height 14
click at [192, 350] on div "0,00" at bounding box center [185, 351] width 37 height 14
type input "4863,7"
click at [220, 353] on div at bounding box center [228, 351] width 43 height 14
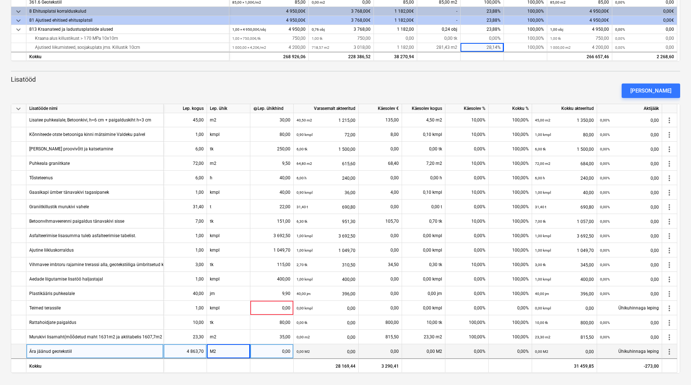
click at [275, 350] on div "0,00" at bounding box center [271, 351] width 37 height 14
click at [287, 351] on div "0,00" at bounding box center [271, 351] width 37 height 14
type input "1"
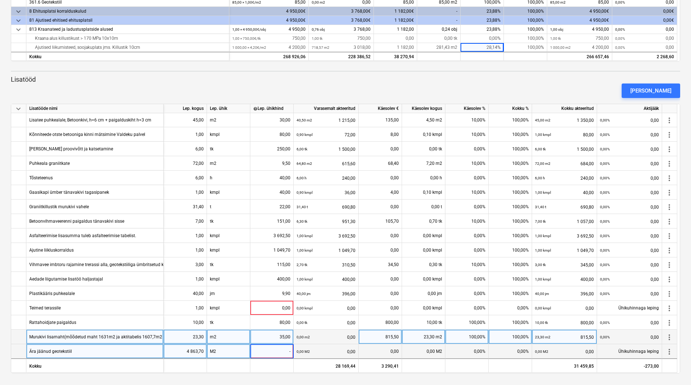
type input "-1"
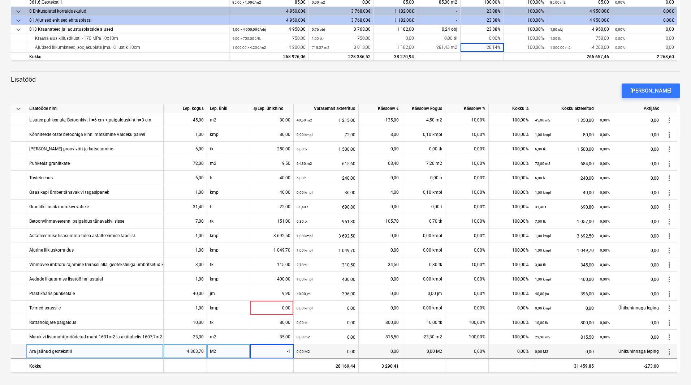
click at [417, 86] on div "[PERSON_NAME]" at bounding box center [345, 91] width 675 height 20
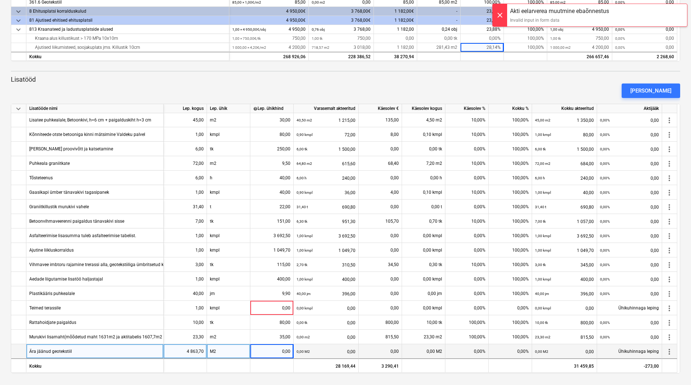
click at [471, 348] on div "0,00%" at bounding box center [466, 351] width 43 height 14
click at [468, 350] on div "0,00%" at bounding box center [466, 351] width 43 height 14
click at [281, 349] on div "0,00" at bounding box center [271, 351] width 37 height 14
type input "-1"
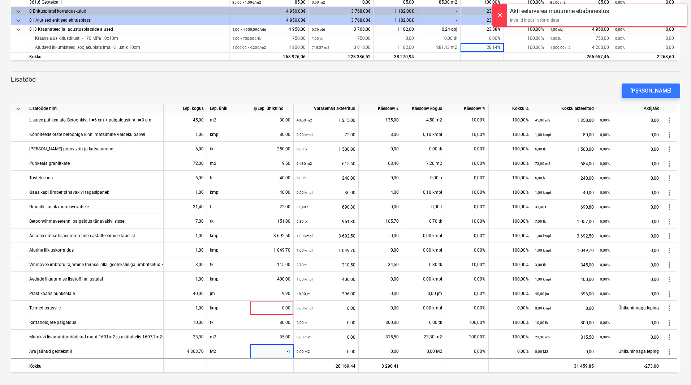
click at [259, 86] on div "[PERSON_NAME]" at bounding box center [345, 91] width 675 height 20
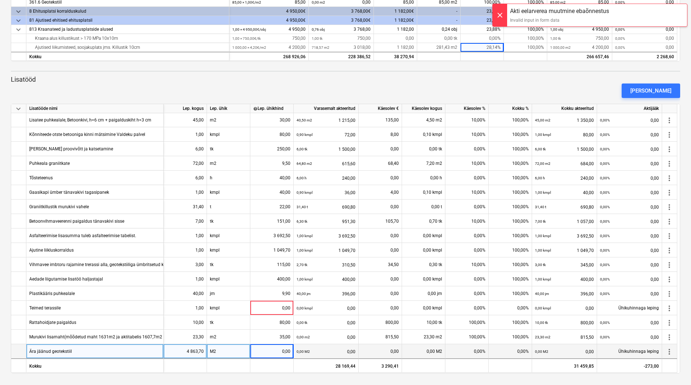
click at [269, 353] on div "0,00" at bounding box center [271, 351] width 37 height 14
type input "1"
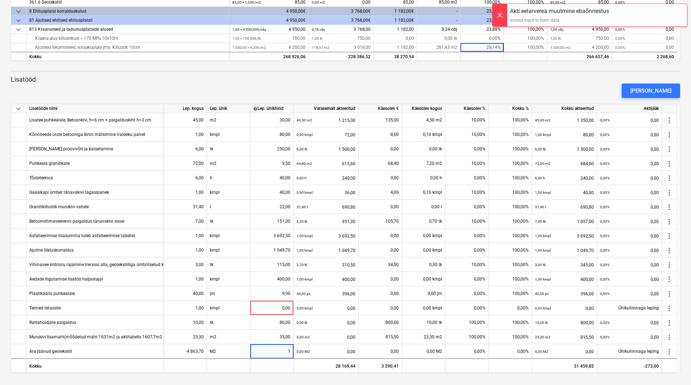
click at [168, 91] on div "[PERSON_NAME]" at bounding box center [345, 91] width 675 height 20
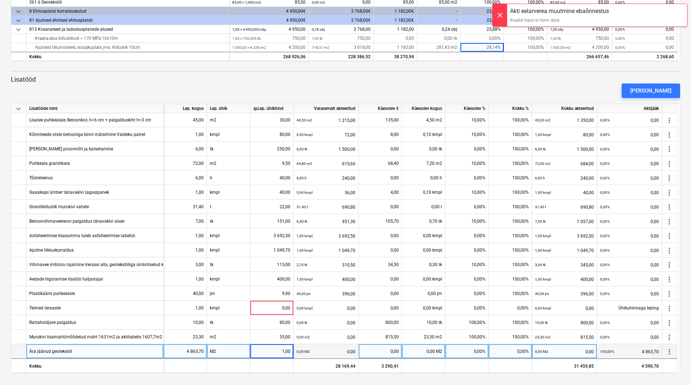
click at [185, 351] on div "4 863,70" at bounding box center [185, 351] width 37 height 14
click at [185, 353] on input "4863,7" at bounding box center [185, 351] width 43 height 14
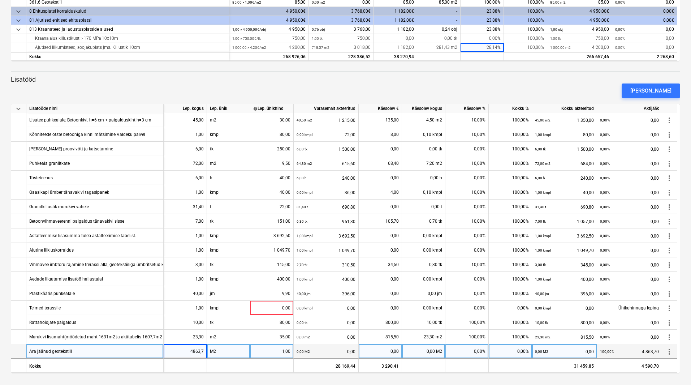
click at [191, 351] on input "4863,7" at bounding box center [185, 351] width 43 height 14
click at [193, 351] on input "4863,7" at bounding box center [185, 351] width 43 height 14
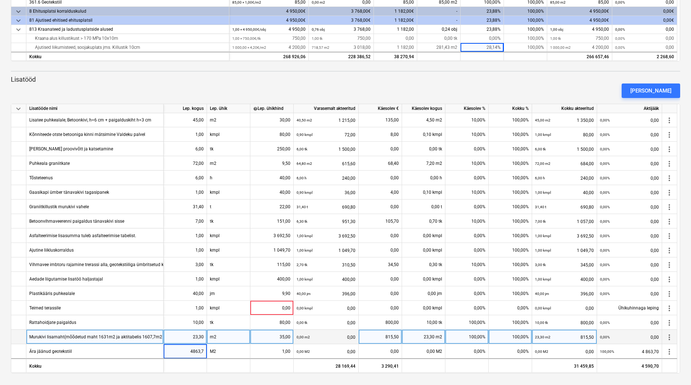
type input "-4863,7"
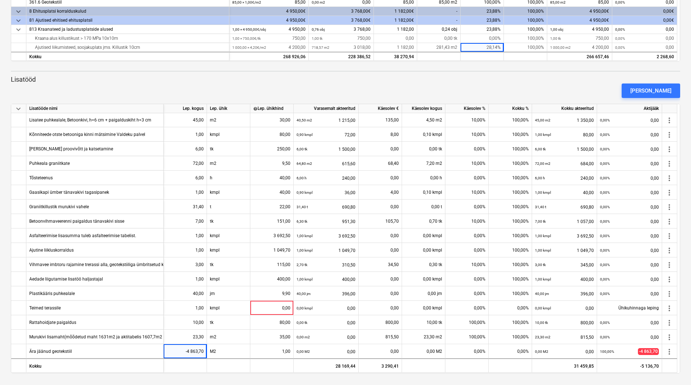
click at [355, 90] on div "[PERSON_NAME]" at bounding box center [345, 91] width 675 height 20
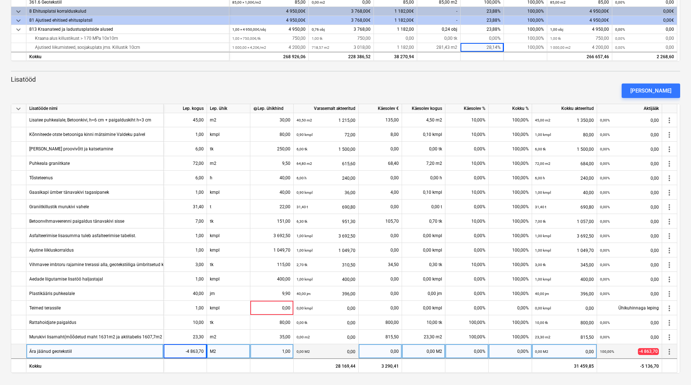
click at [458, 351] on div "0,00%" at bounding box center [466, 351] width 43 height 14
type input "100"
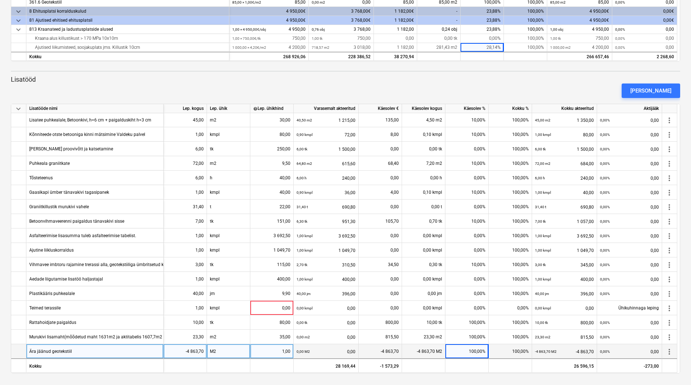
click at [390, 81] on div "[PERSON_NAME]" at bounding box center [345, 91] width 675 height 20
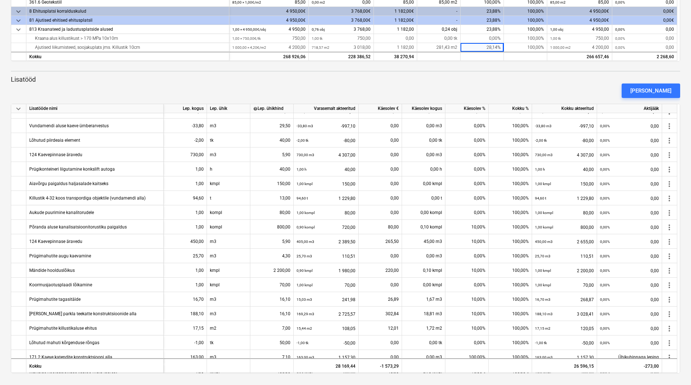
scroll to position [0, 0]
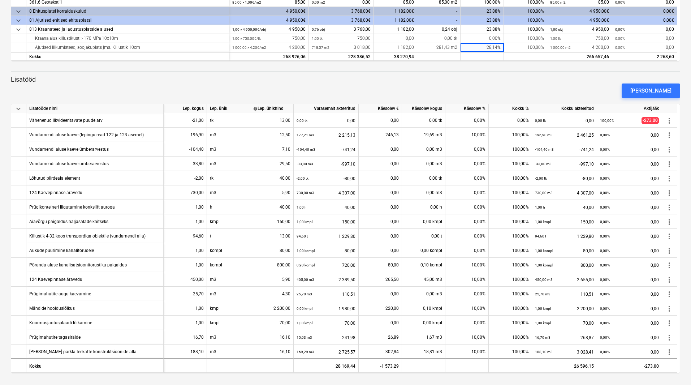
click at [499, 78] on p "Lisatööd" at bounding box center [345, 79] width 669 height 9
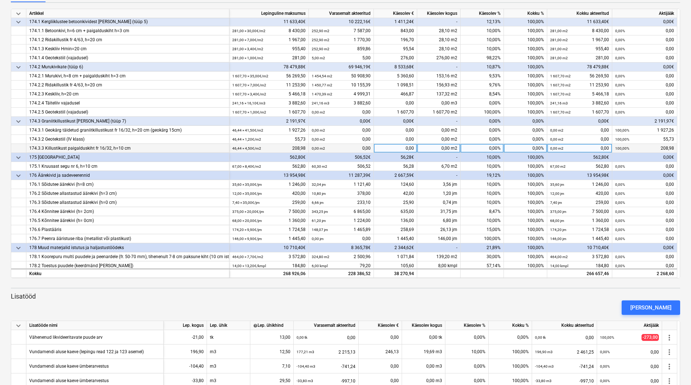
scroll to position [372, 0]
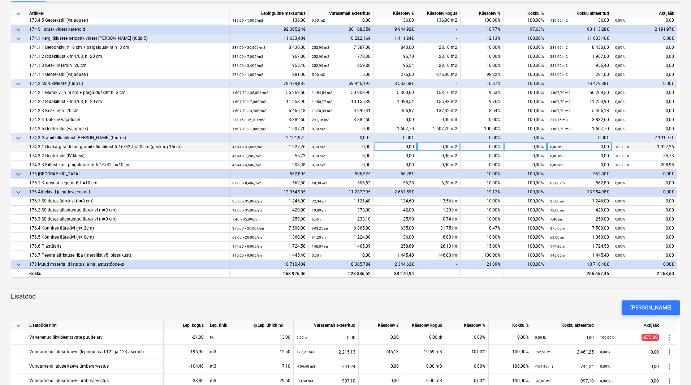
click at [516, 147] on div "0,00%" at bounding box center [525, 146] width 43 height 9
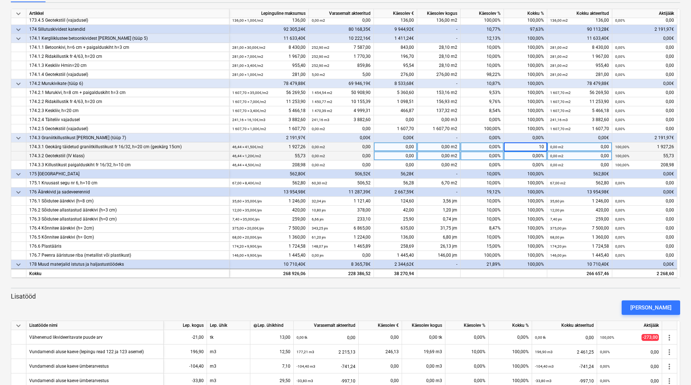
type input "100"
click at [522, 154] on div "0,00%" at bounding box center [525, 155] width 43 height 9
type input "100"
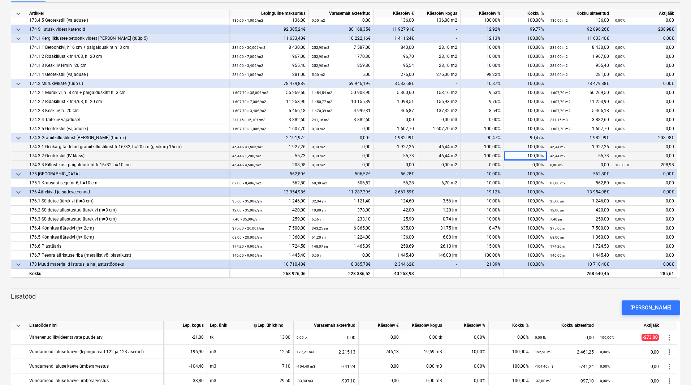
click at [525, 166] on div "0,00%" at bounding box center [525, 164] width 43 height 9
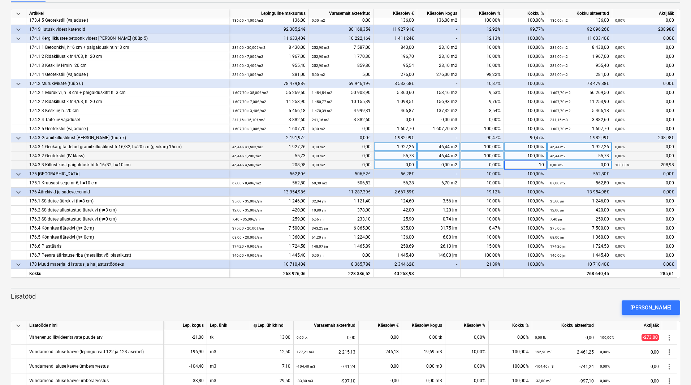
type input "100"
click at [540, 288] on div at bounding box center [345, 288] width 669 height 1
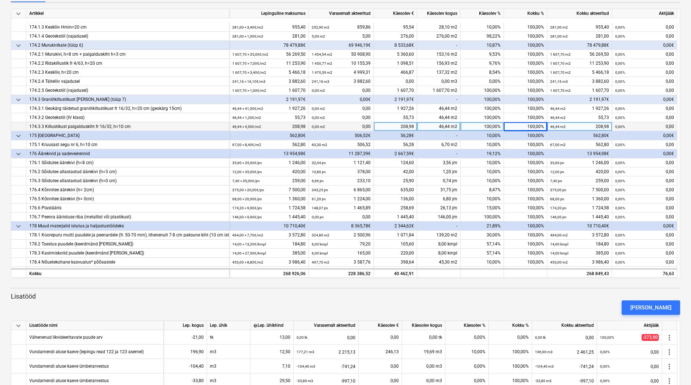
scroll to position [409, 0]
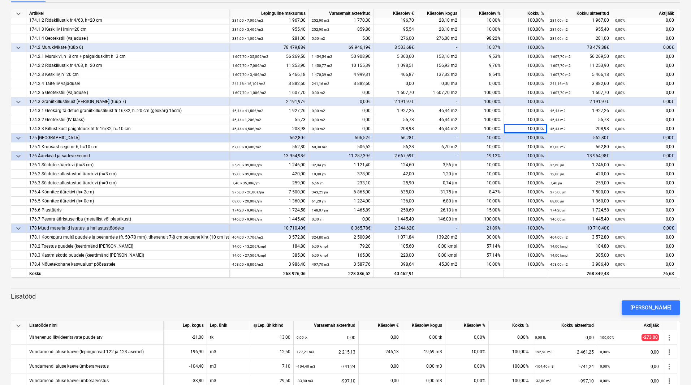
drag, startPoint x: 109, startPoint y: 101, endPoint x: 98, endPoint y: 100, distance: 11.6
click at [98, 100] on div "174.3 Graniitkillustikust [PERSON_NAME] (tüüp 7)" at bounding box center [127, 101] width 197 height 9
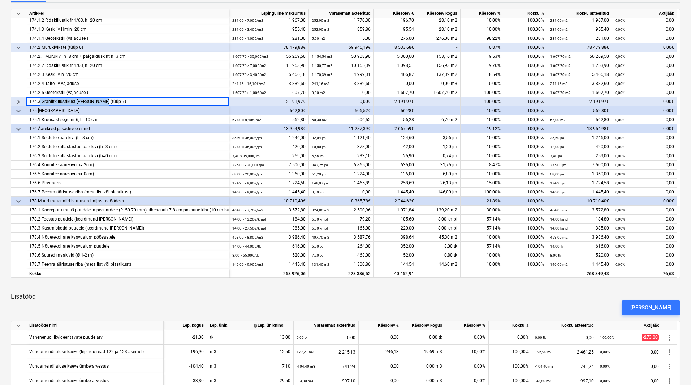
drag, startPoint x: 101, startPoint y: 99, endPoint x: 40, endPoint y: 102, distance: 60.7
click at [40, 102] on div "174.3 Graniitkillustikust [PERSON_NAME] (tüüp 7)" at bounding box center [127, 101] width 197 height 9
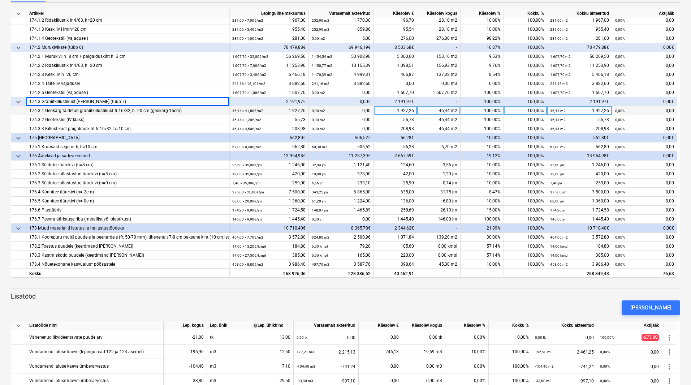
copy div "Graniitkillustikust [PERSON_NAME] (tüüp 7)"
click at [215, 282] on div at bounding box center [345, 281] width 669 height 6
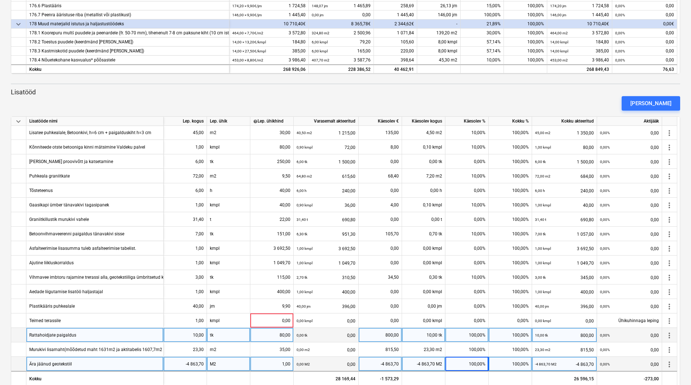
scroll to position [308, 0]
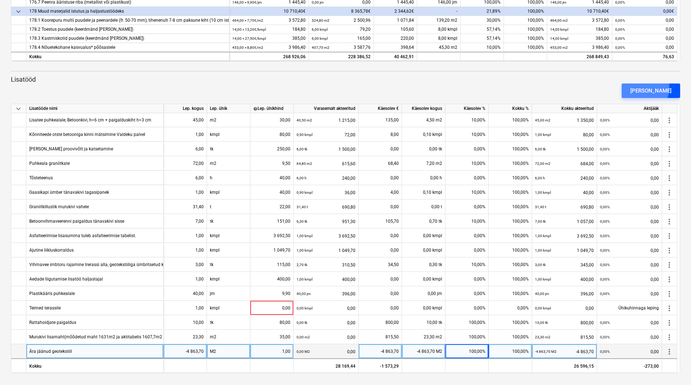
click at [650, 87] on div "[PERSON_NAME]" at bounding box center [650, 90] width 41 height 9
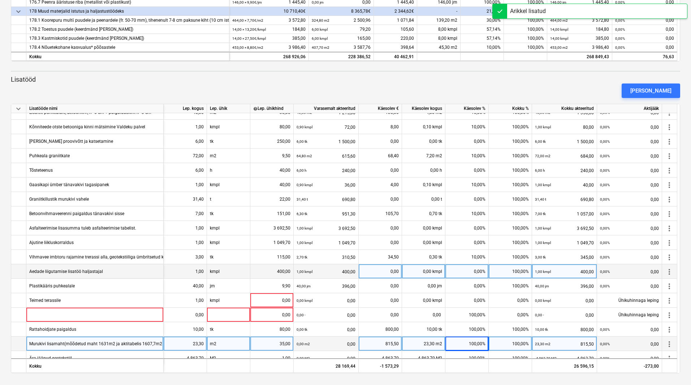
scroll to position [347, 0]
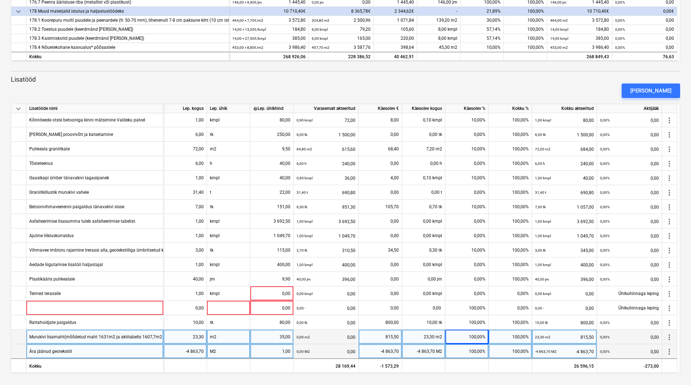
click at [136, 349] on div "Ära jäänud geotekstiil" at bounding box center [94, 351] width 137 height 14
click at [117, 351] on input "Ära jäänud geotekstiil" at bounding box center [94, 351] width 137 height 14
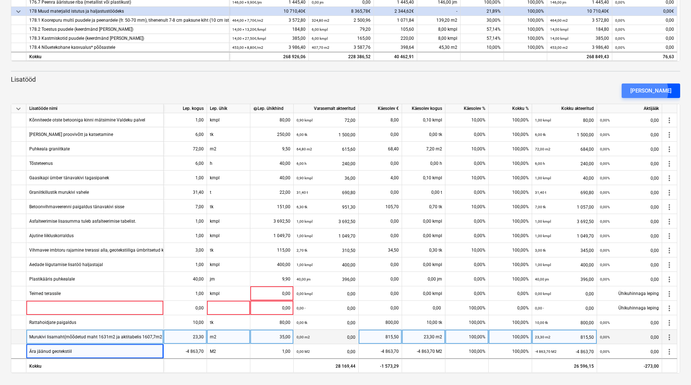
click at [657, 91] on div "[PERSON_NAME]" at bounding box center [650, 90] width 41 height 9
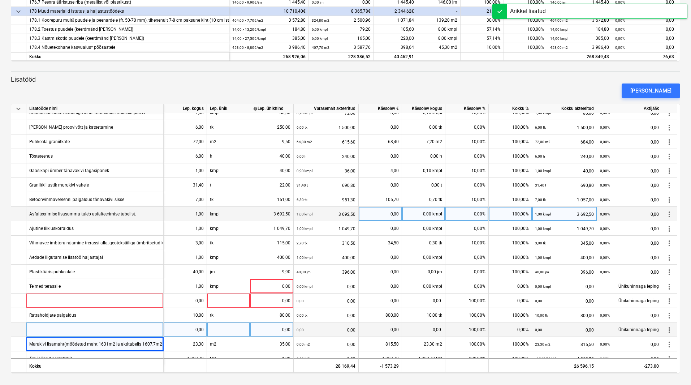
scroll to position [362, 0]
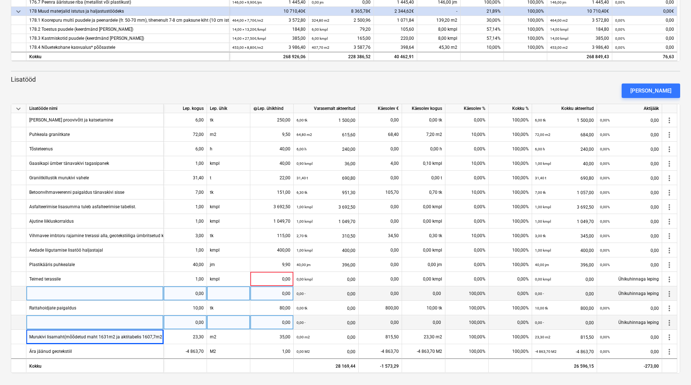
click at [129, 296] on div at bounding box center [94, 293] width 137 height 14
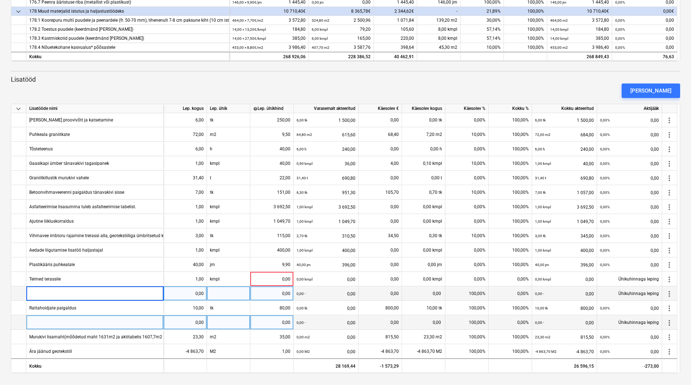
click at [671, 294] on span "more_vert" at bounding box center [669, 293] width 9 height 9
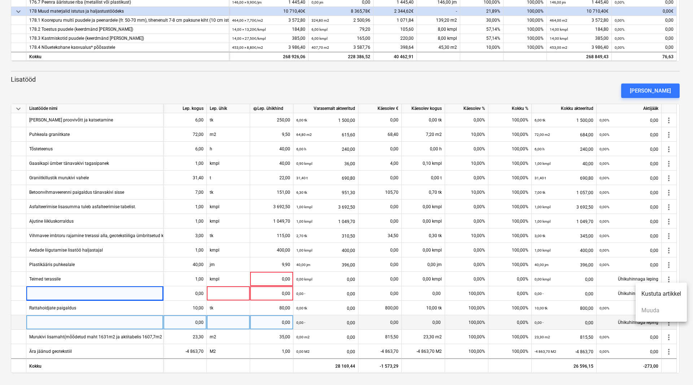
click at [664, 297] on li "Kustuta artikkel" at bounding box center [661, 293] width 51 height 17
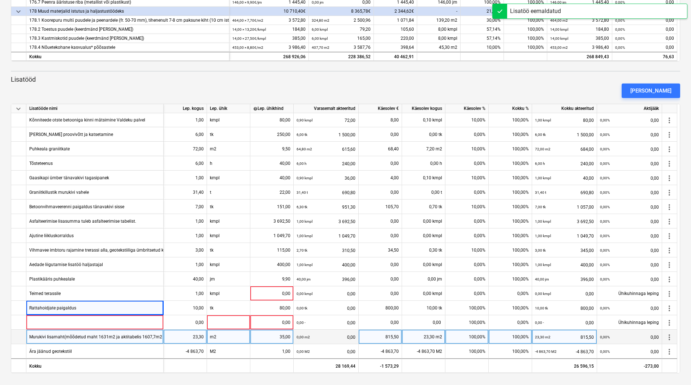
scroll to position [347, 0]
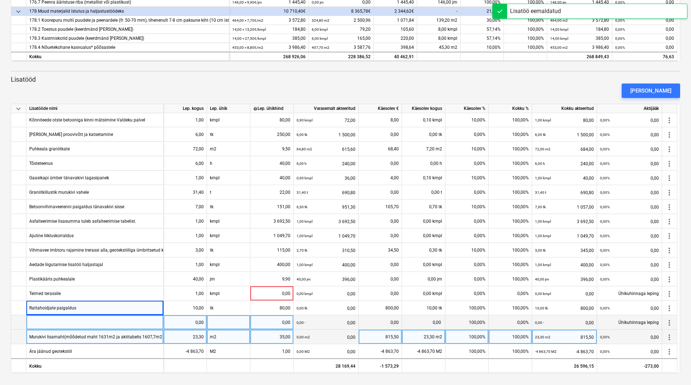
click at [669, 322] on span "more_vert" at bounding box center [669, 322] width 9 height 9
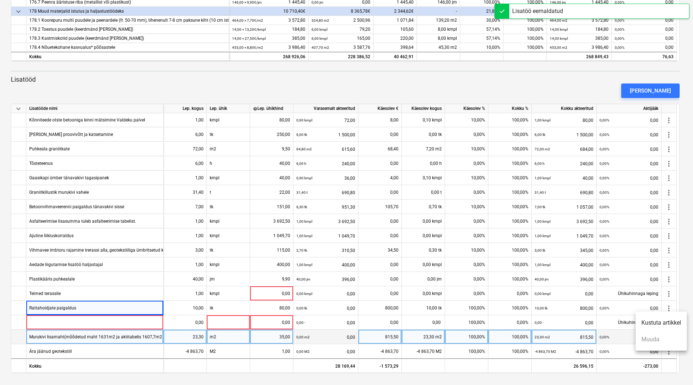
click at [660, 323] on li "Kustuta artikkel" at bounding box center [661, 322] width 51 height 17
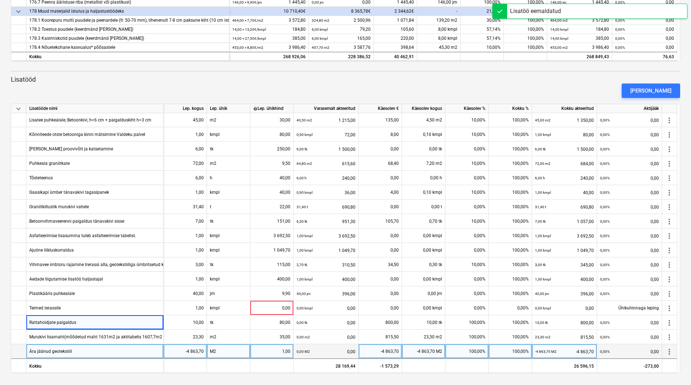
scroll to position [333, 0]
click at [105, 346] on div "Ära jäänud geotekstiil" at bounding box center [94, 351] width 137 height 14
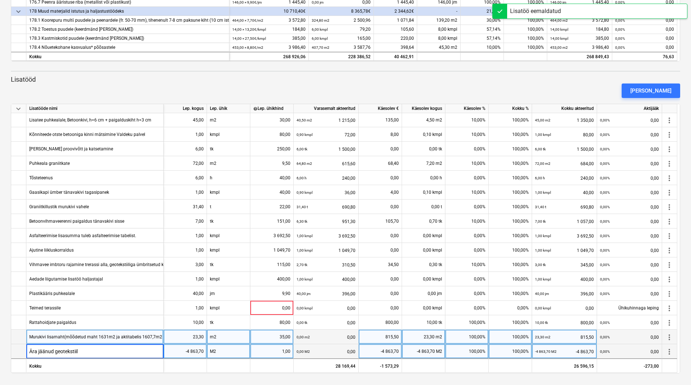
click at [109, 338] on div "Murukivi lisamaht(mõõdetud maht 1631m2 ja aktitabelis 1607,7m2" at bounding box center [95, 336] width 133 height 14
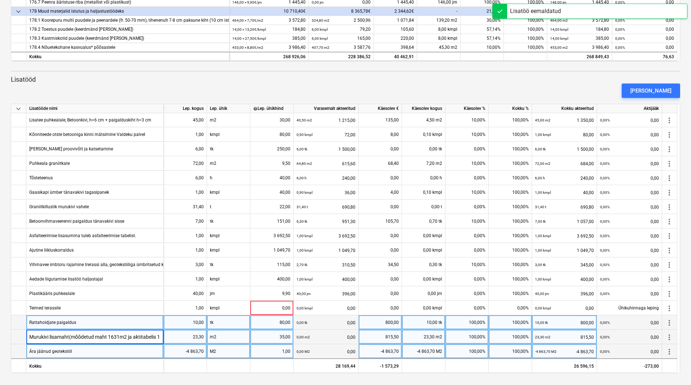
scroll to position [0, 20]
click at [121, 321] on div "Rattahoidjate paigaldus" at bounding box center [94, 322] width 137 height 14
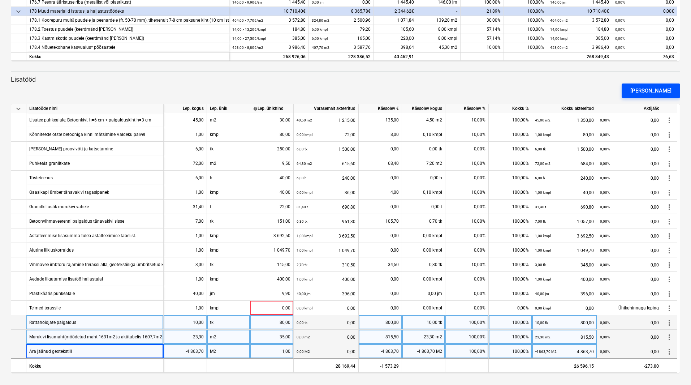
click at [658, 90] on div "[PERSON_NAME]" at bounding box center [650, 90] width 41 height 9
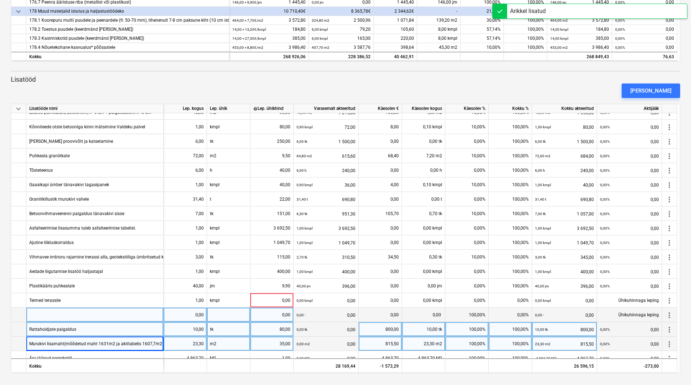
scroll to position [347, 0]
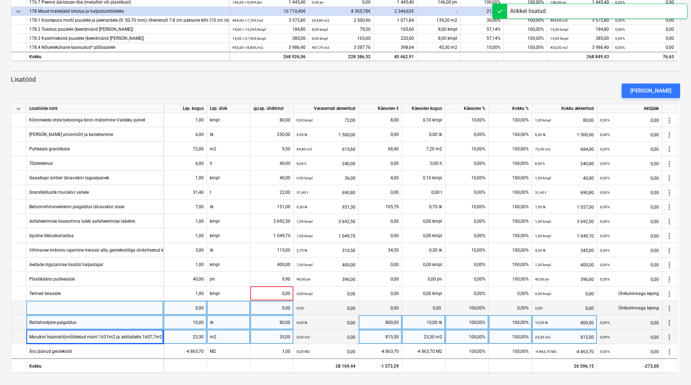
click at [121, 306] on div at bounding box center [94, 308] width 137 height 14
type input "Tere Palun hinnapakkumist asfaltplatsi asfalteerimisele. Maht umbes 435m2 [PERS…"
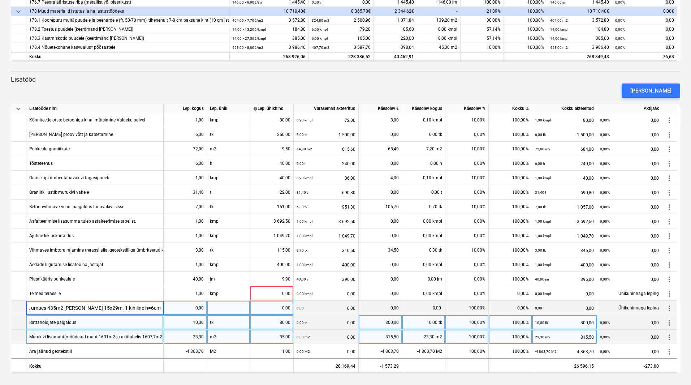
scroll to position [0, 0]
drag, startPoint x: 161, startPoint y: 308, endPoint x: -40, endPoint y: 301, distance: 200.6
drag, startPoint x: 126, startPoint y: 306, endPoint x: -12, endPoint y: 303, distance: 138.0
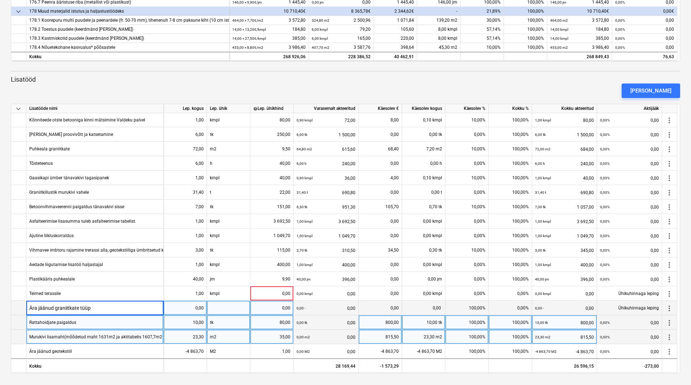
type input "Ära jäänud graniitkate tüüp 7"
click at [196, 314] on div "0,00" at bounding box center [185, 308] width 37 height 14
click at [196, 311] on div "0,00" at bounding box center [185, 308] width 37 height 14
type input "1"
click at [220, 302] on div at bounding box center [228, 308] width 43 height 14
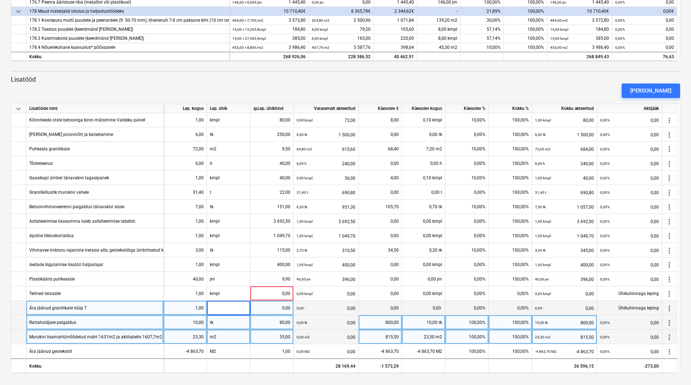
click at [220, 302] on input at bounding box center [228, 308] width 43 height 14
type input "kmpl"
drag, startPoint x: 266, startPoint y: 298, endPoint x: 270, endPoint y: 304, distance: 7.2
click at [270, 304] on div "keyboard_arrow_down Lisatööde nimi Lep. kogus Lep. ühik help Lep. ühikhind Vara…" at bounding box center [345, 238] width 669 height 269
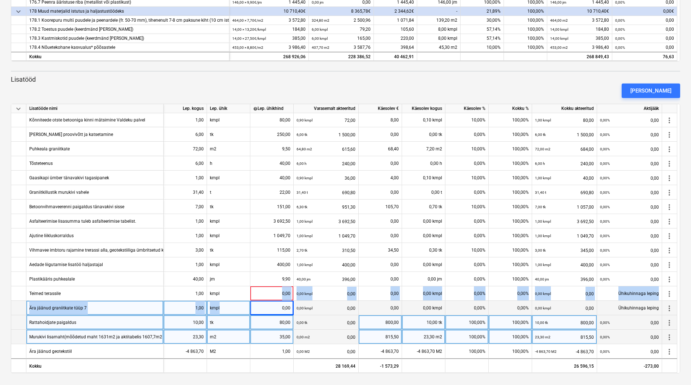
click at [271, 306] on div "0,00" at bounding box center [271, 308] width 37 height 14
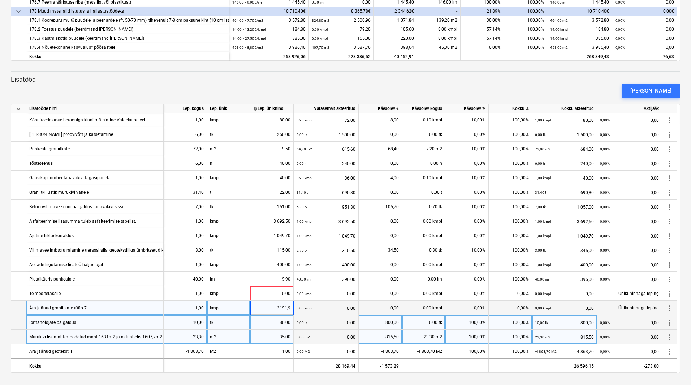
type input "2191,97"
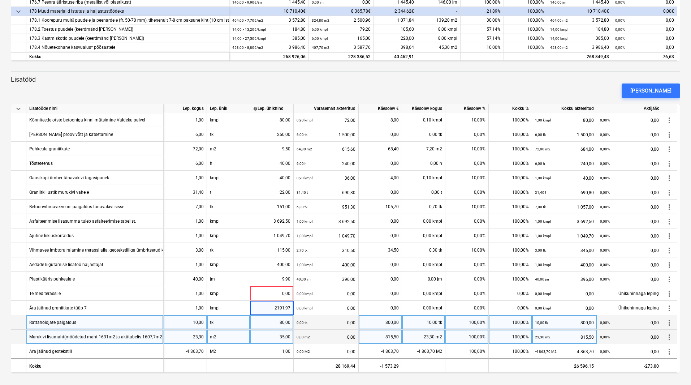
click at [496, 87] on div "[PERSON_NAME]" at bounding box center [345, 91] width 675 height 20
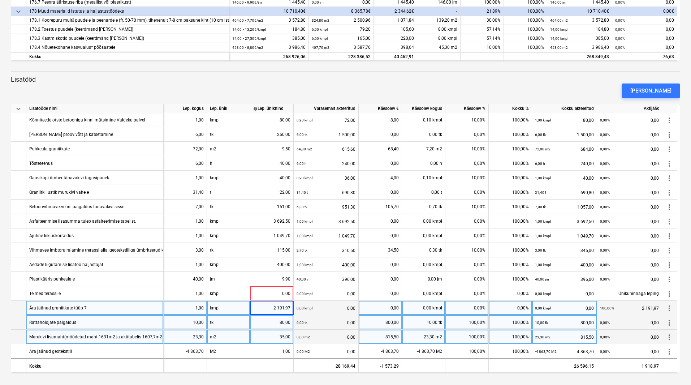
click at [516, 310] on div "0,00%" at bounding box center [510, 308] width 43 height 14
click at [182, 304] on div "1,00" at bounding box center [185, 308] width 37 height 14
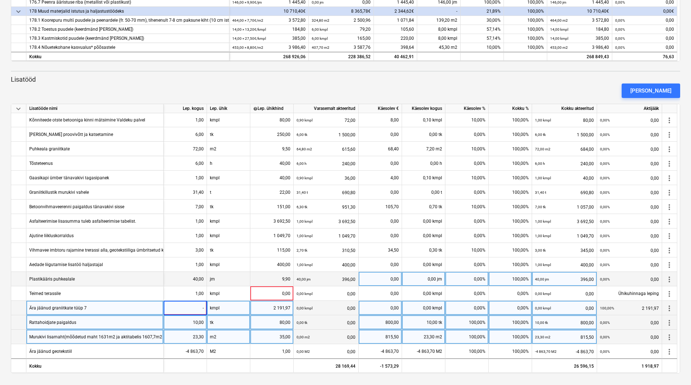
type input "-1"
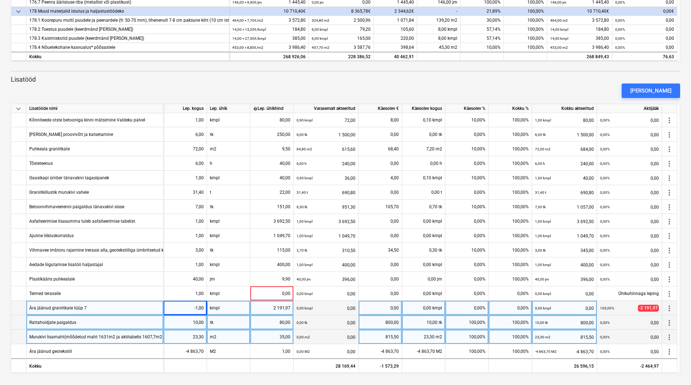
click at [173, 83] on div "[PERSON_NAME]" at bounding box center [345, 91] width 675 height 20
click at [475, 308] on div "0,00%" at bounding box center [466, 308] width 43 height 14
type input "100"
click at [414, 77] on p "Lisatööd" at bounding box center [345, 79] width 669 height 9
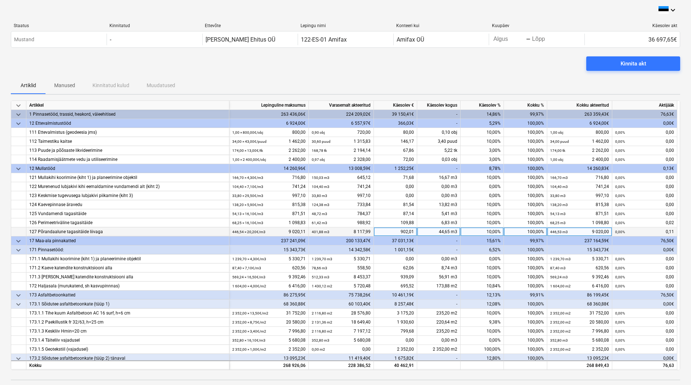
click at [492, 233] on div "10,00%" at bounding box center [482, 231] width 43 height 9
type input "100"
click at [413, 73] on div "Kinnita akt" at bounding box center [345, 66] width 669 height 20
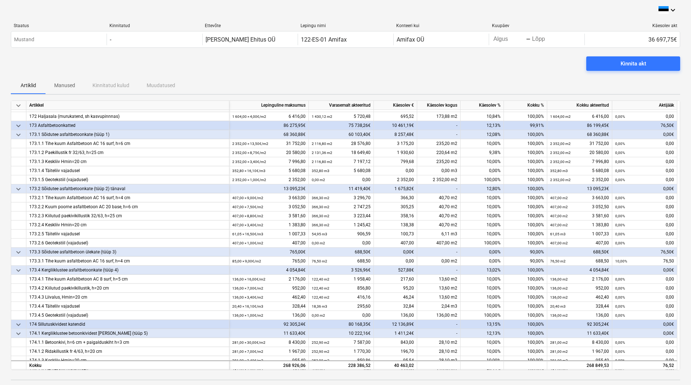
scroll to position [181, 0]
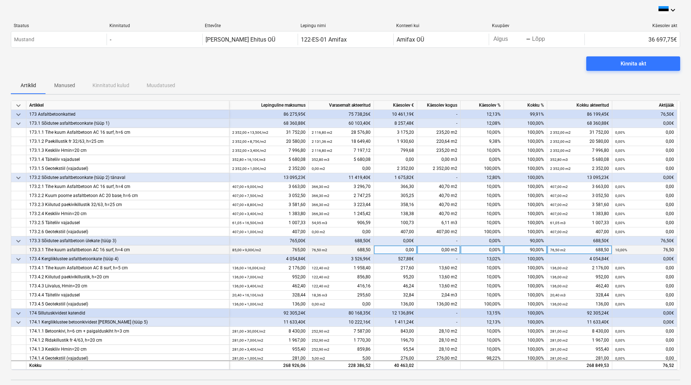
click at [484, 245] on div "0,00%" at bounding box center [482, 249] width 43 height 9
type input "100"
click at [462, 74] on div "Kinnita akt" at bounding box center [345, 66] width 669 height 20
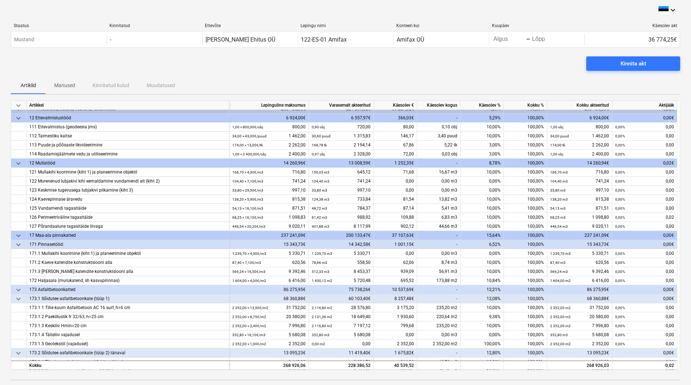
scroll to position [0, 0]
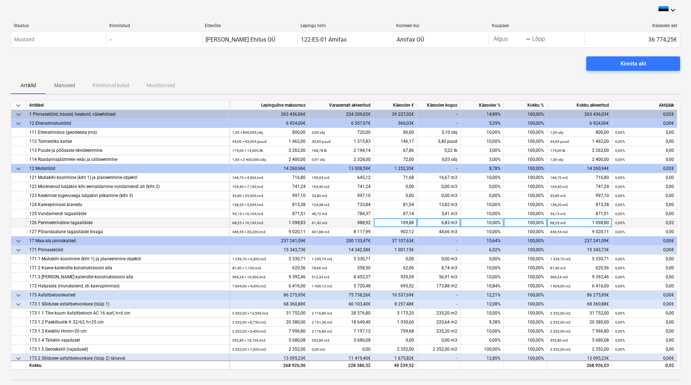
click at [527, 220] on div "100,00%" at bounding box center [525, 222] width 43 height 9
click at [485, 219] on div "10,00%" at bounding box center [482, 222] width 43 height 9
click at [485, 219] on input "10" at bounding box center [482, 222] width 43 height 9
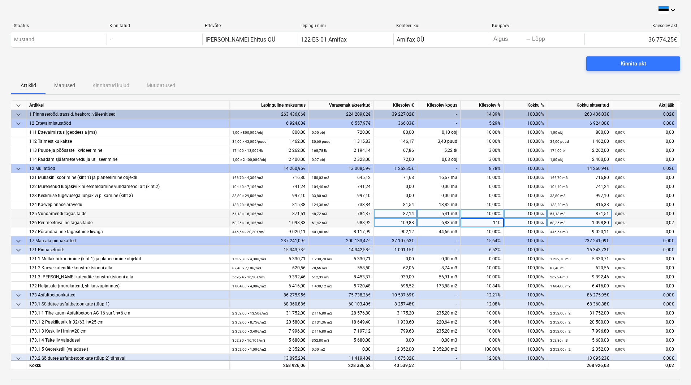
type input "1010"
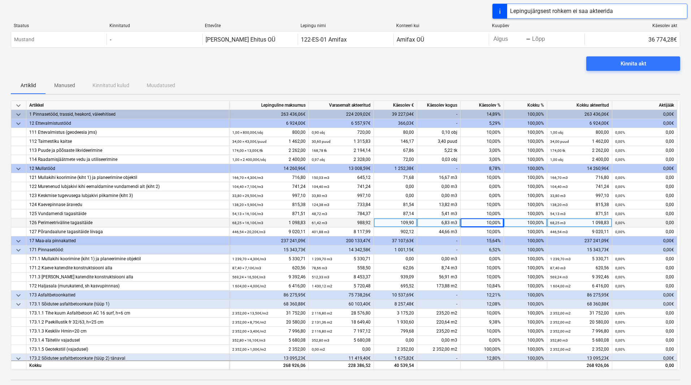
click at [467, 78] on div "Artiklid Manused Kinnitatud kulud Muudatused" at bounding box center [345, 85] width 669 height 17
click at [474, 67] on div "Kinnita akt" at bounding box center [345, 66] width 669 height 20
click at [424, 81] on div "Artiklid Manused Kinnitatud kulud Muudatused" at bounding box center [345, 85] width 669 height 17
click at [496, 65] on div "Kinnita akt" at bounding box center [345, 66] width 669 height 20
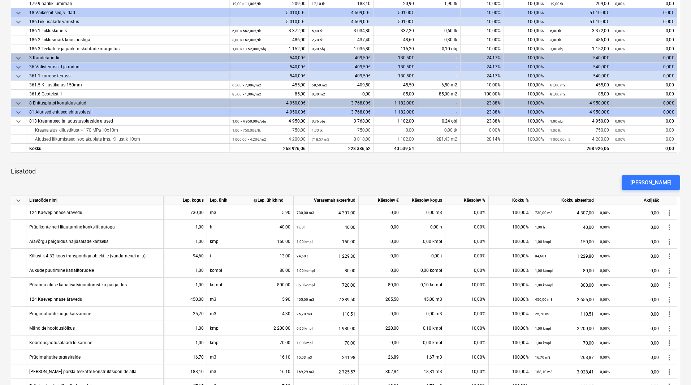
scroll to position [72, 0]
click at [451, 177] on div "[PERSON_NAME]" at bounding box center [345, 182] width 675 height 20
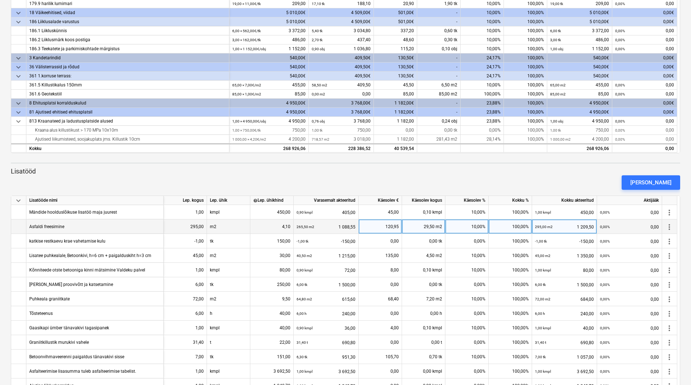
scroll to position [347, 0]
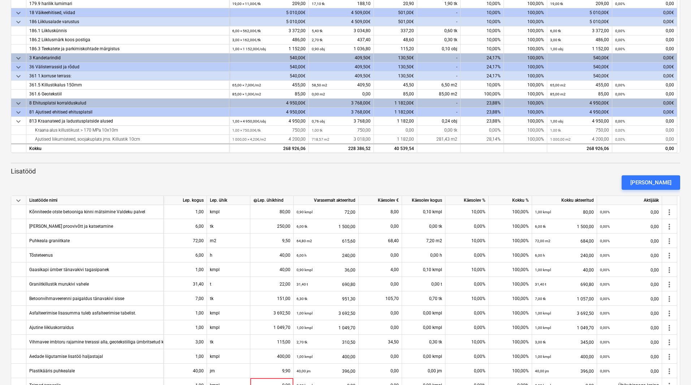
click at [399, 171] on p "Lisatööd" at bounding box center [345, 171] width 669 height 9
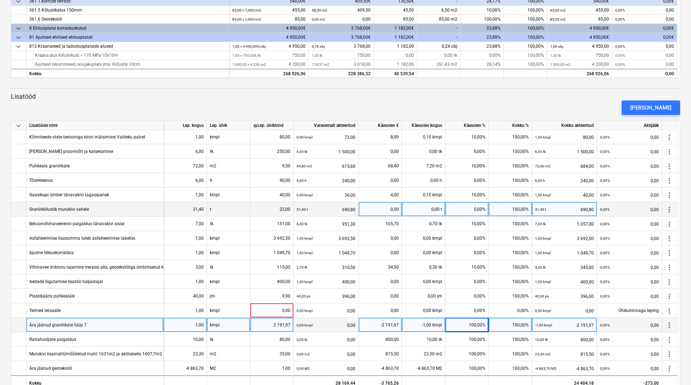
scroll to position [308, 0]
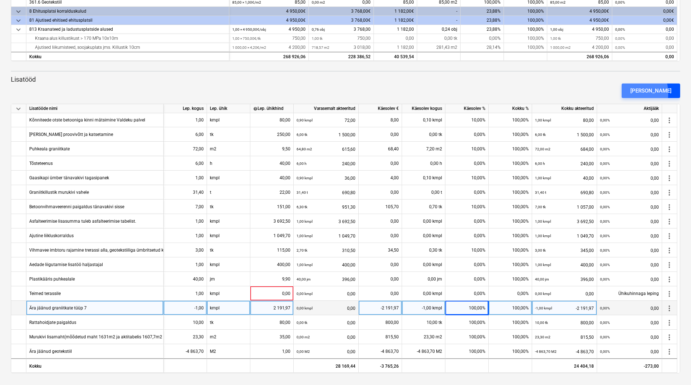
click at [643, 93] on button "[PERSON_NAME]" at bounding box center [651, 90] width 59 height 14
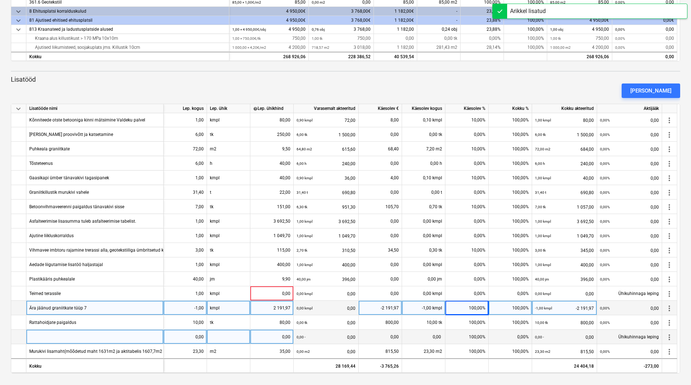
click at [81, 337] on div at bounding box center [94, 336] width 137 height 14
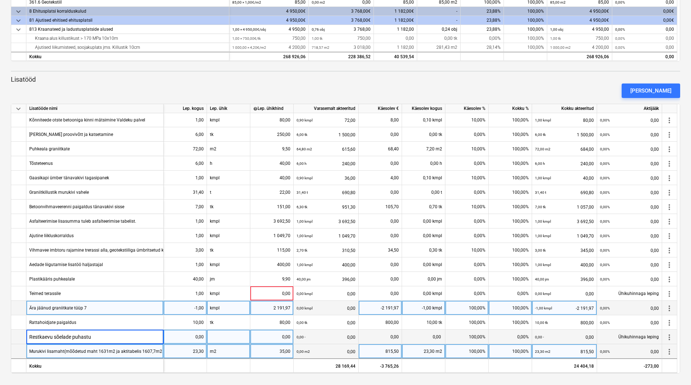
type input "Restkaevu sõelade puhastus"
type input "km"
click at [227, 332] on div at bounding box center [228, 336] width 43 height 14
type input "kmpl"
click at [284, 339] on div "0,00" at bounding box center [271, 336] width 37 height 14
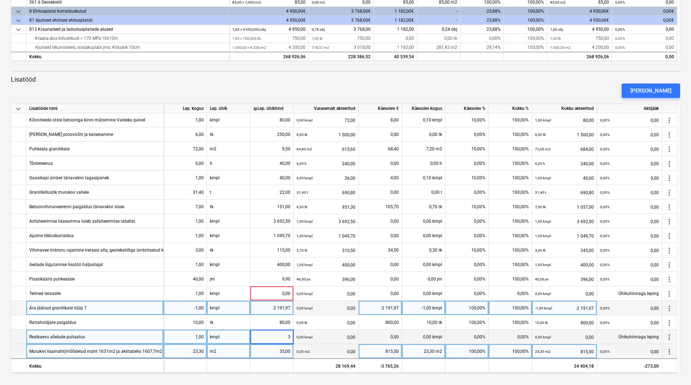
type input "30"
click at [459, 333] on div "0,00%" at bounding box center [466, 336] width 43 height 14
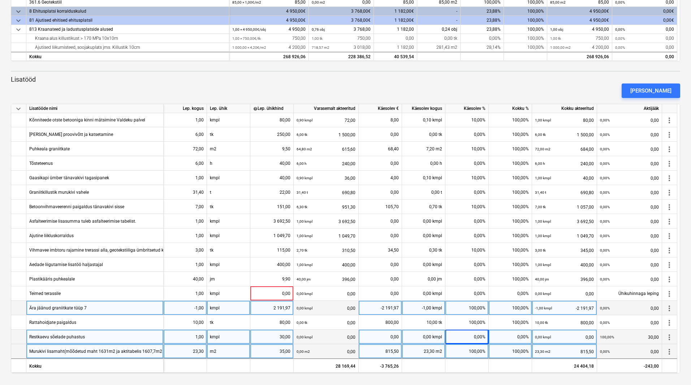
click at [469, 333] on div "0,00%" at bounding box center [466, 336] width 43 height 14
type input "100"
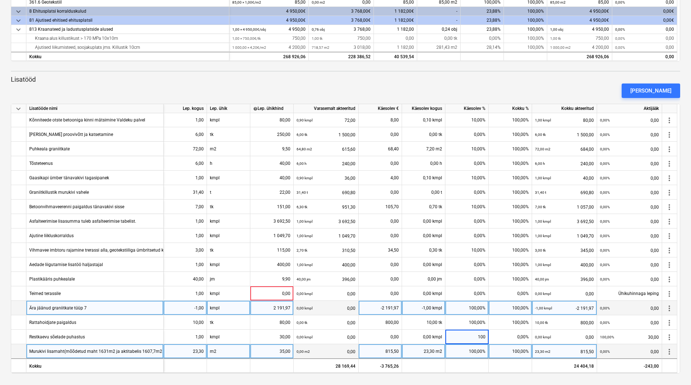
click at [381, 91] on div "[PERSON_NAME]" at bounding box center [345, 91] width 675 height 20
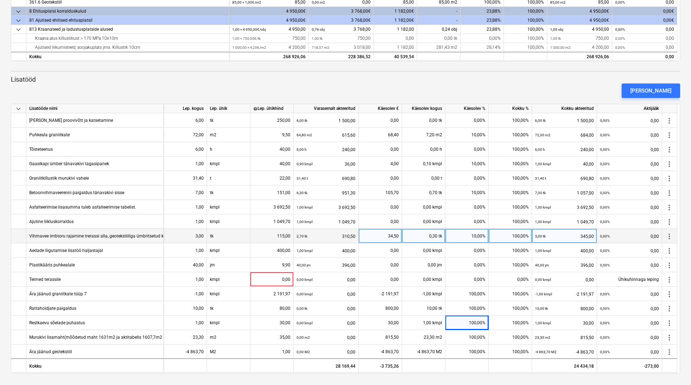
scroll to position [362, 0]
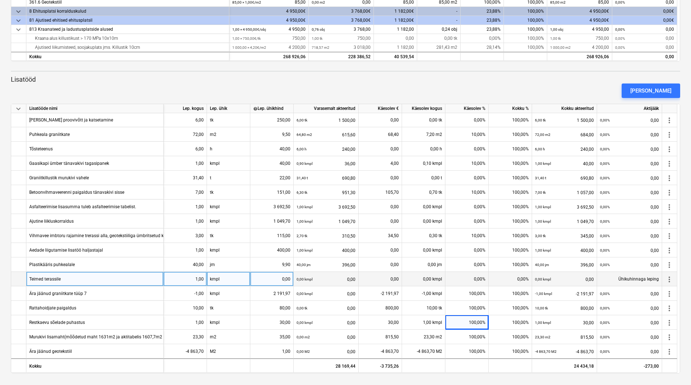
click at [275, 274] on div "0,00" at bounding box center [271, 279] width 37 height 14
type input "480"
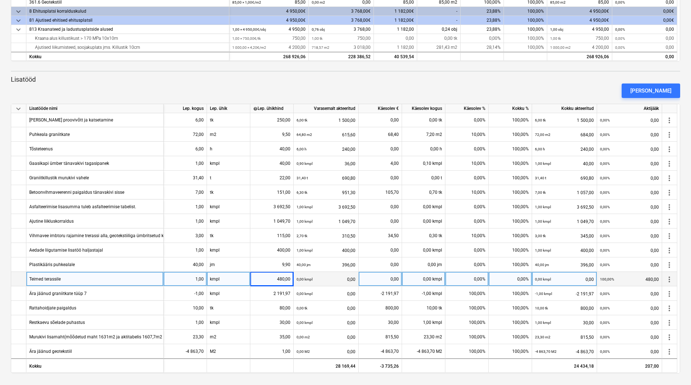
click at [453, 273] on div "0,00%" at bounding box center [466, 279] width 43 height 14
click at [464, 275] on div "0,00%" at bounding box center [466, 279] width 43 height 14
type input "100"
click at [69, 274] on div "Teimed terassile" at bounding box center [94, 279] width 137 height 14
click at [72, 277] on div "Teimed terassile" at bounding box center [94, 279] width 137 height 14
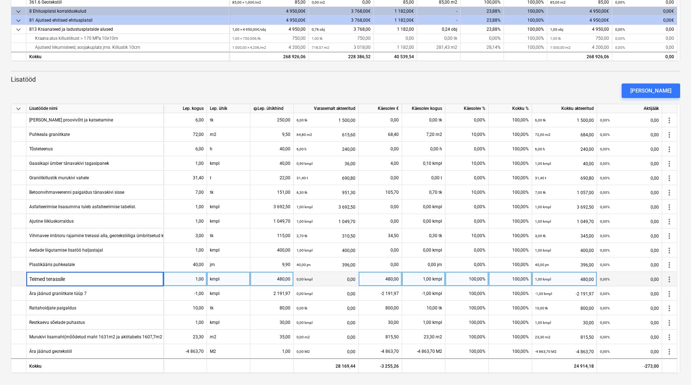
click at [72, 277] on input "Teimed terassile" at bounding box center [94, 279] width 137 height 14
type input "Teimed terassile koos paigaldusega"
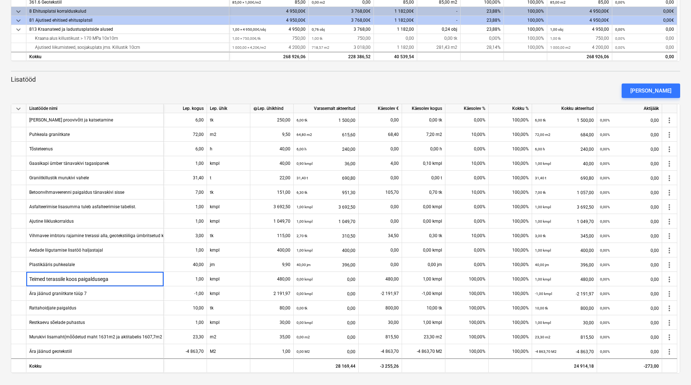
click at [250, 82] on div "[PERSON_NAME]" at bounding box center [345, 91] width 675 height 20
click at [220, 81] on div "[PERSON_NAME]" at bounding box center [345, 91] width 675 height 20
